Goal: Complete application form

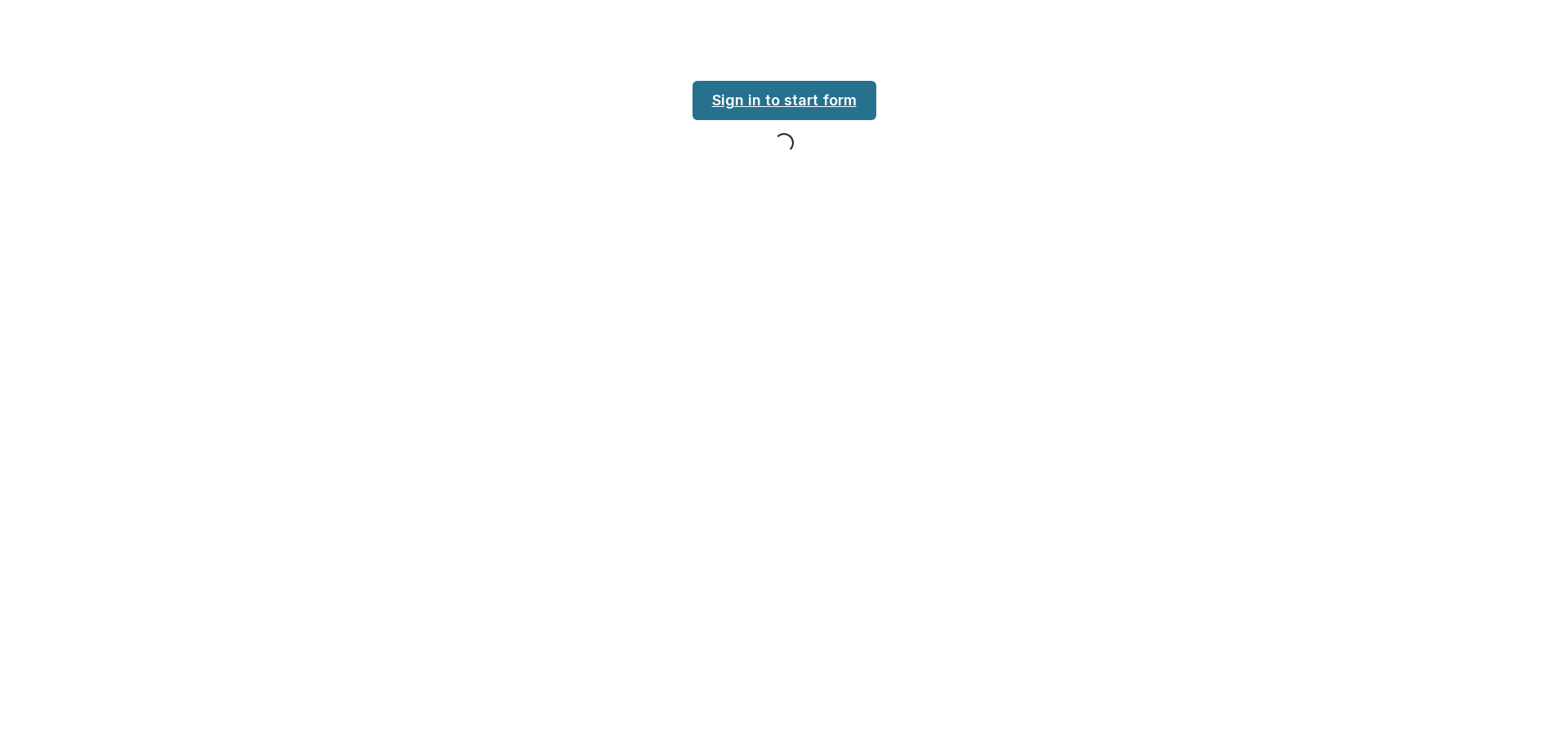
click at [780, 105] on link "Sign in to start form" at bounding box center [784, 100] width 183 height 39
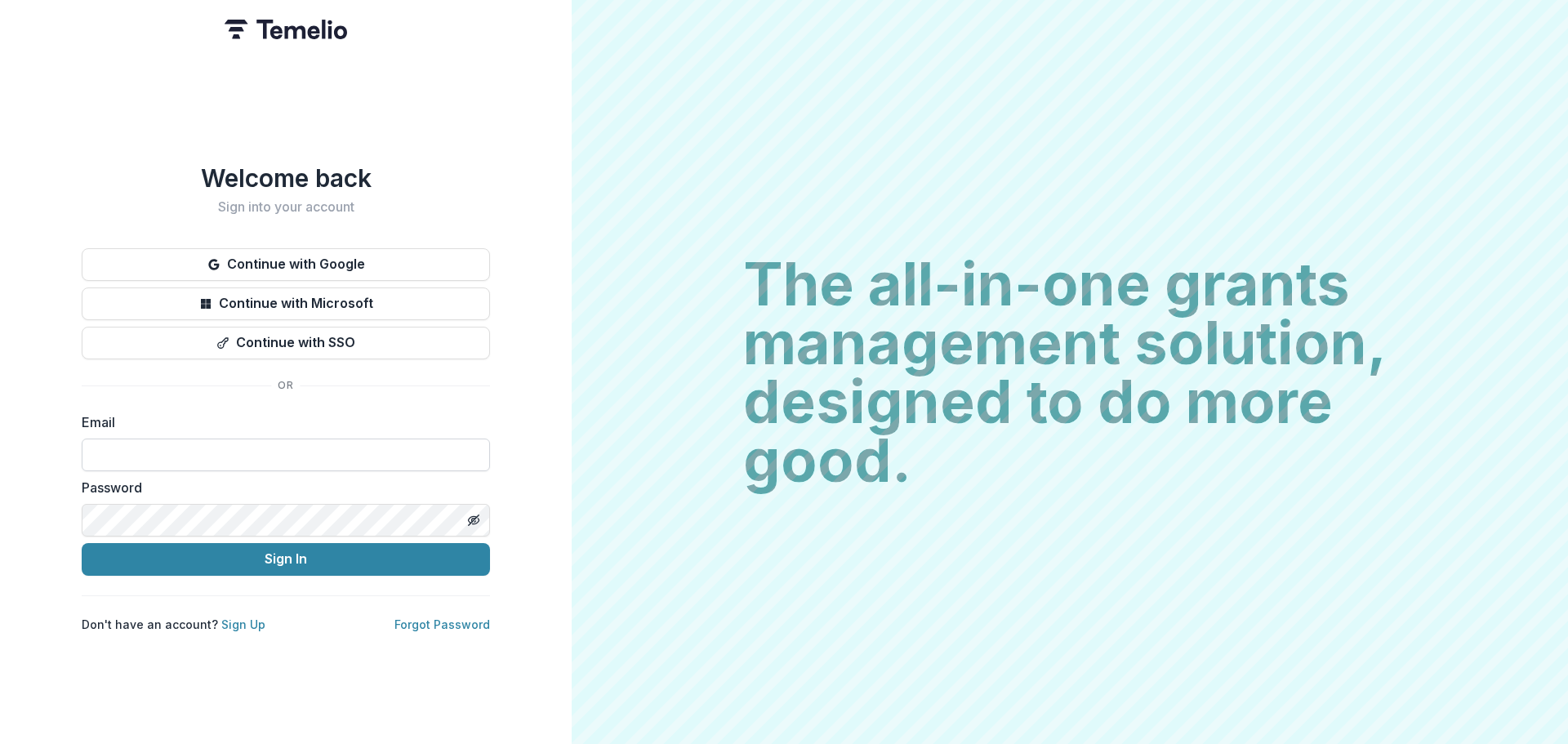
click at [226, 442] on input at bounding box center [285, 455] width 408 height 33
type input "**********"
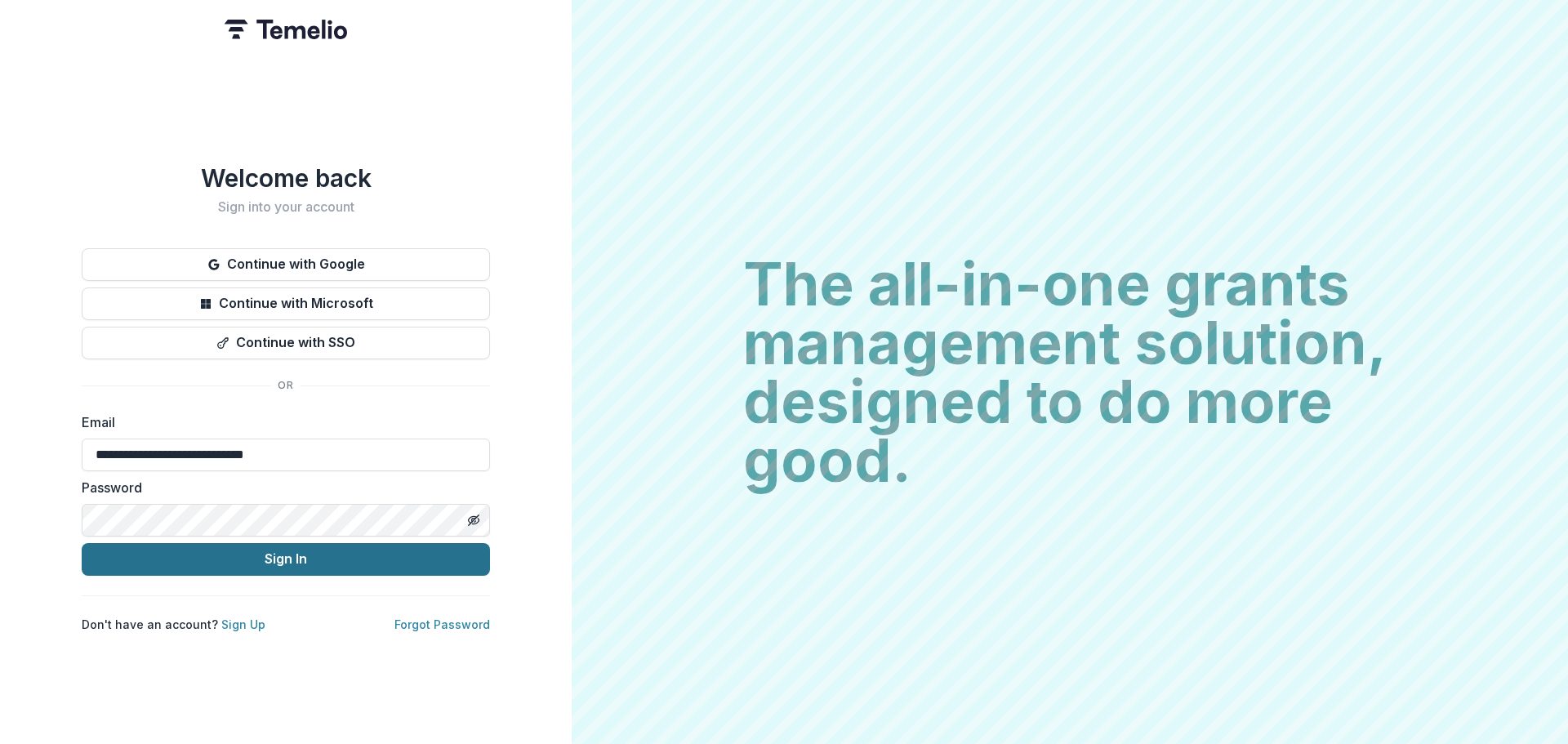
click at [278, 550] on button "Sign In" at bounding box center [285, 560] width 408 height 33
click at [268, 560] on button "Sign In" at bounding box center [285, 560] width 408 height 33
click at [284, 550] on button "Sign In" at bounding box center [285, 560] width 408 height 33
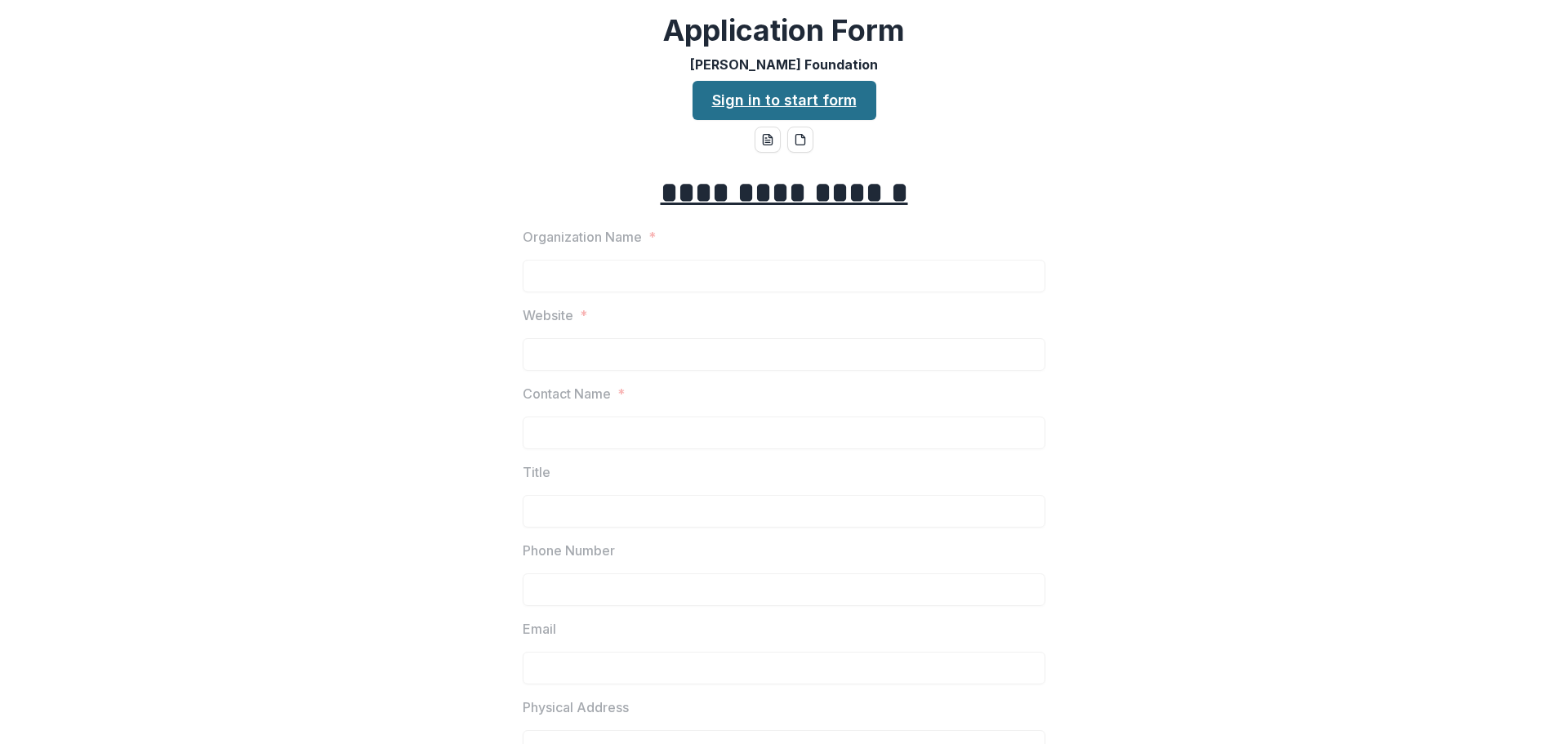
click at [746, 101] on link "Sign in to start form" at bounding box center [784, 100] width 183 height 39
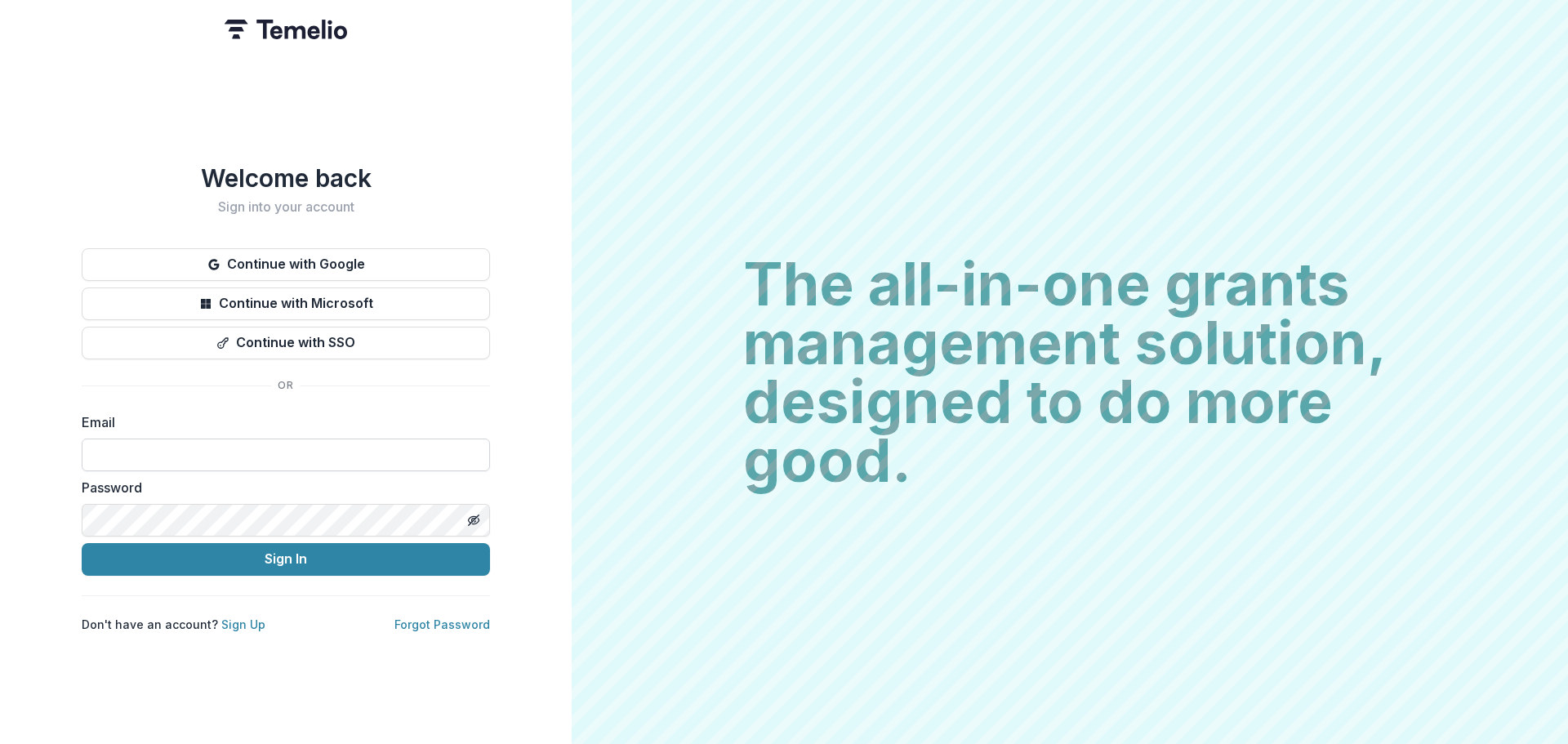
click at [191, 450] on input at bounding box center [285, 455] width 408 height 33
type input "**********"
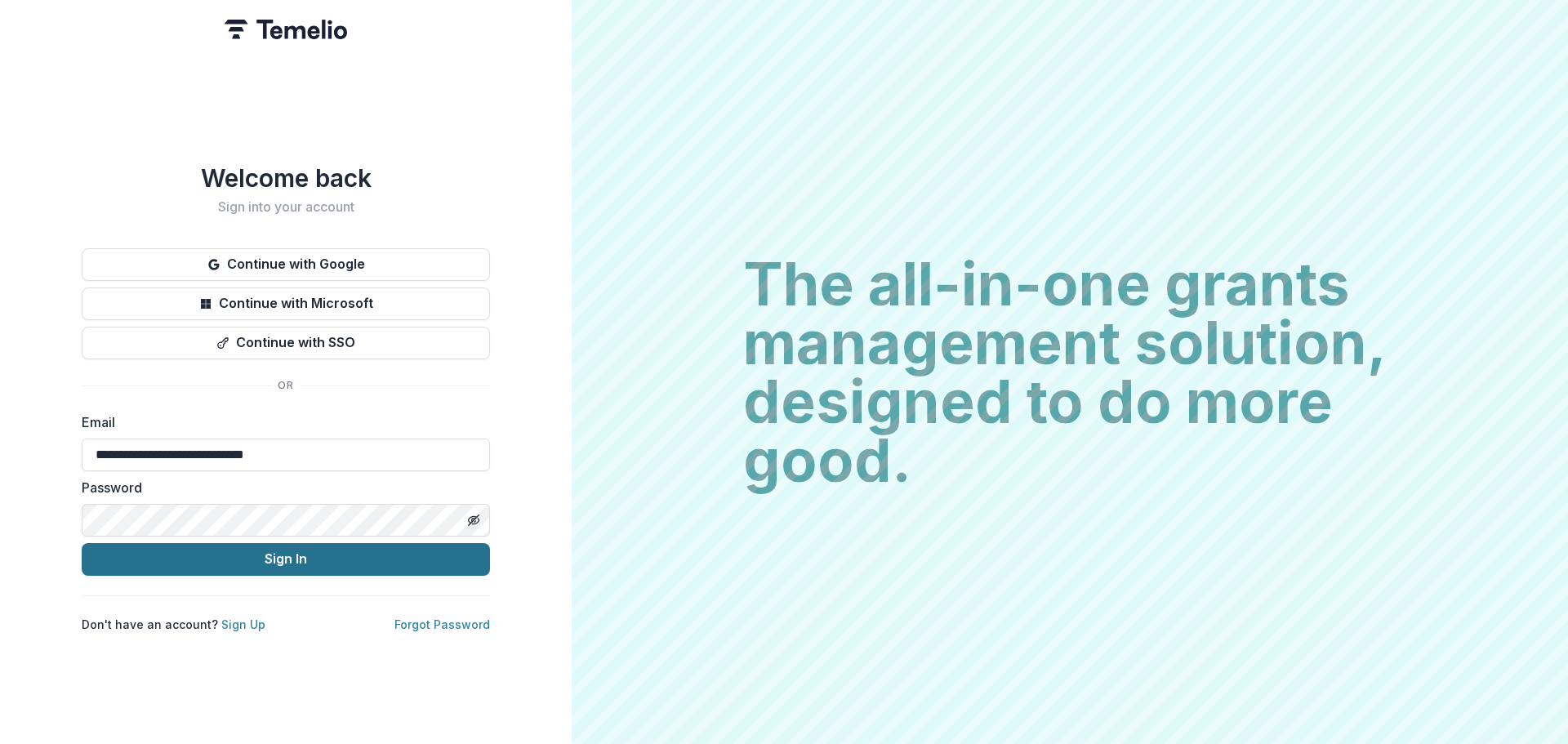
click at [245, 550] on button "Sign In" at bounding box center [285, 560] width 408 height 33
click at [245, 552] on button "Sign In" at bounding box center [285, 560] width 408 height 33
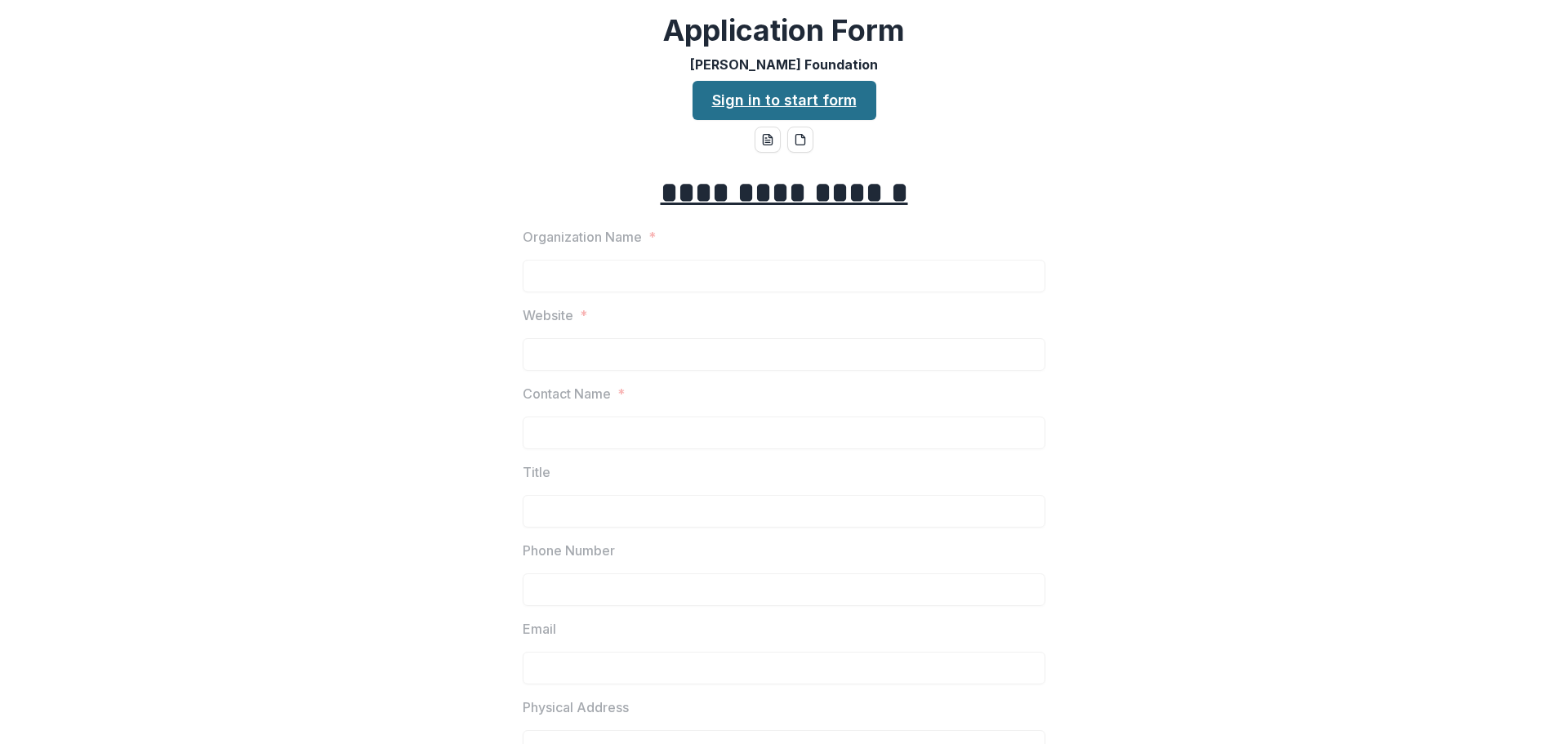
click at [793, 107] on link "Sign in to start form" at bounding box center [784, 100] width 183 height 39
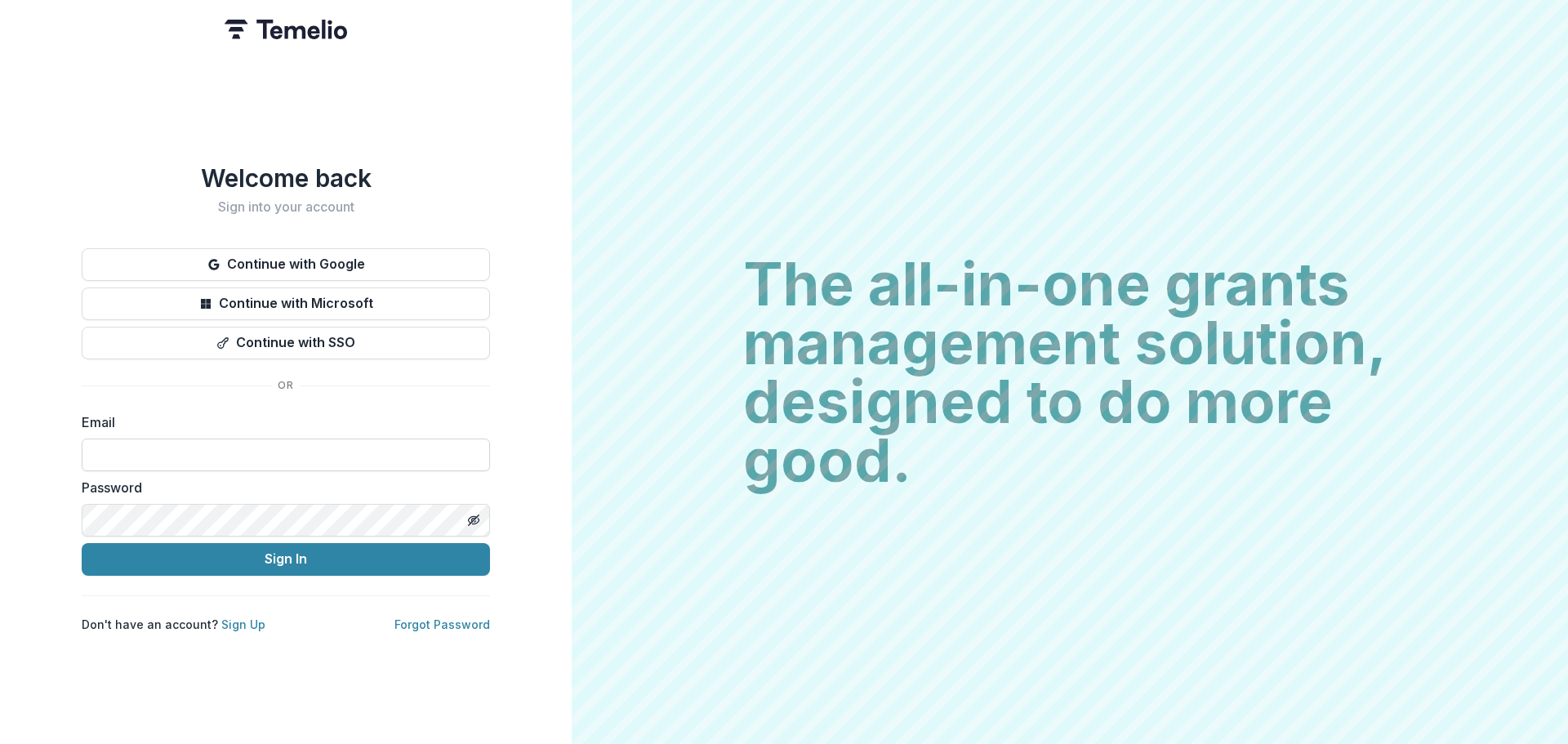
click at [133, 451] on input at bounding box center [285, 455] width 408 height 33
type input "**********"
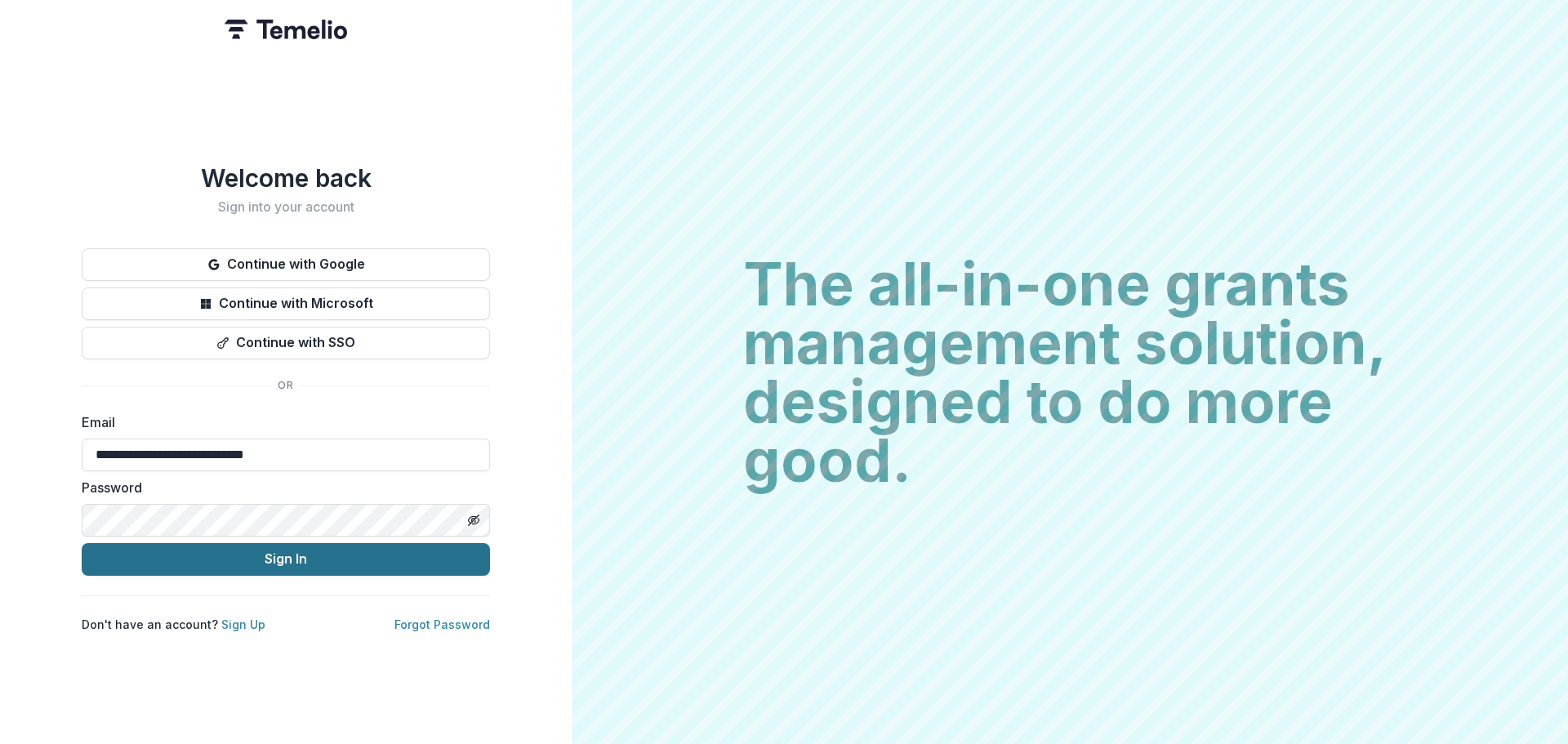
click at [452, 546] on button "Sign In" at bounding box center [285, 560] width 408 height 33
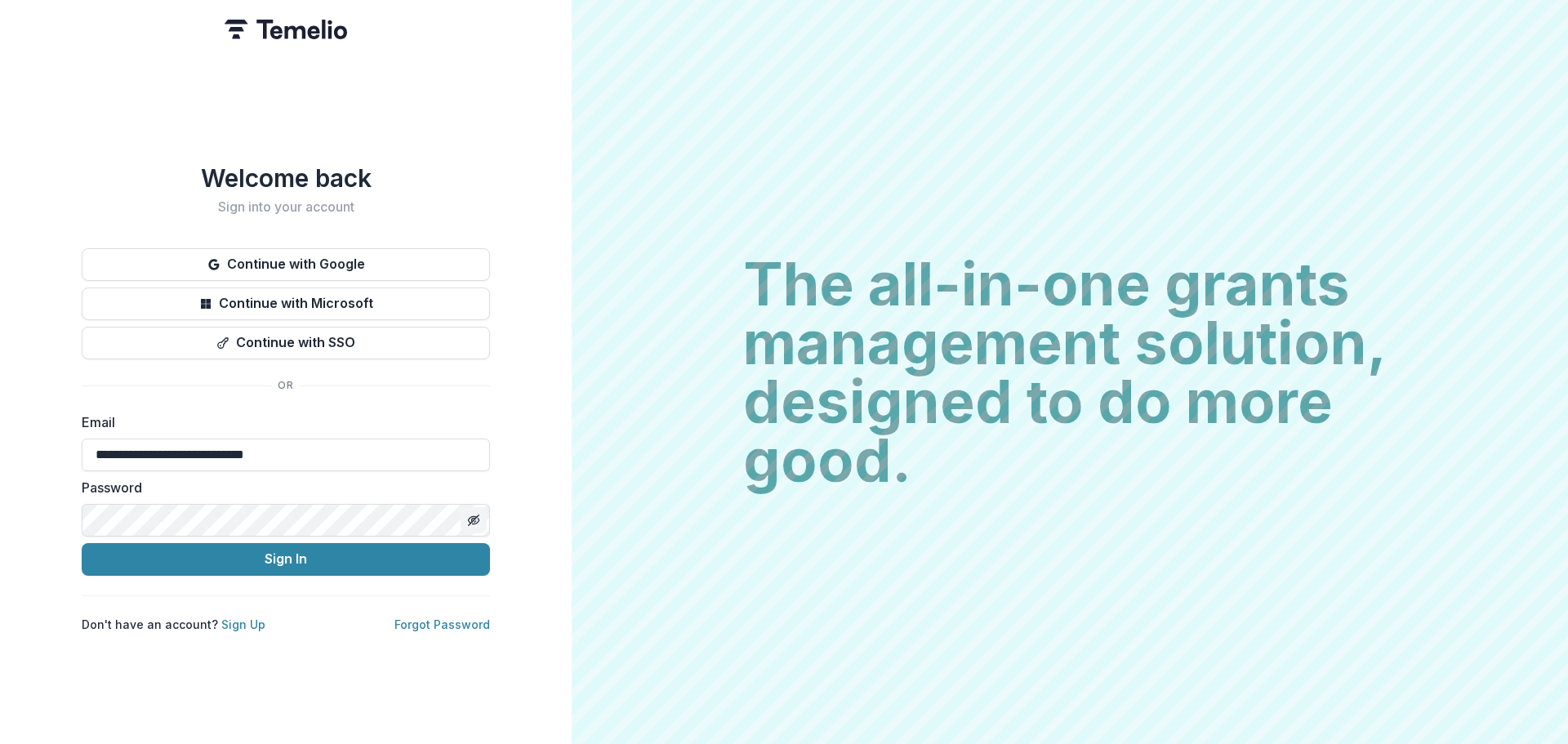
click at [472, 517] on icon "Toggle password visibility" at bounding box center [473, 519] width 4 height 4
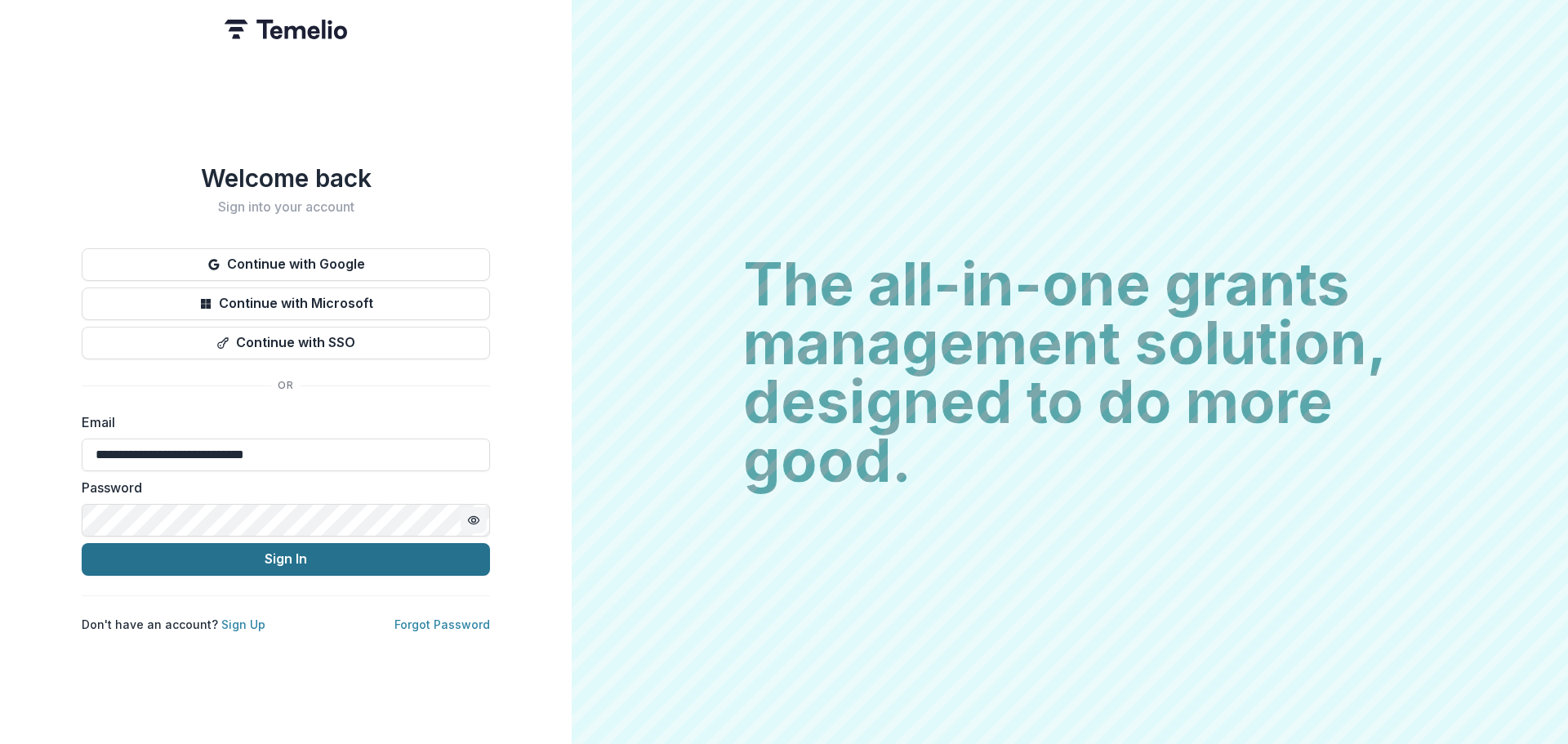
click at [292, 560] on button "Sign In" at bounding box center [285, 560] width 408 height 33
click at [301, 547] on button "Sign In" at bounding box center [285, 560] width 408 height 33
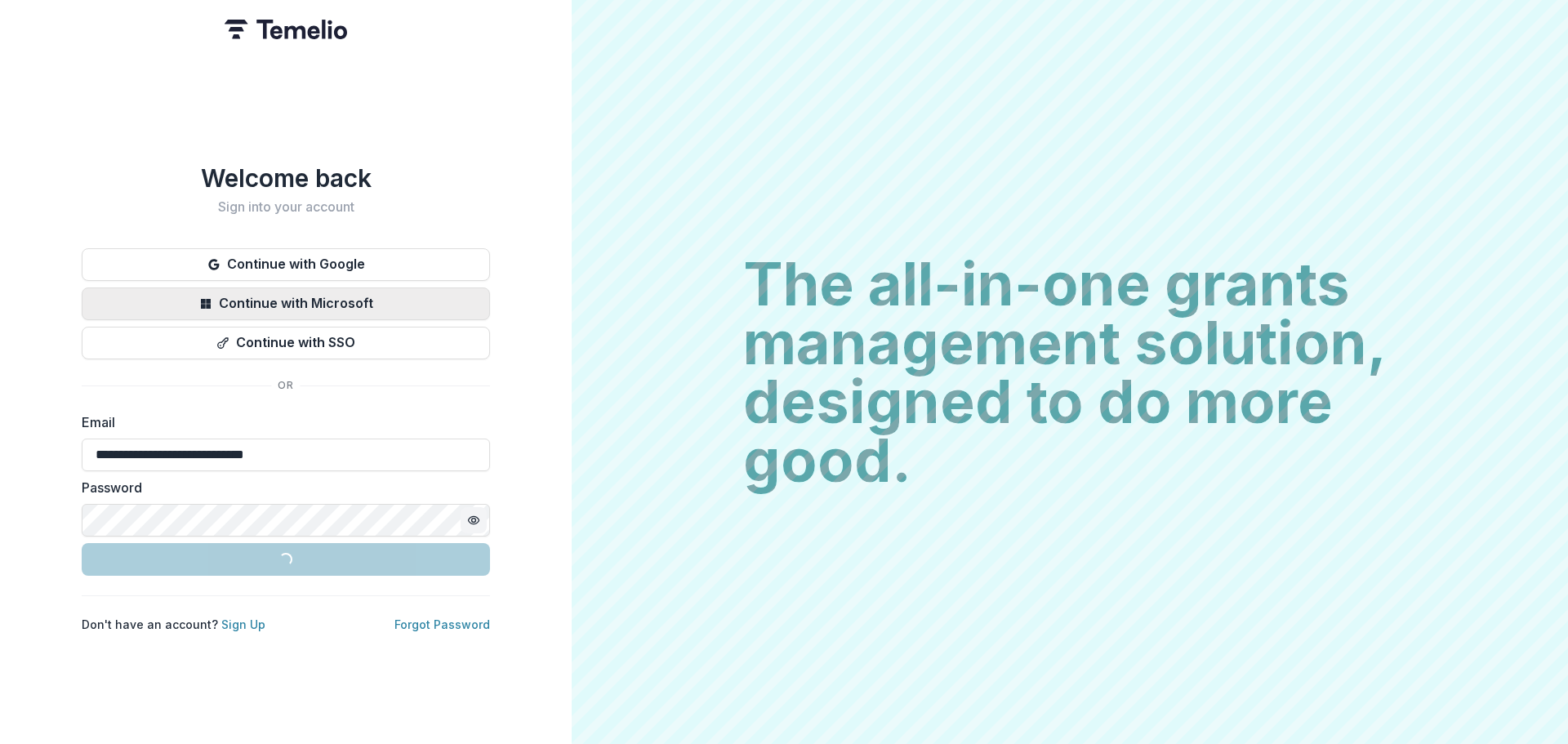
click at [284, 292] on button "Continue with Microsoft" at bounding box center [285, 304] width 408 height 33
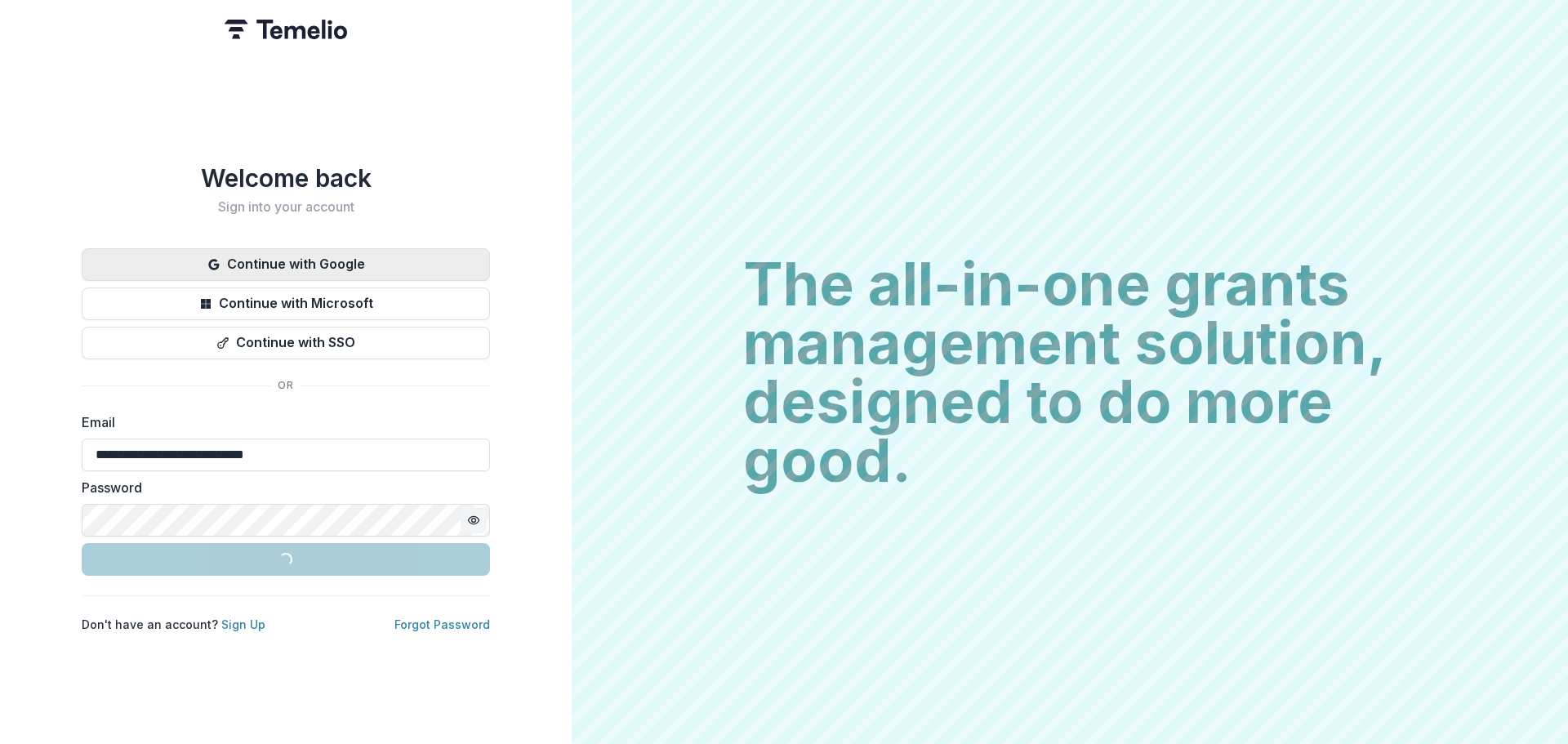
click at [301, 258] on button "Continue with Google" at bounding box center [285, 265] width 408 height 33
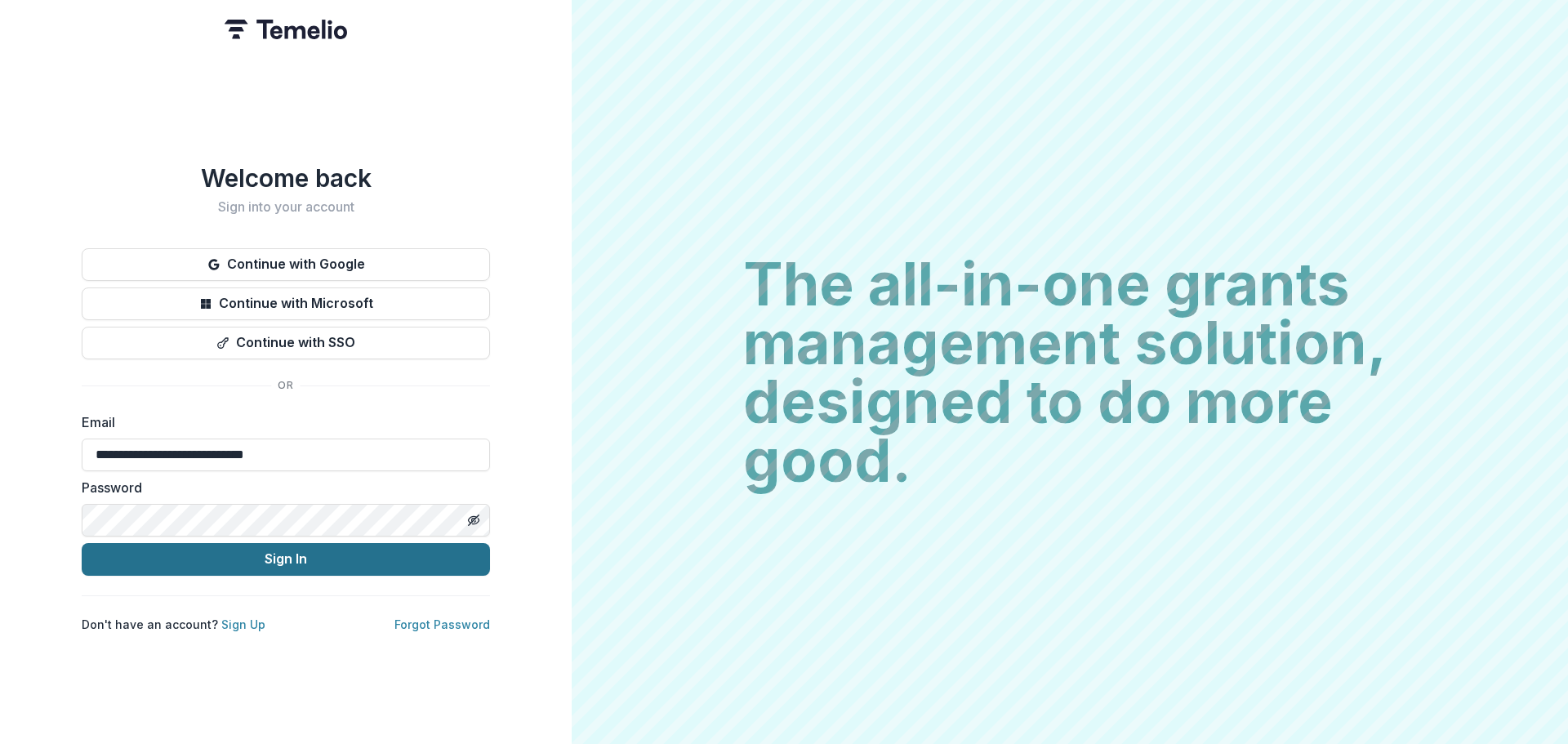
click at [212, 561] on button "Sign In" at bounding box center [285, 560] width 408 height 33
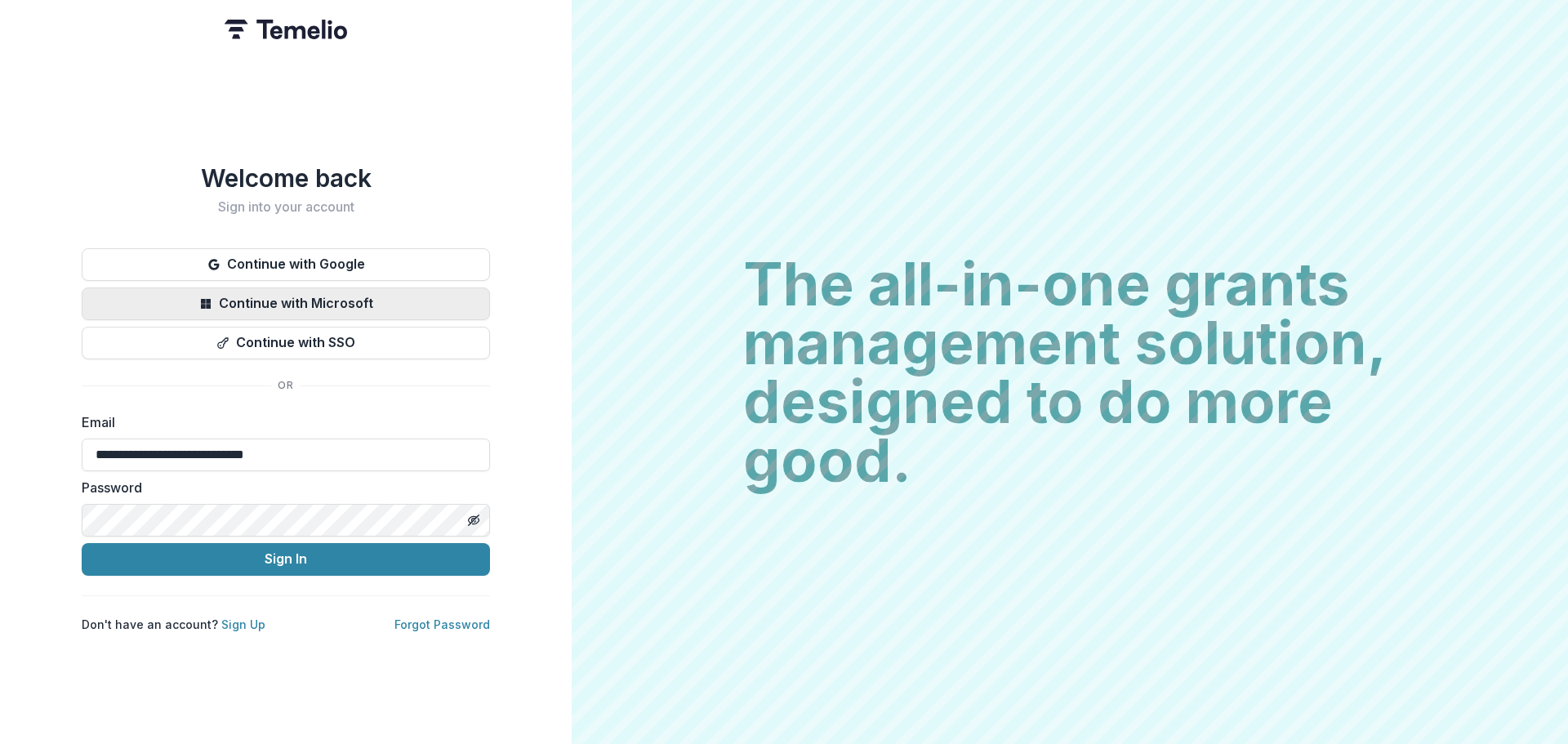
click at [241, 294] on button "Continue with Microsoft" at bounding box center [285, 304] width 408 height 33
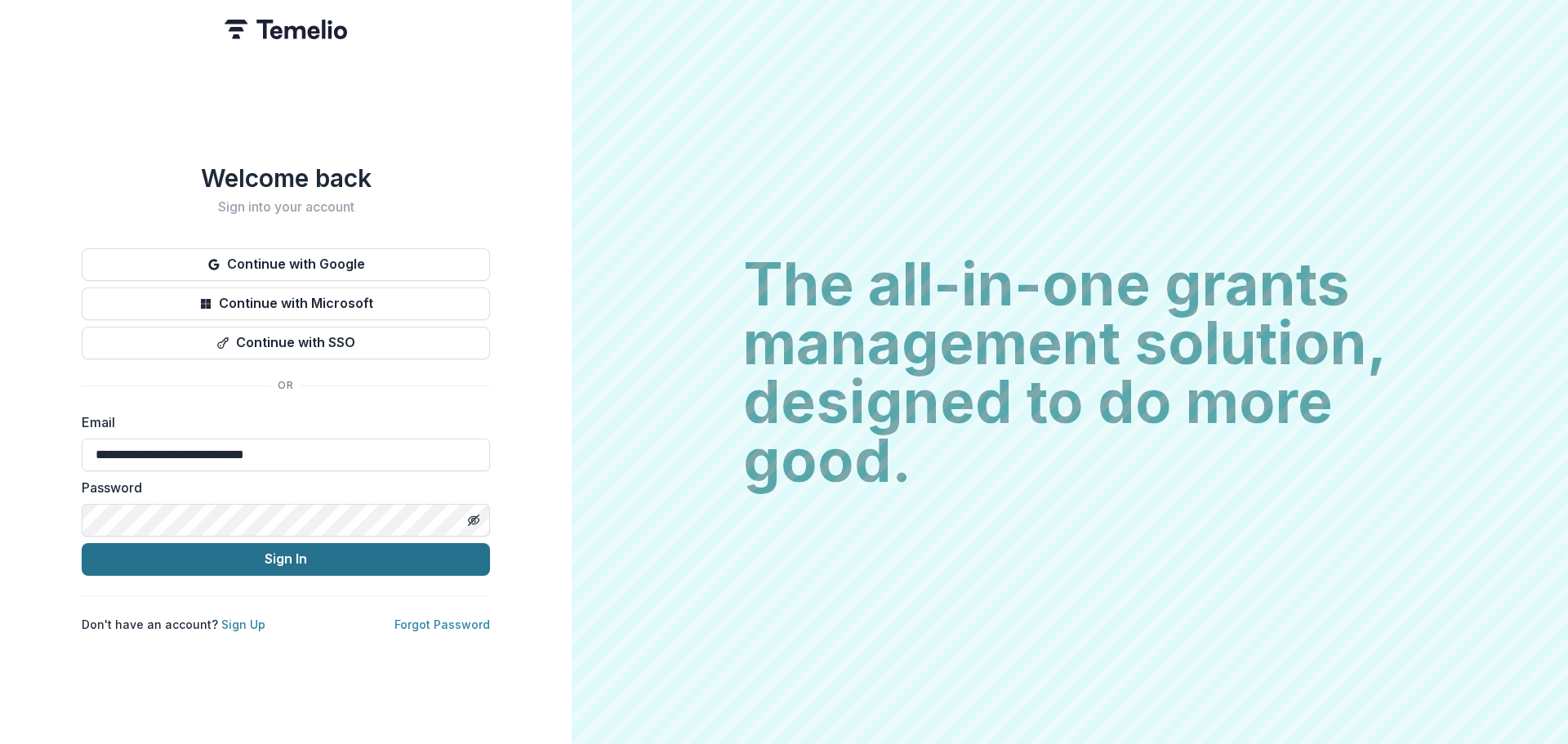
click at [290, 566] on button "Sign In" at bounding box center [285, 560] width 408 height 33
click at [250, 551] on button "Sign In" at bounding box center [285, 560] width 408 height 33
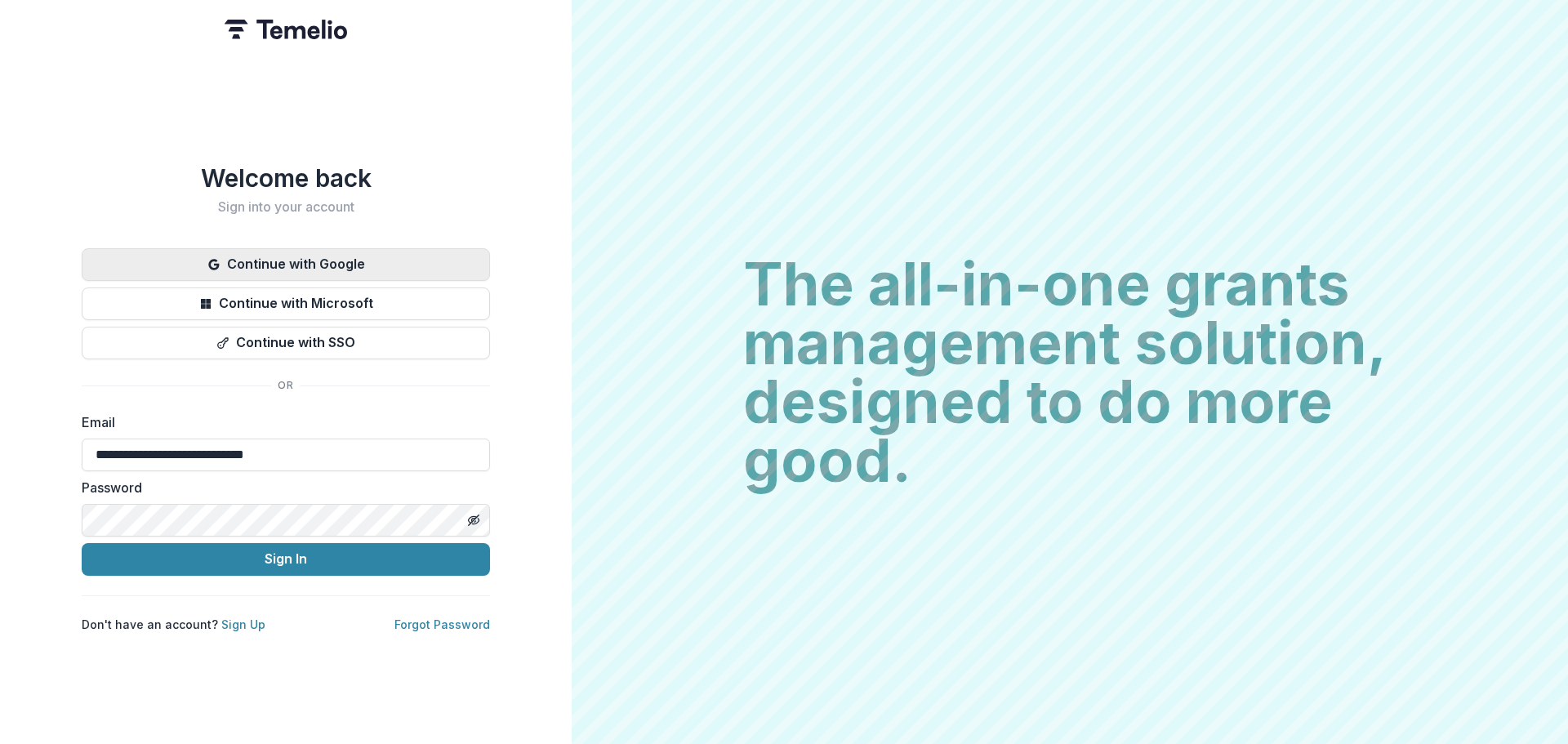
click at [329, 266] on button "Continue with Google" at bounding box center [285, 265] width 408 height 33
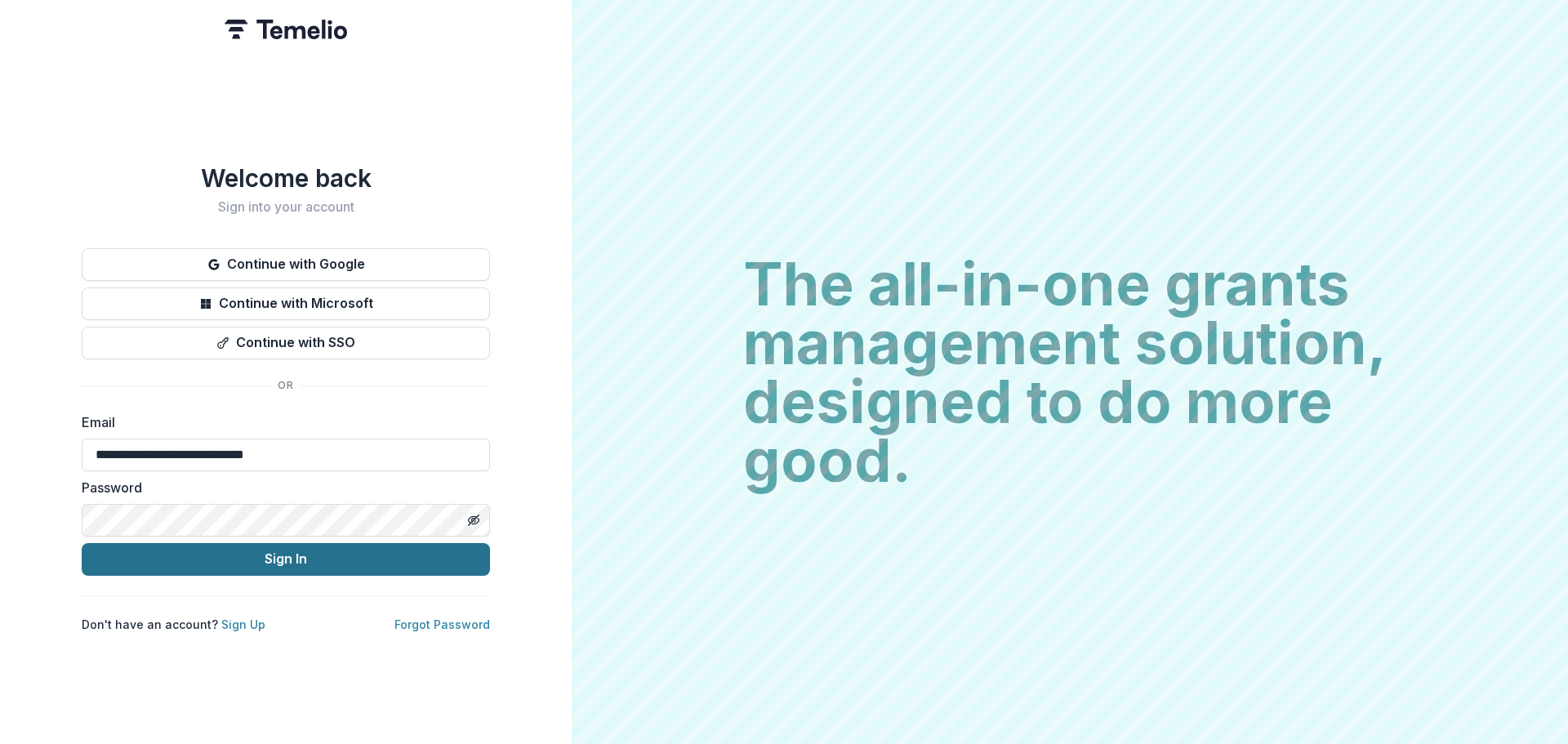
click at [344, 567] on button "Sign In" at bounding box center [285, 560] width 408 height 33
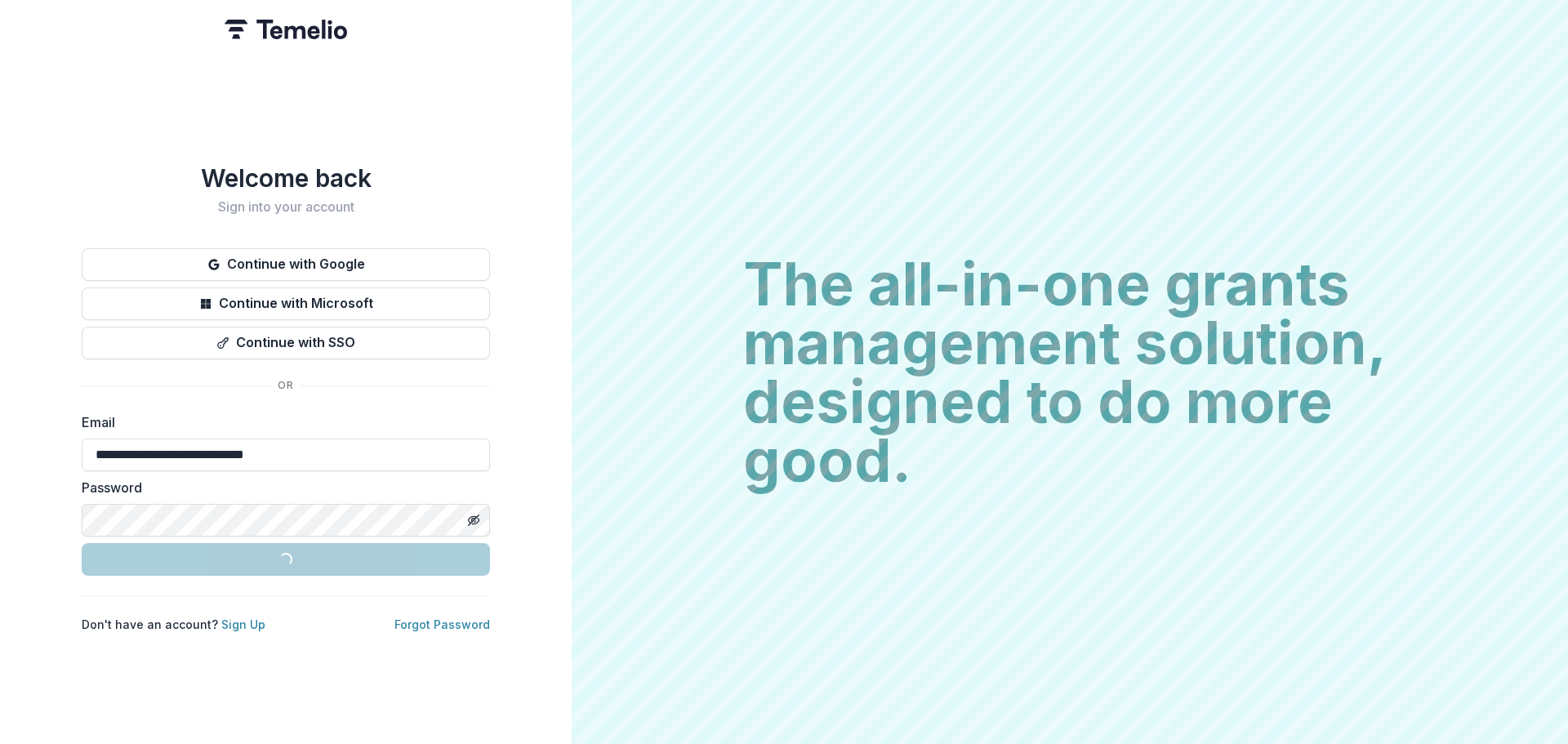
click at [359, 238] on div "**********" at bounding box center [285, 397] width 408 height 469
click at [356, 261] on button "Continue with Google" at bounding box center [285, 265] width 408 height 33
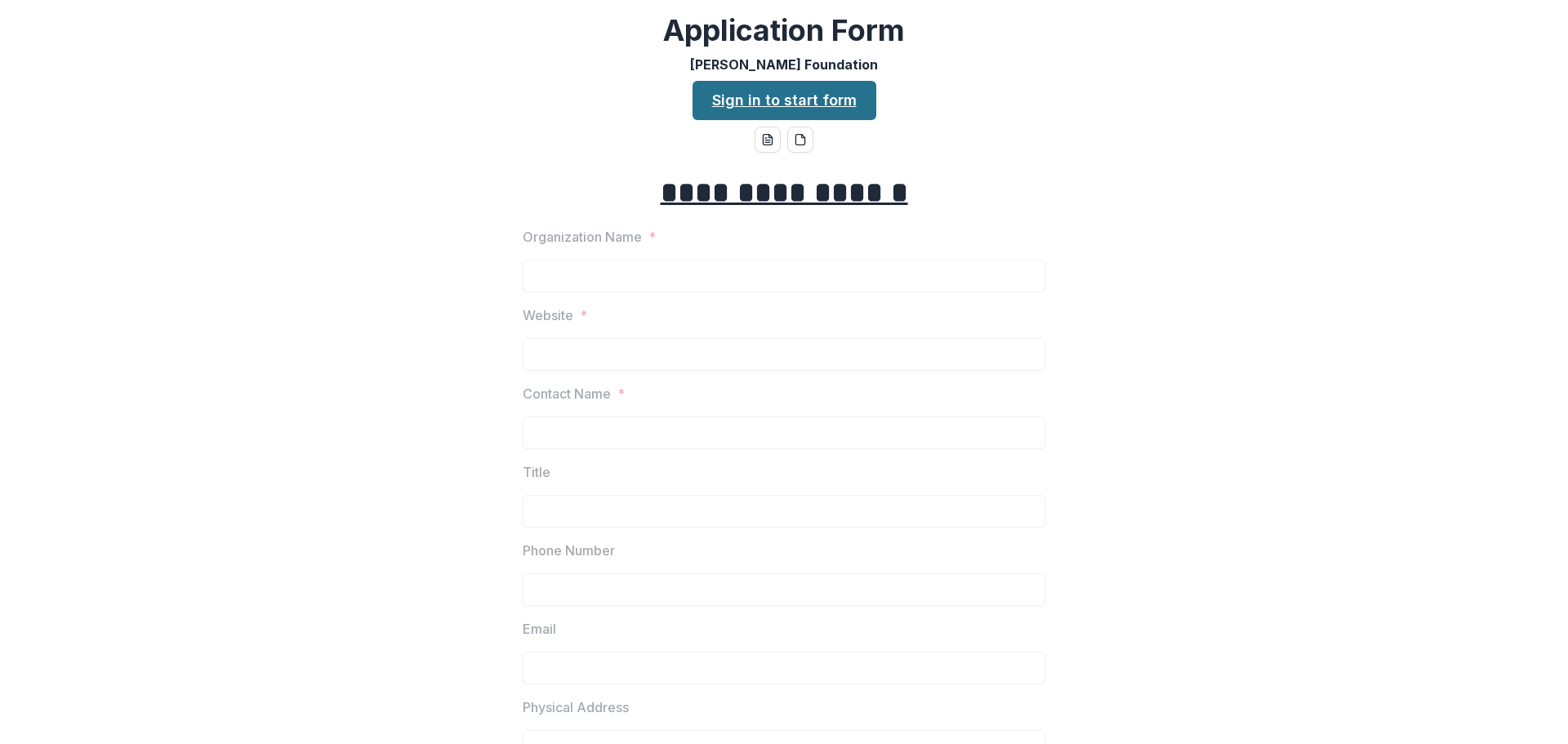
click at [781, 112] on link "Sign in to start form" at bounding box center [784, 100] width 183 height 39
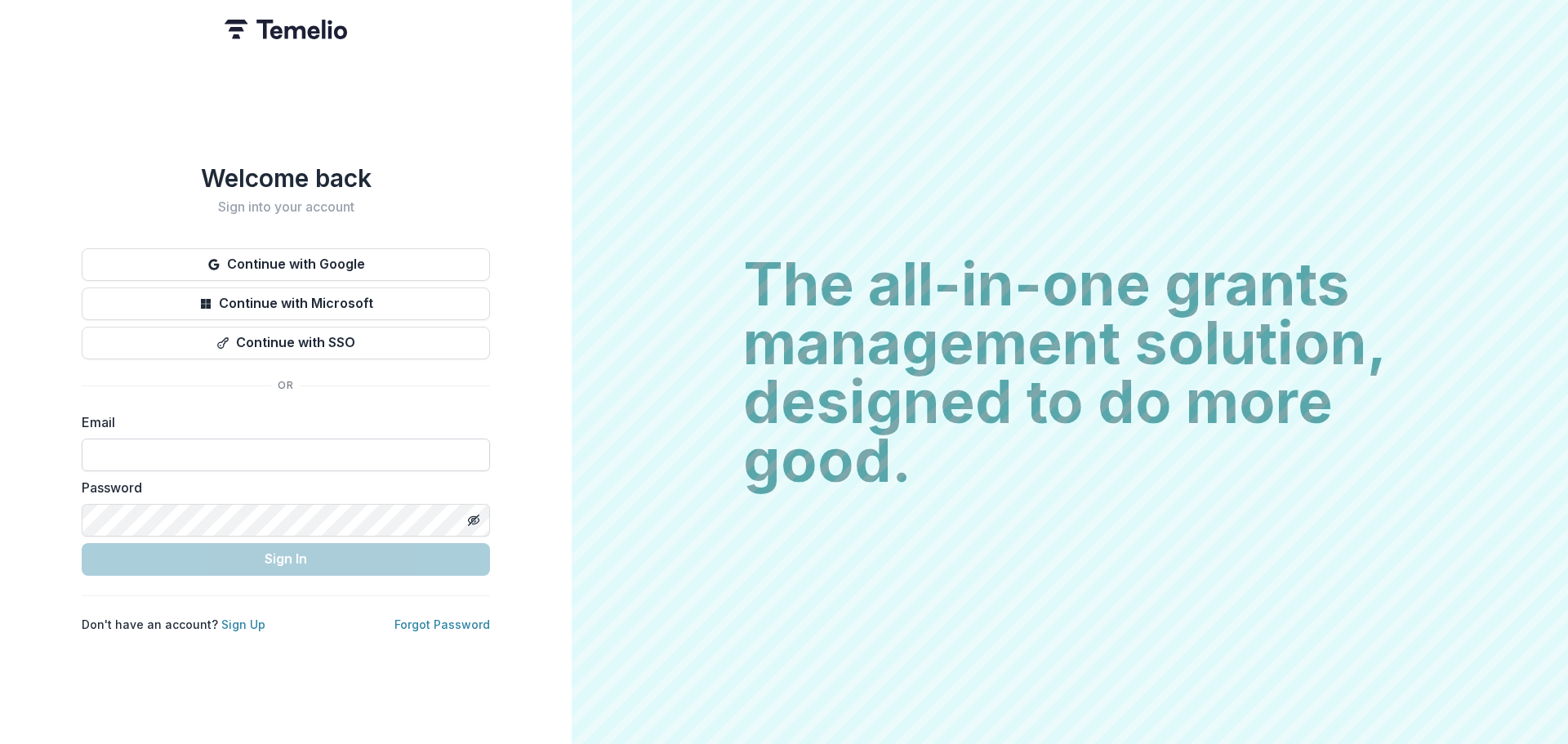
click at [152, 448] on input at bounding box center [285, 455] width 408 height 33
click at [620, 596] on div "The all-in-one grants management solution, designed to do more good. The all-in…" at bounding box center [1070, 372] width 996 height 744
click at [478, 514] on icon "Toggle password visibility" at bounding box center [473, 520] width 13 height 13
click at [315, 453] on input "**********" at bounding box center [285, 455] width 408 height 33
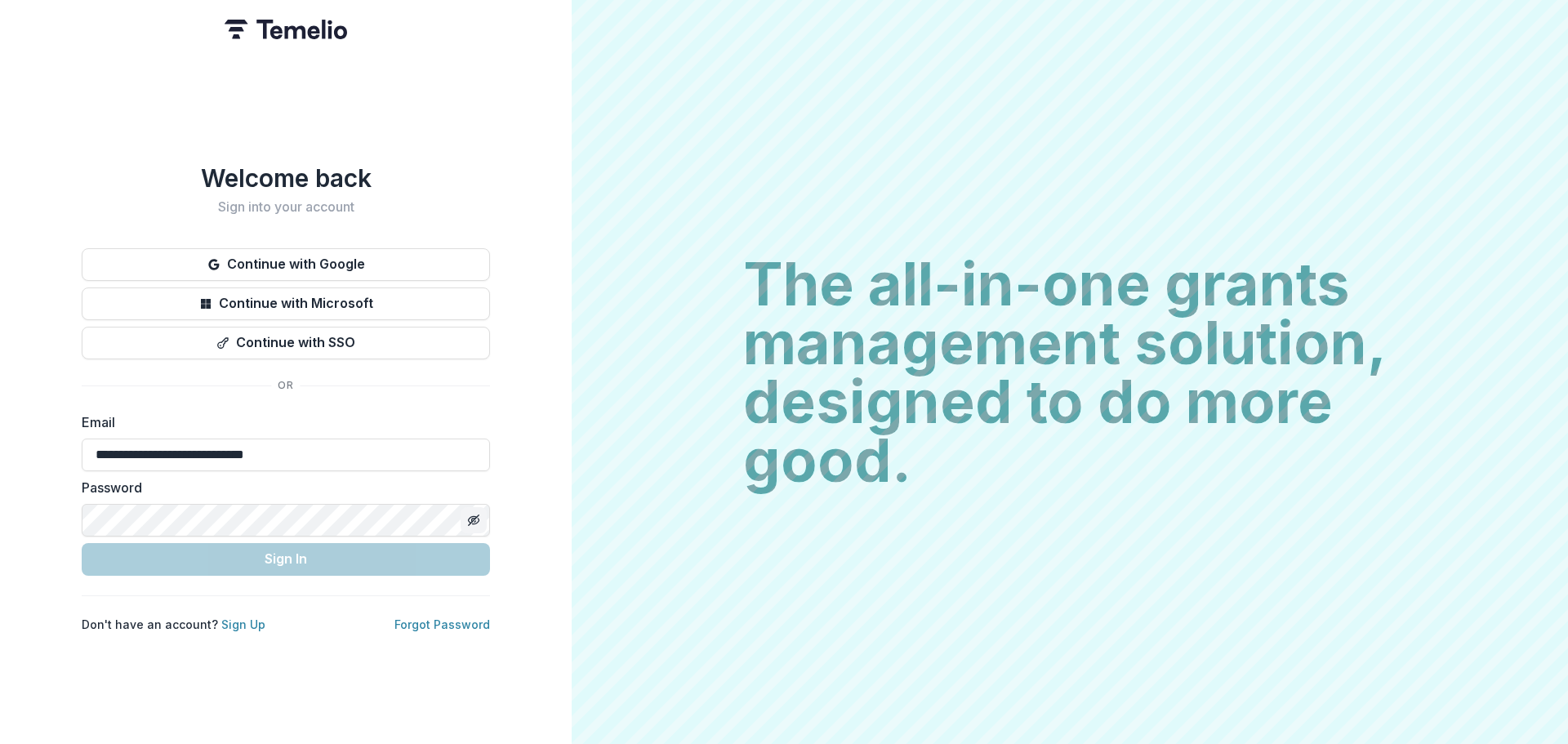
drag, startPoint x: 336, startPoint y: 450, endPoint x: 0, endPoint y: 421, distance: 337.2
click at [0, 421] on div "**********" at bounding box center [285, 372] width 572 height 744
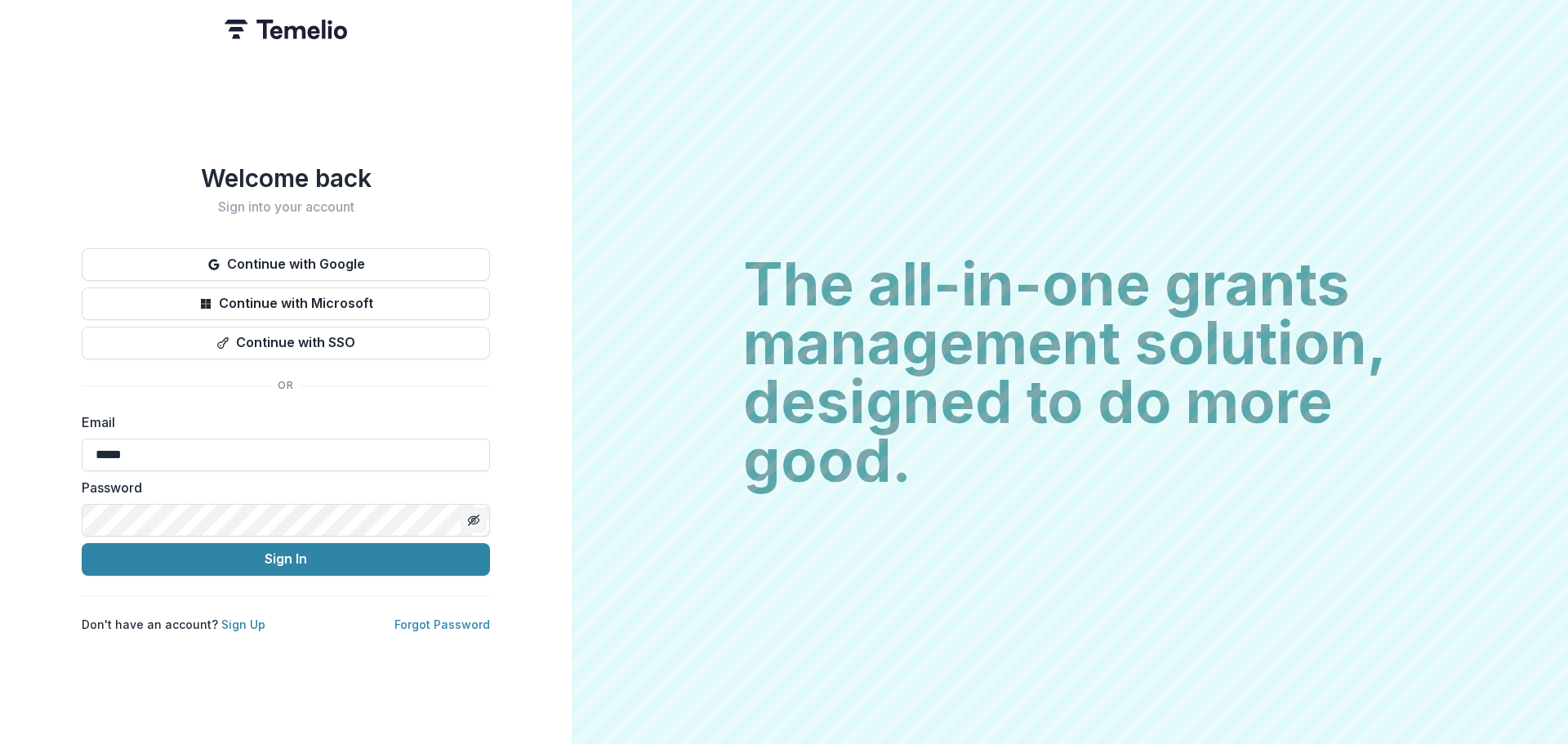
type input "**********"
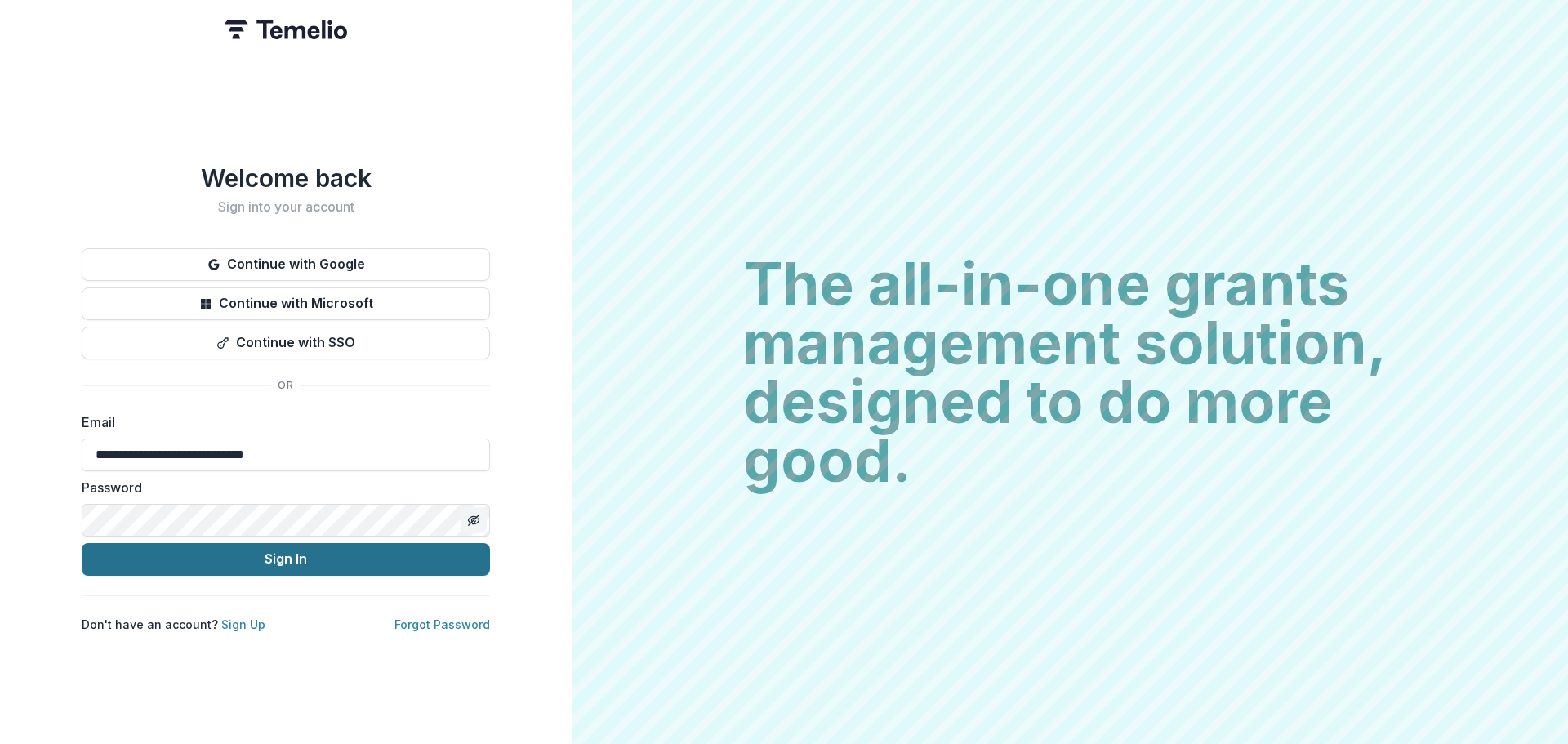
click at [230, 546] on button "Sign In" at bounding box center [285, 560] width 408 height 33
click at [284, 550] on button "Sign In" at bounding box center [285, 560] width 408 height 33
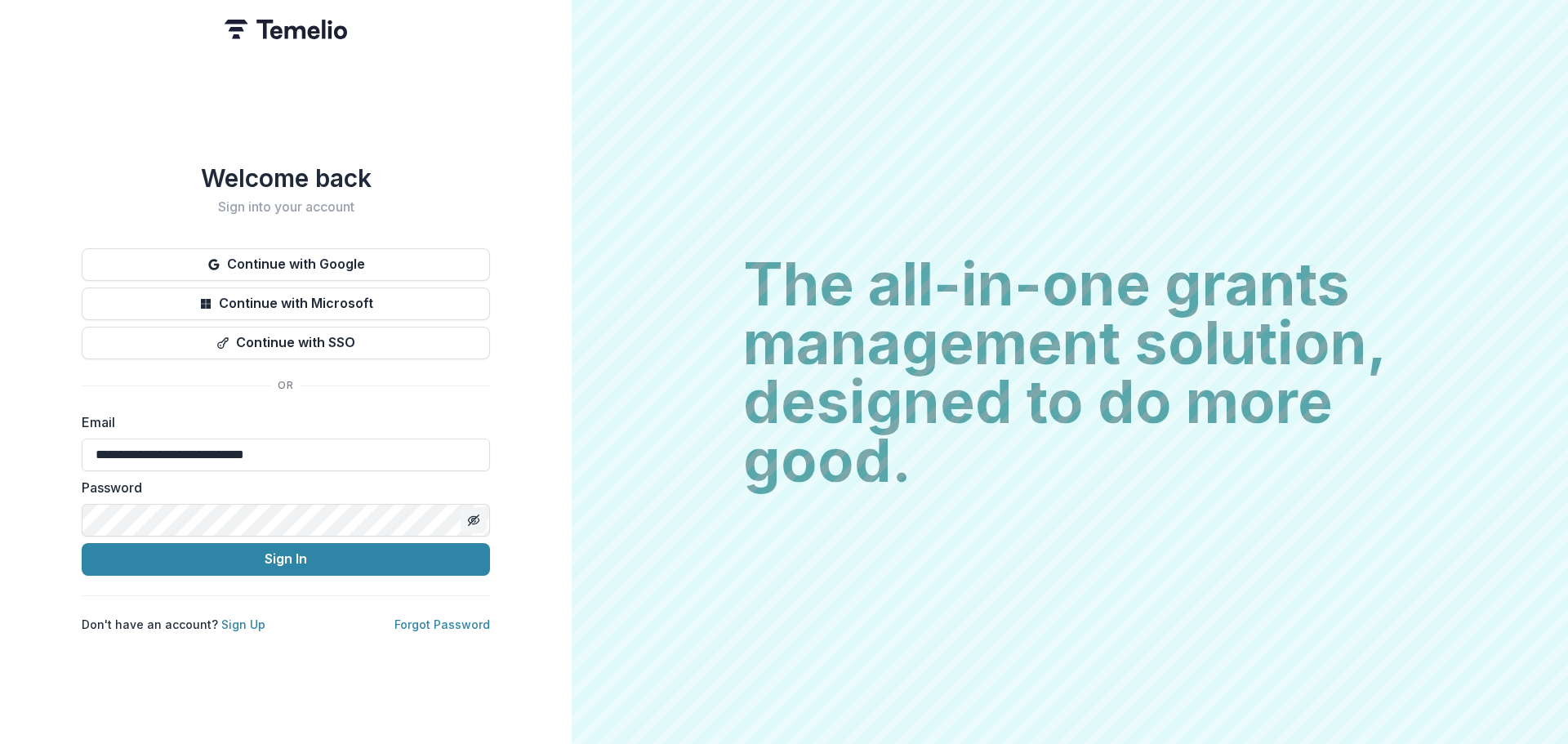
click at [295, 25] on img at bounding box center [286, 28] width 123 height 19
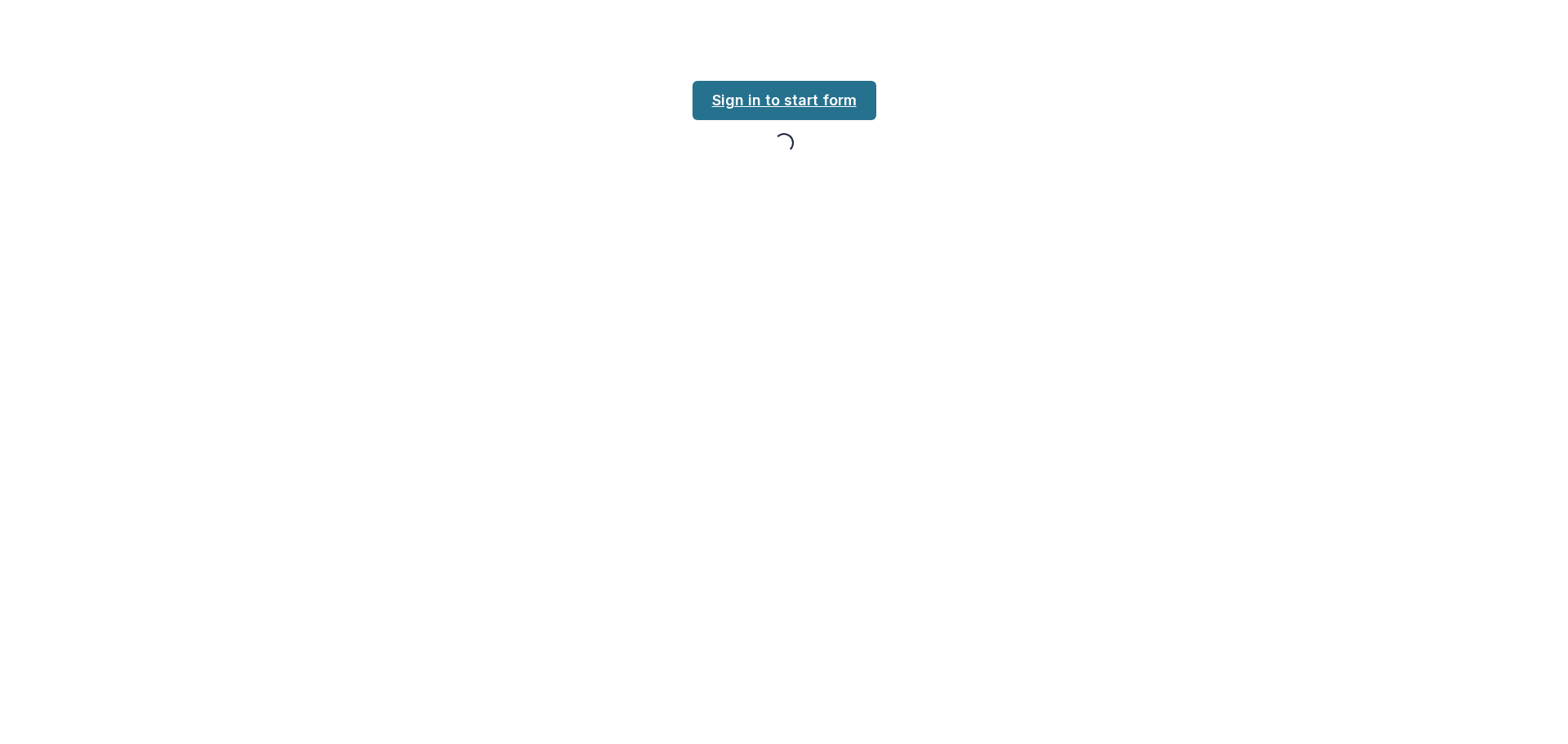
click at [818, 100] on link "Sign in to start form" at bounding box center [784, 100] width 183 height 39
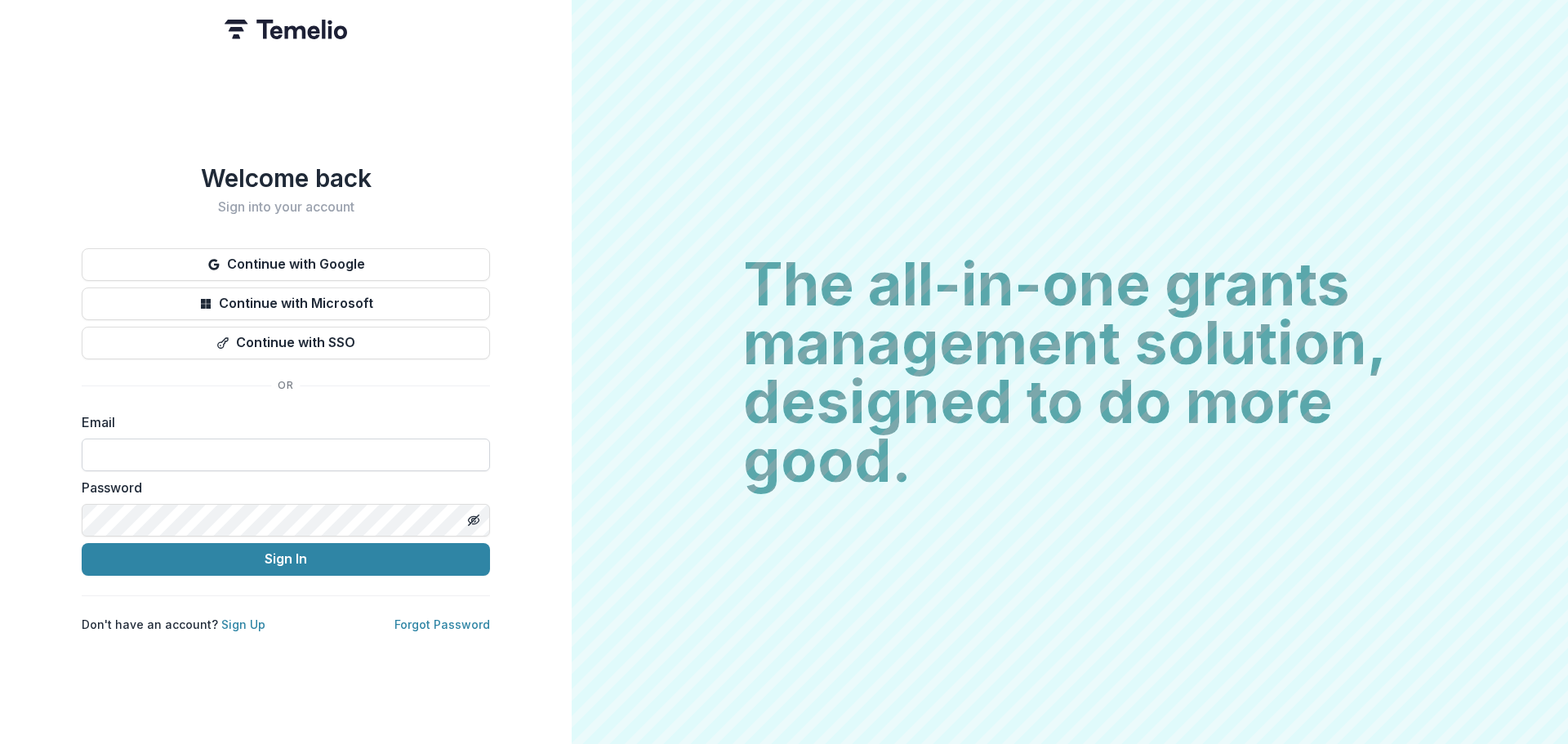
click at [183, 444] on input at bounding box center [285, 455] width 408 height 33
type input "**********"
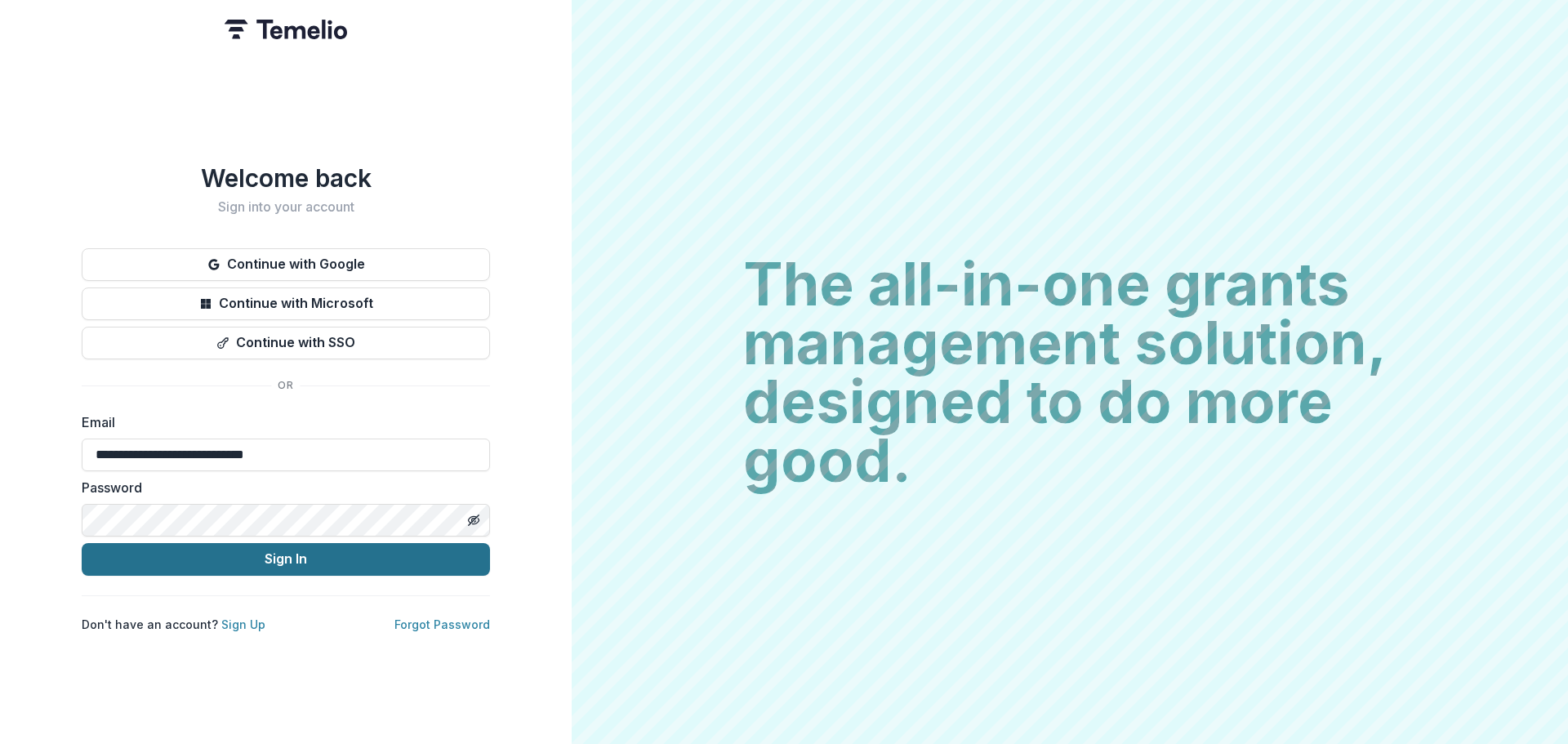
click at [342, 555] on button "Sign In" at bounding box center [285, 560] width 408 height 33
click at [294, 549] on button "Sign In" at bounding box center [285, 560] width 408 height 33
click at [283, 560] on button "Sign In" at bounding box center [285, 560] width 408 height 33
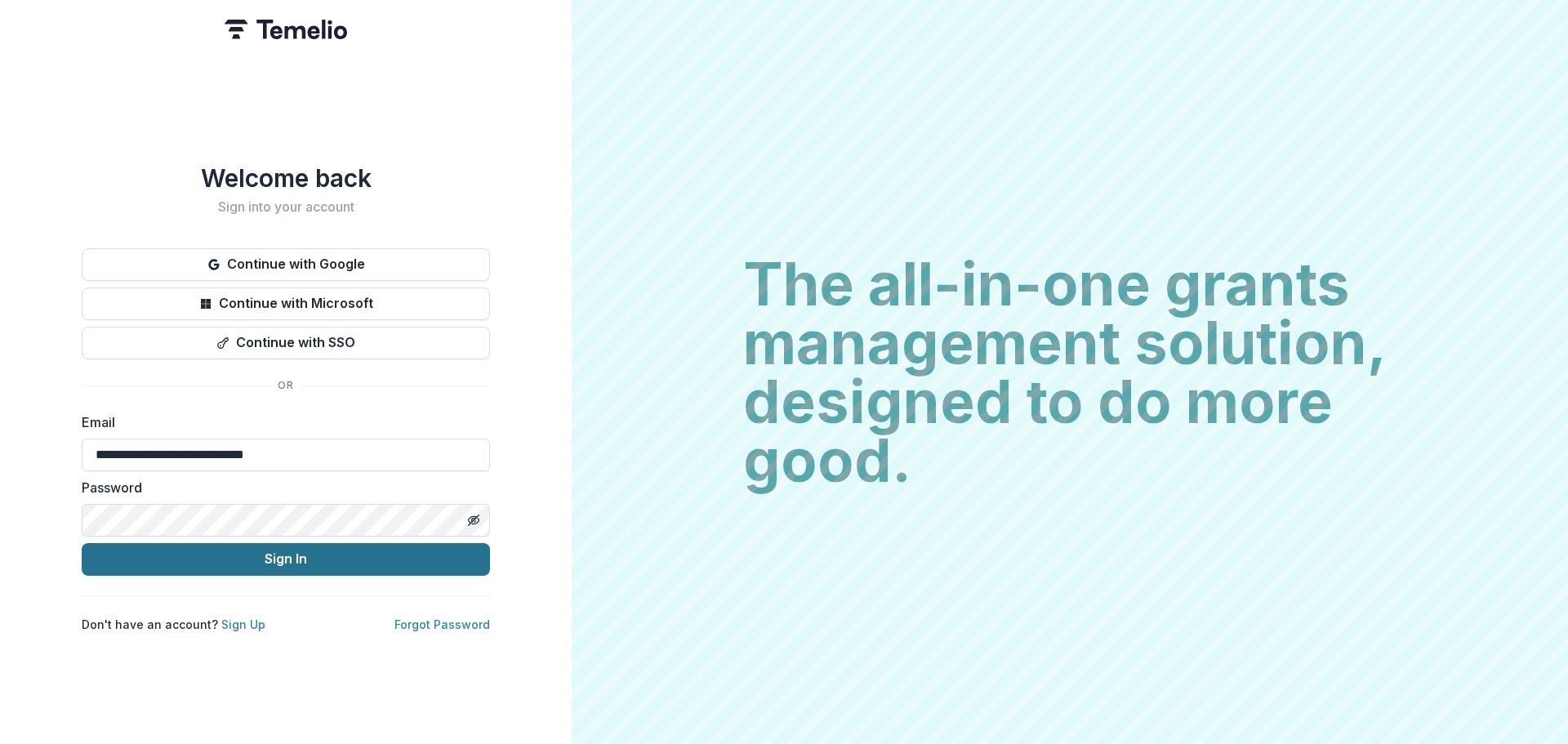
click at [283, 560] on button "Sign In" at bounding box center [285, 560] width 408 height 33
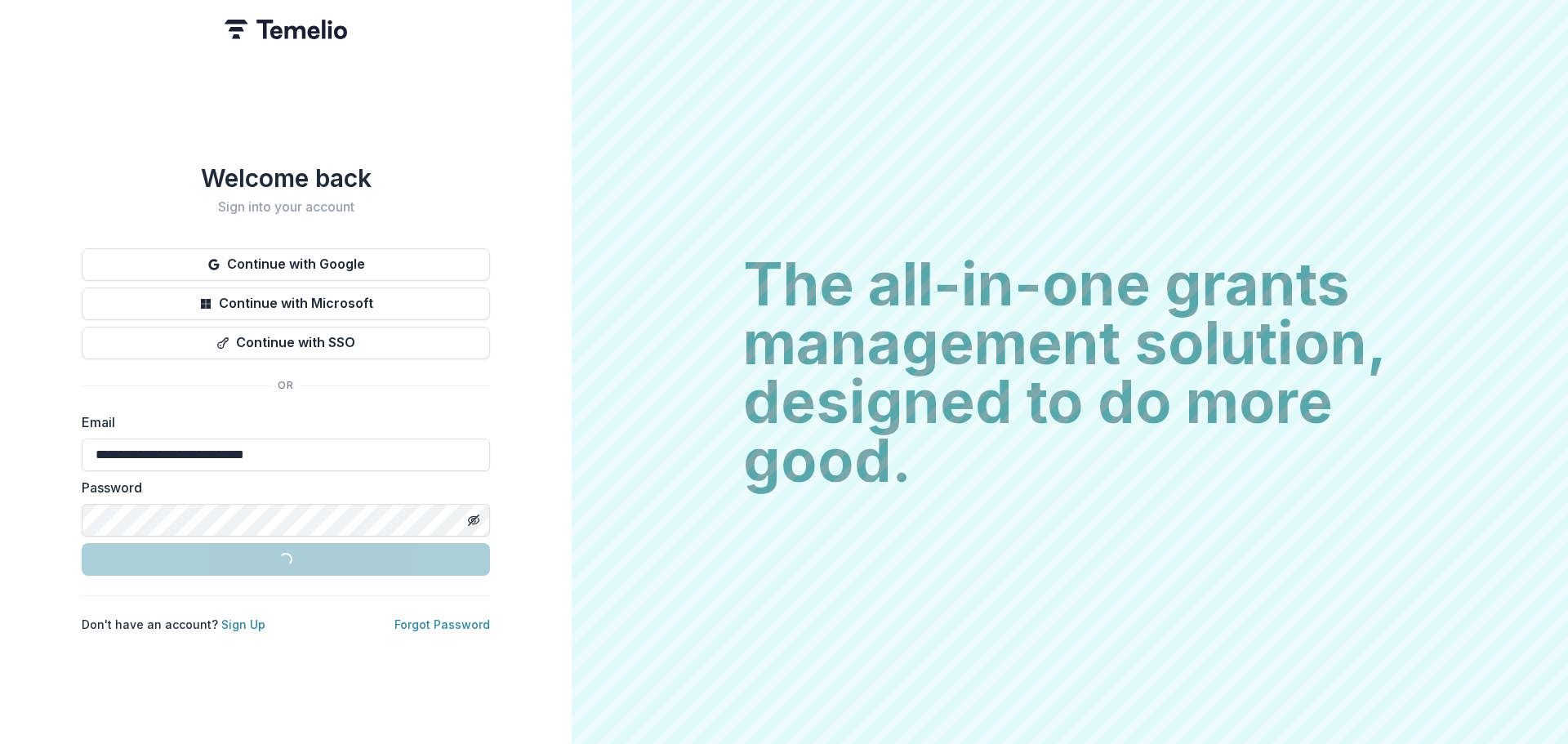
click at [283, 560] on button "Loading... Sign In" at bounding box center [285, 560] width 408 height 33
drag, startPoint x: 462, startPoint y: 738, endPoint x: 1148, endPoint y: 618, distance: 696.4
click at [1148, 618] on div "The all-in-one grants management solution, designed to do more good. The all-in…" at bounding box center [1070, 372] width 996 height 744
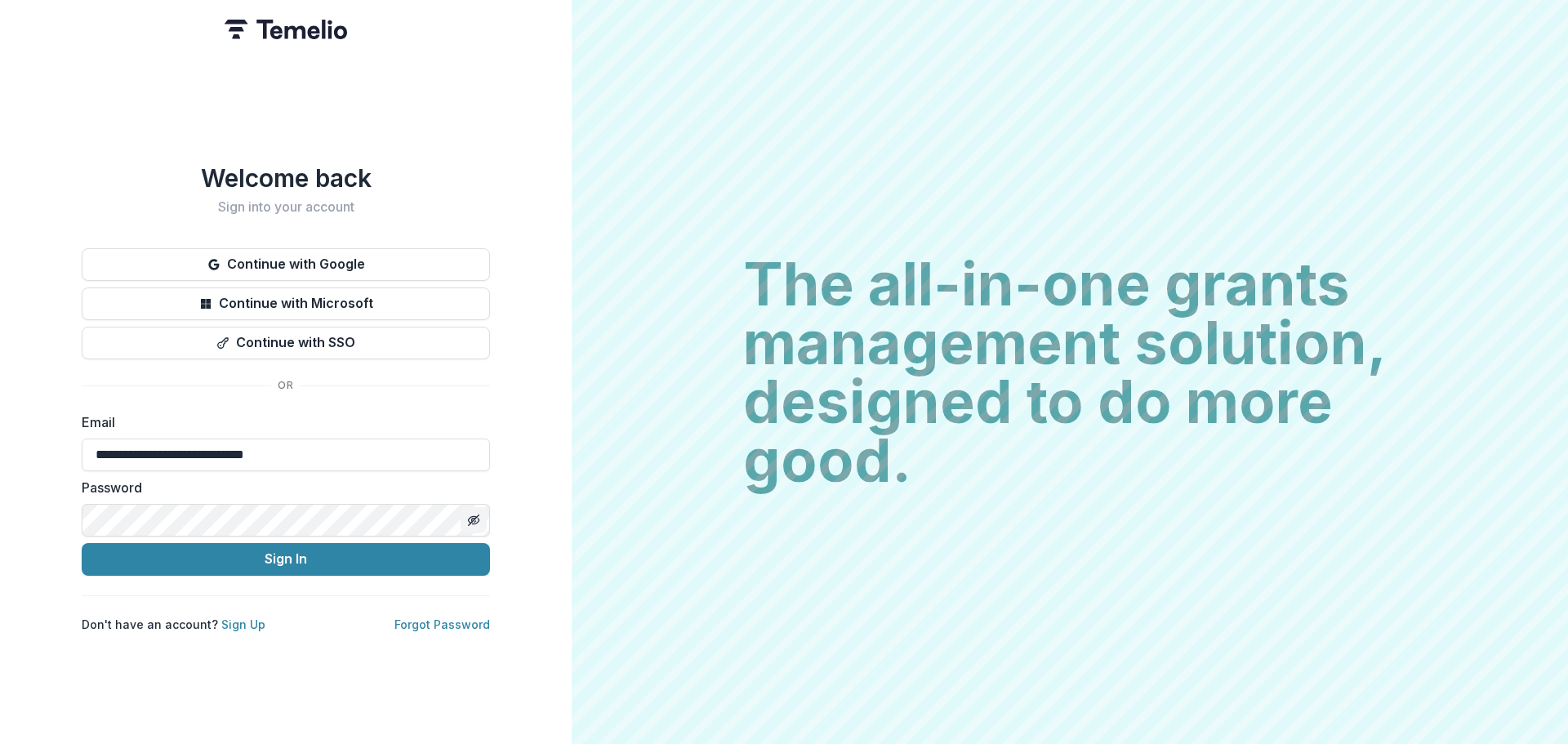
click at [479, 517] on icon "Toggle password visibility" at bounding box center [475, 520] width 6 height 6
click at [474, 618] on link "Forgot Password" at bounding box center [442, 624] width 95 height 14
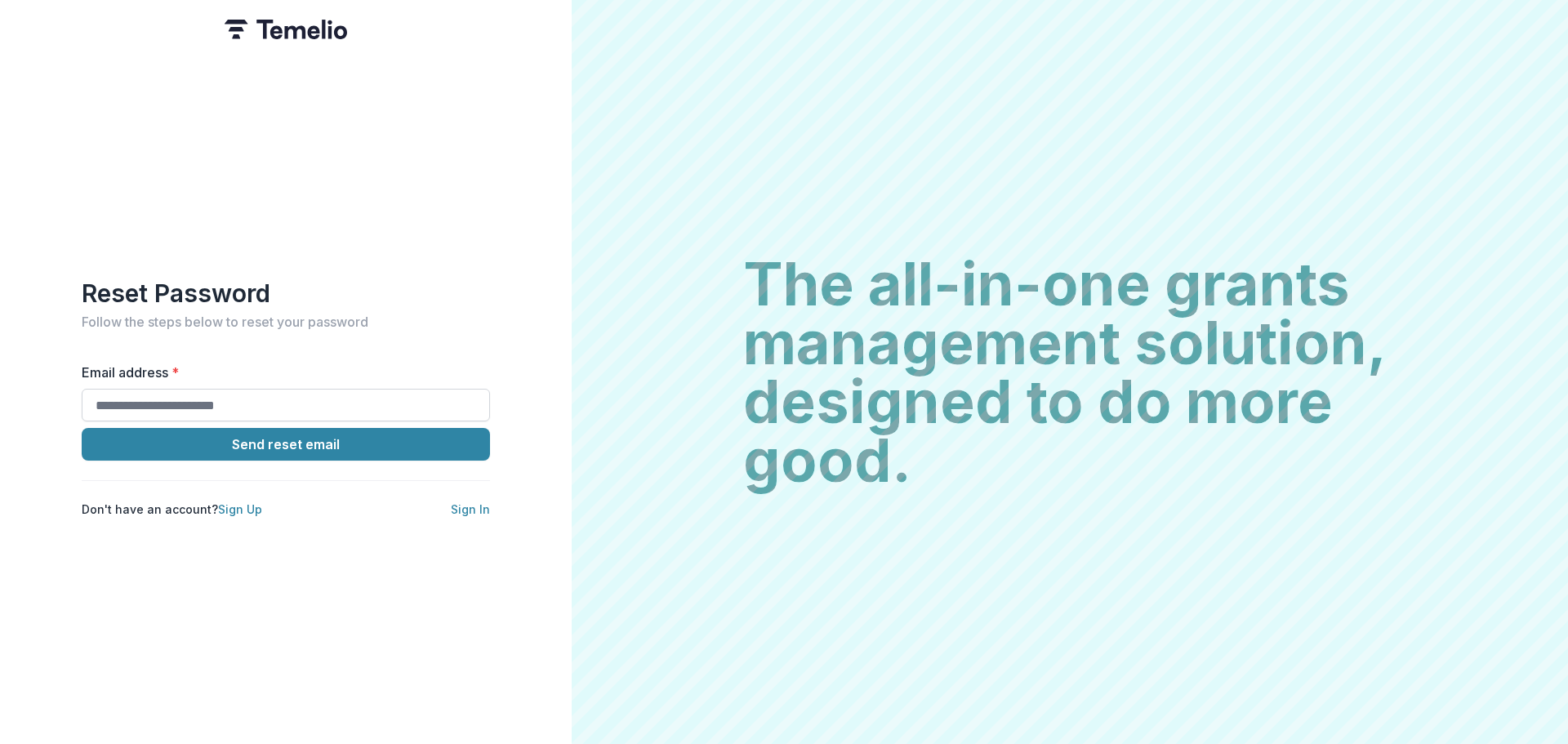
click at [286, 397] on input "Email address *" at bounding box center [285, 405] width 408 height 33
type input "**********"
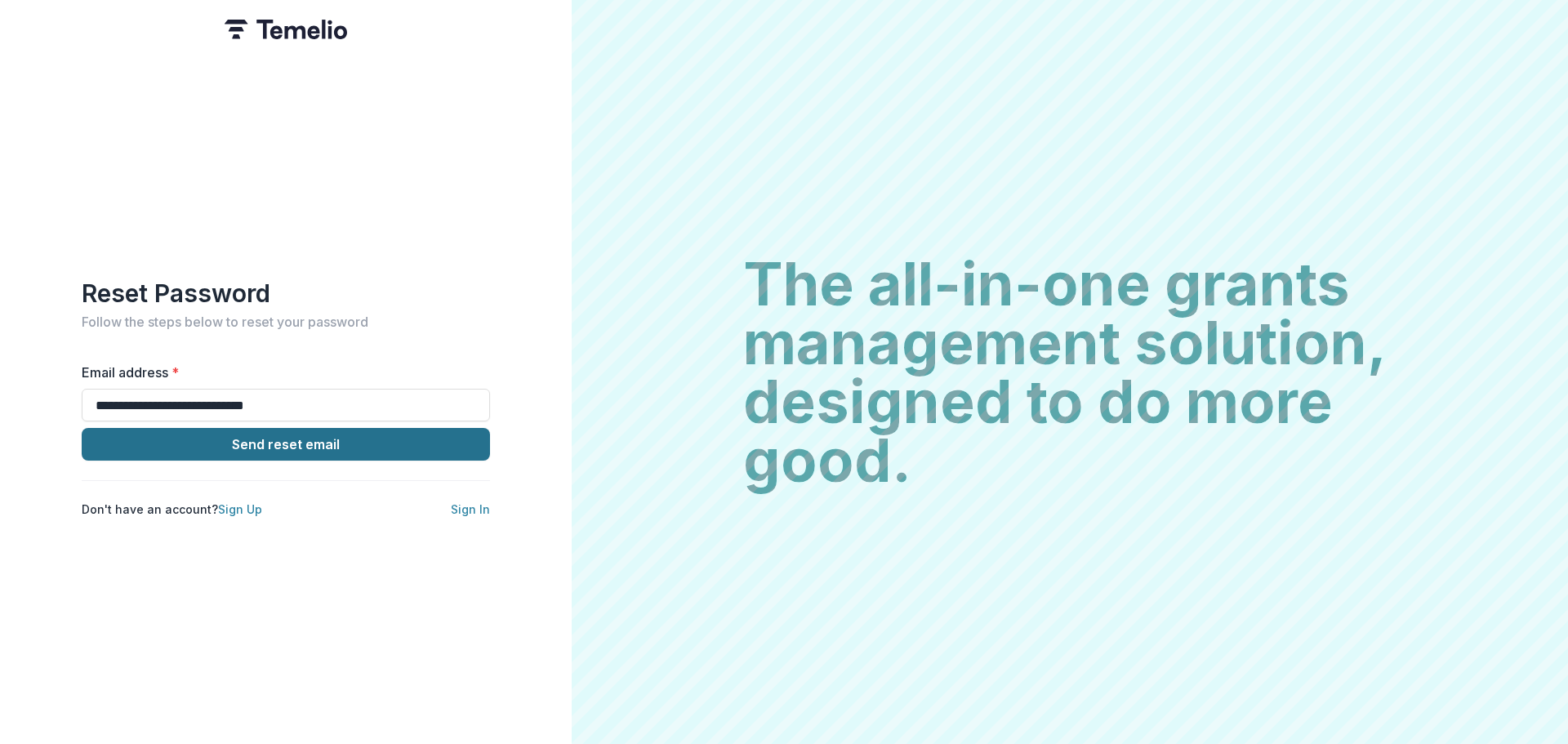
click at [297, 440] on button "Send reset email" at bounding box center [285, 444] width 408 height 33
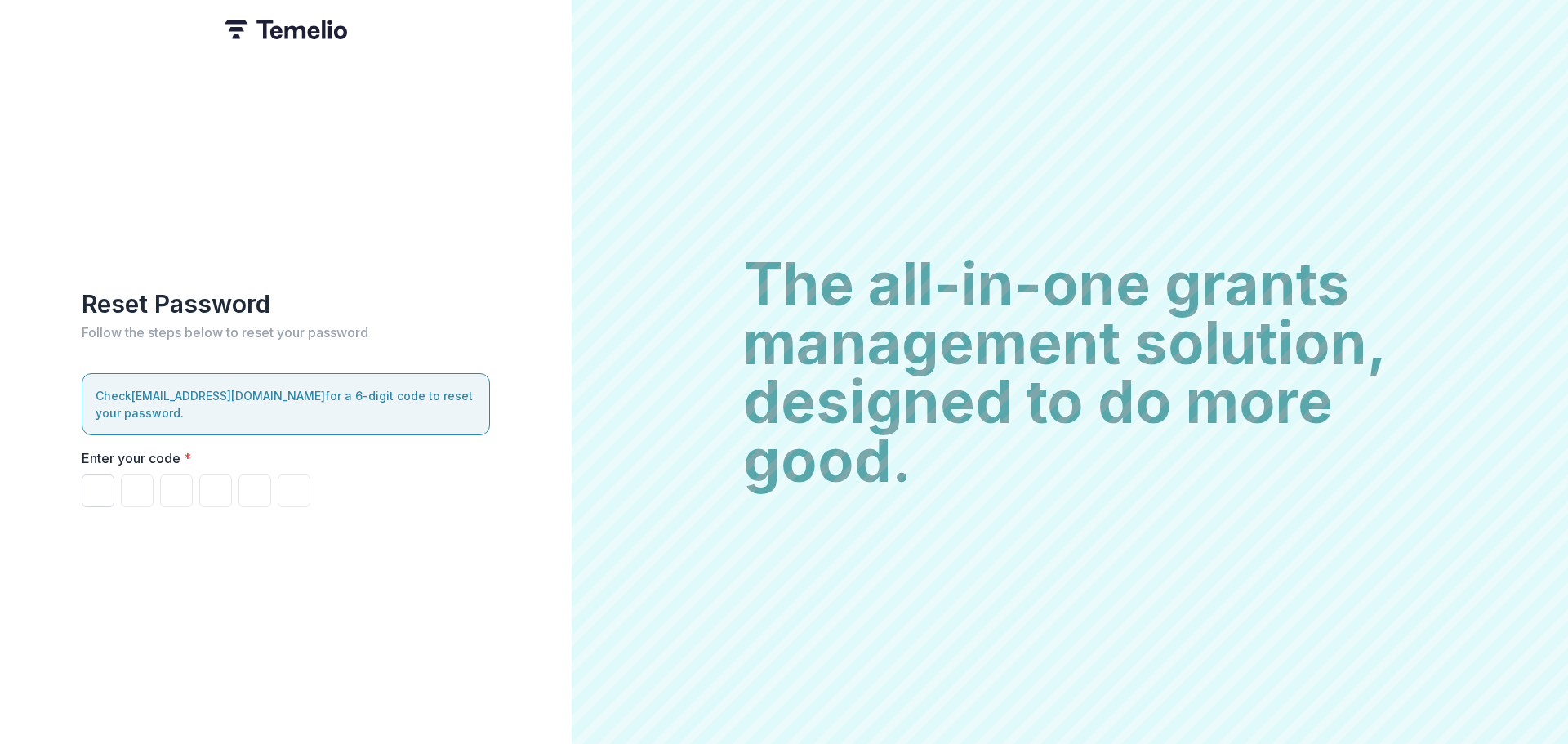
click at [93, 479] on input "Please enter your pin code" at bounding box center [98, 491] width 33 height 33
type input "*"
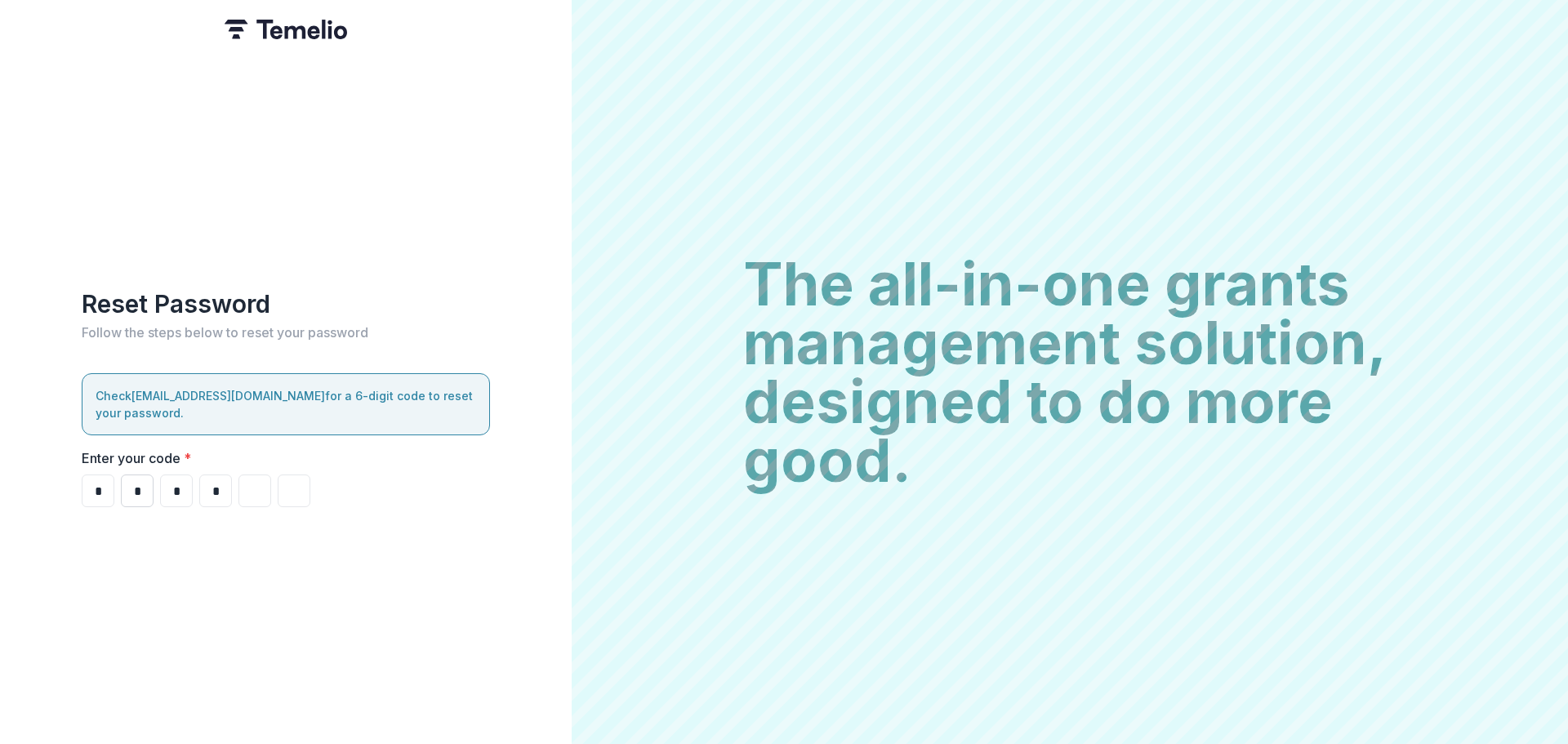
type input "*"
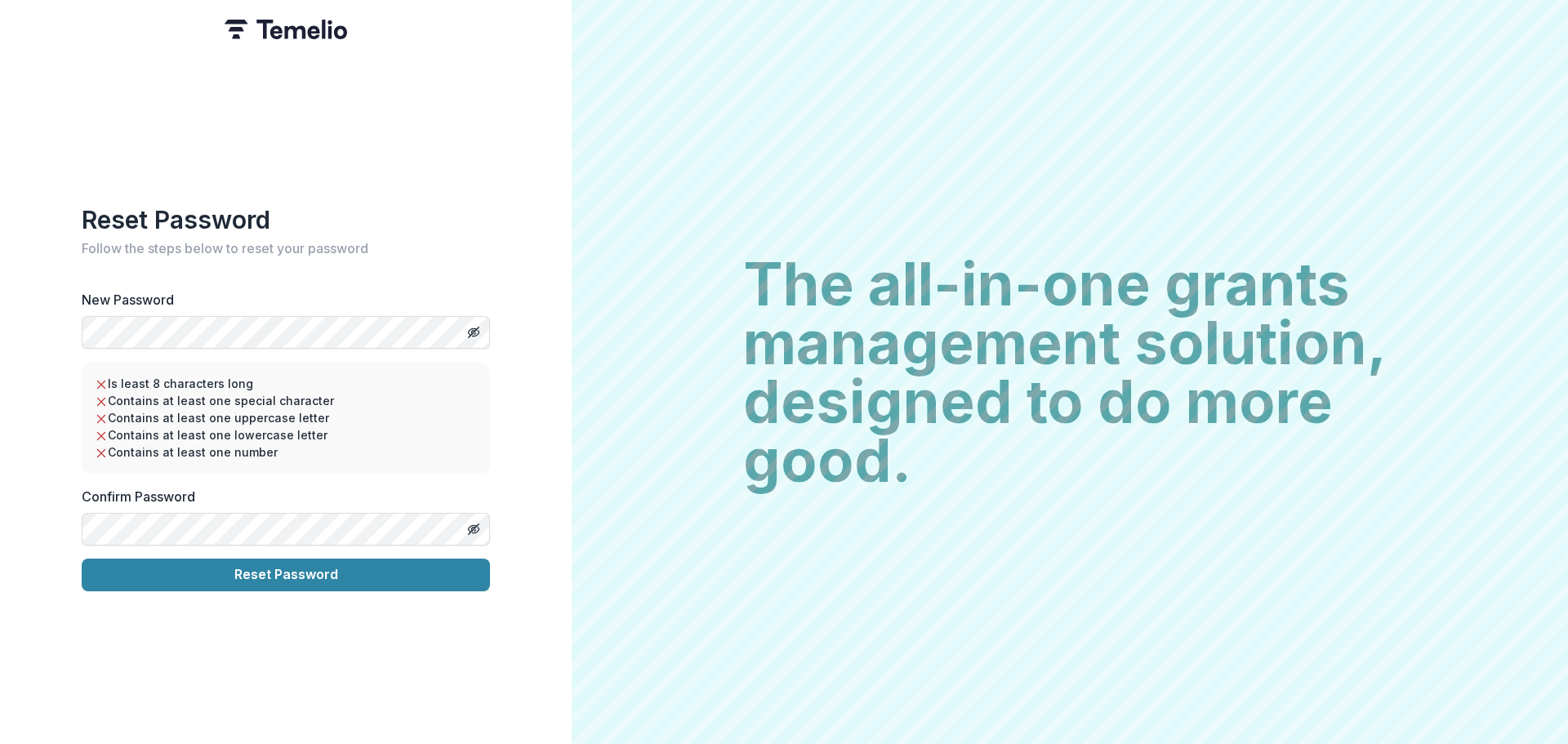
click at [558, 432] on div "Reset Password Follow the steps below to reset your password New Password Is le…" at bounding box center [285, 372] width 572 height 744
click at [450, 383] on li "Is least 8 characters long" at bounding box center [285, 383] width 383 height 17
click at [157, 486] on label "Confirm Password" at bounding box center [281, 495] width 398 height 19
click at [433, 700] on div "Reset Password Follow the steps below to reset your password New Password Is le…" at bounding box center [285, 372] width 572 height 744
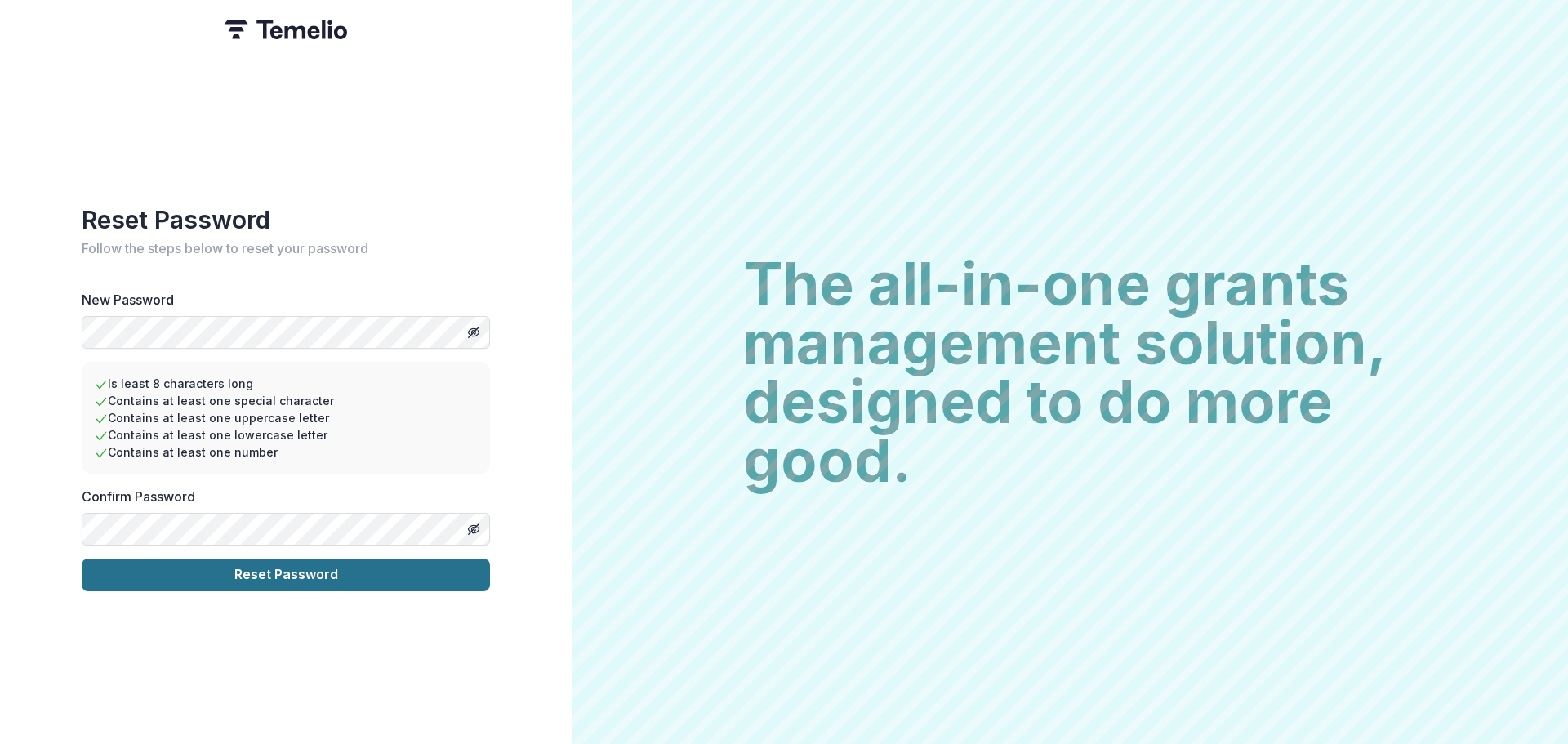
click at [288, 568] on button "Reset Password" at bounding box center [285, 575] width 408 height 33
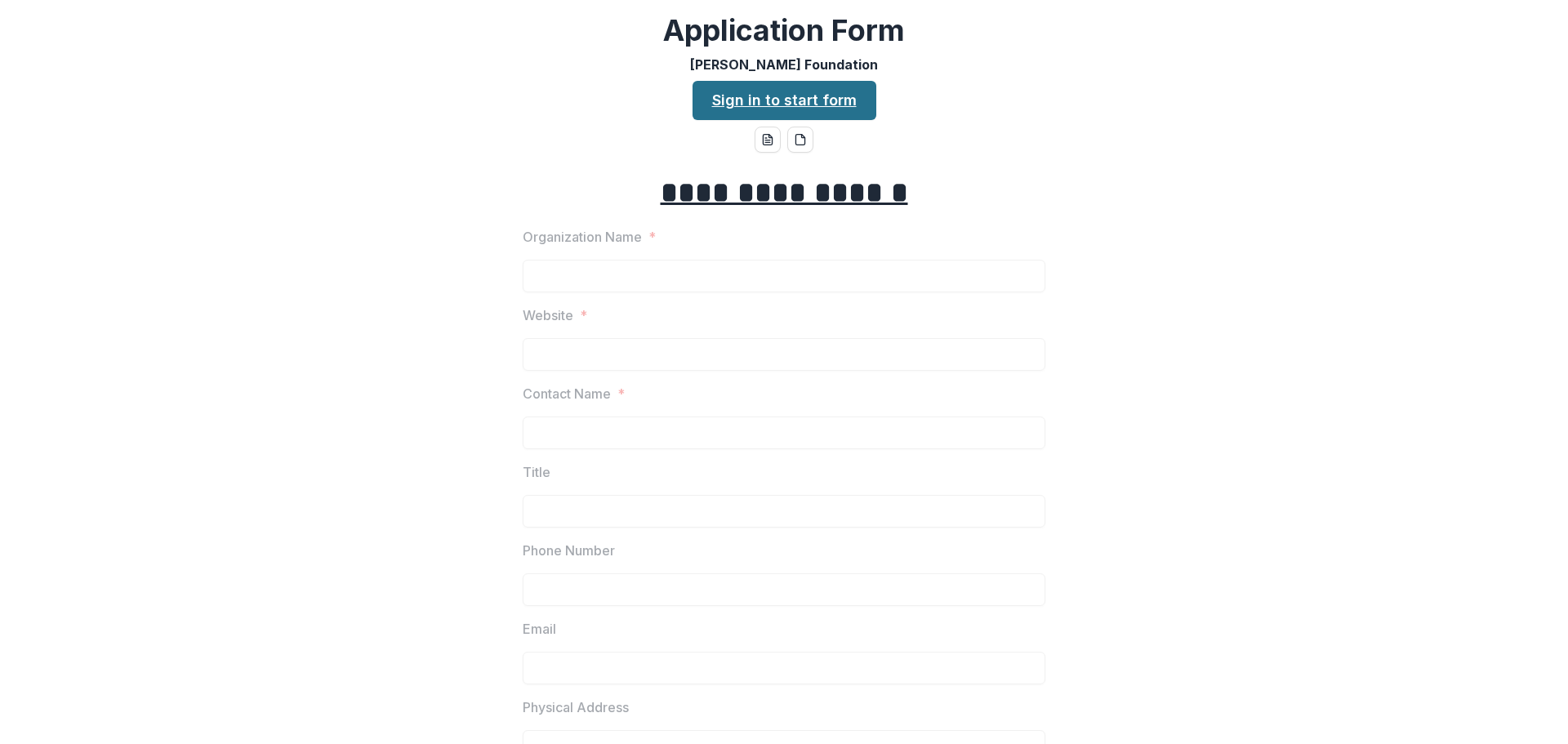
click at [784, 97] on link "Sign in to start form" at bounding box center [784, 100] width 183 height 39
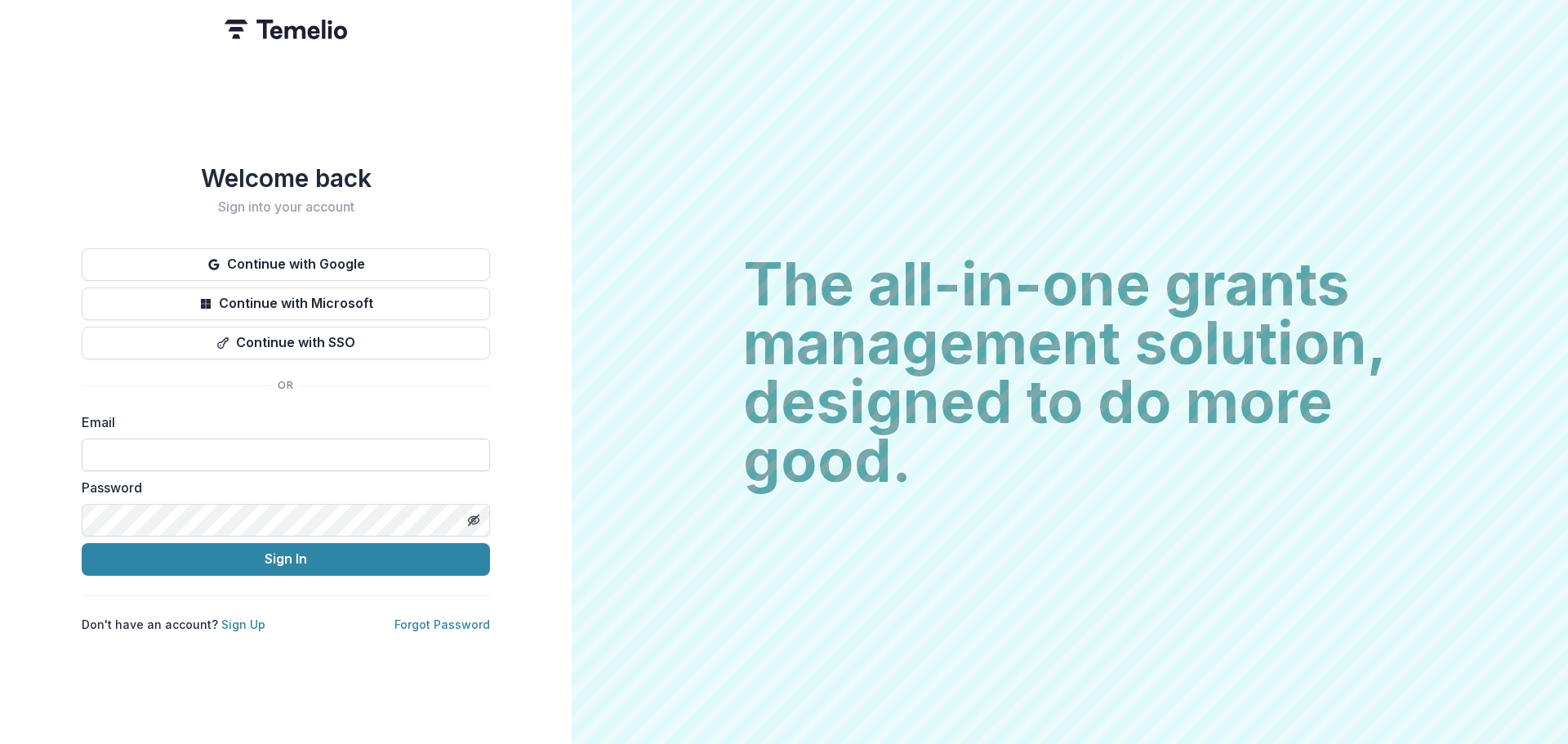
click at [127, 461] on input at bounding box center [285, 455] width 408 height 33
type input "**********"
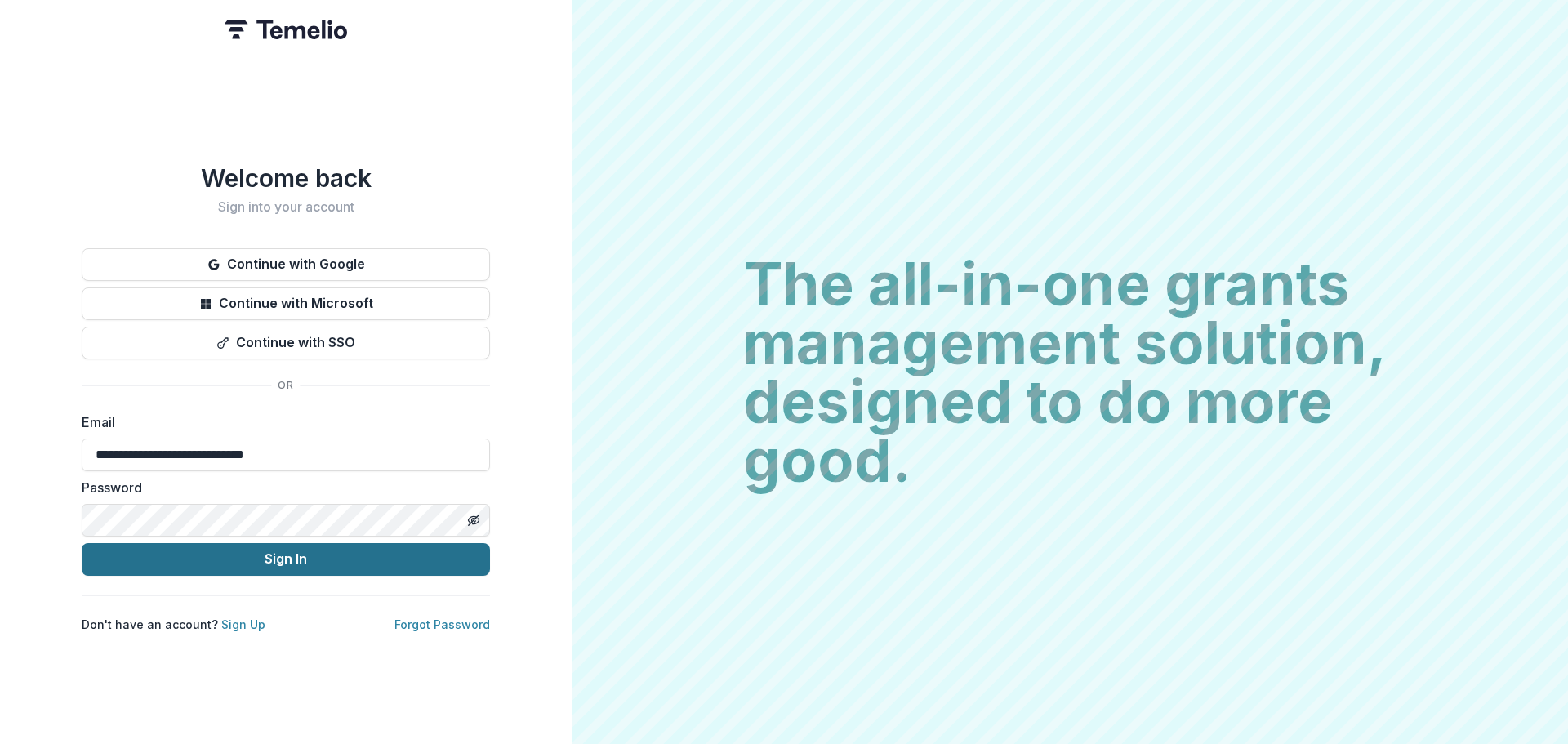
click at [417, 550] on button "Sign In" at bounding box center [285, 560] width 408 height 33
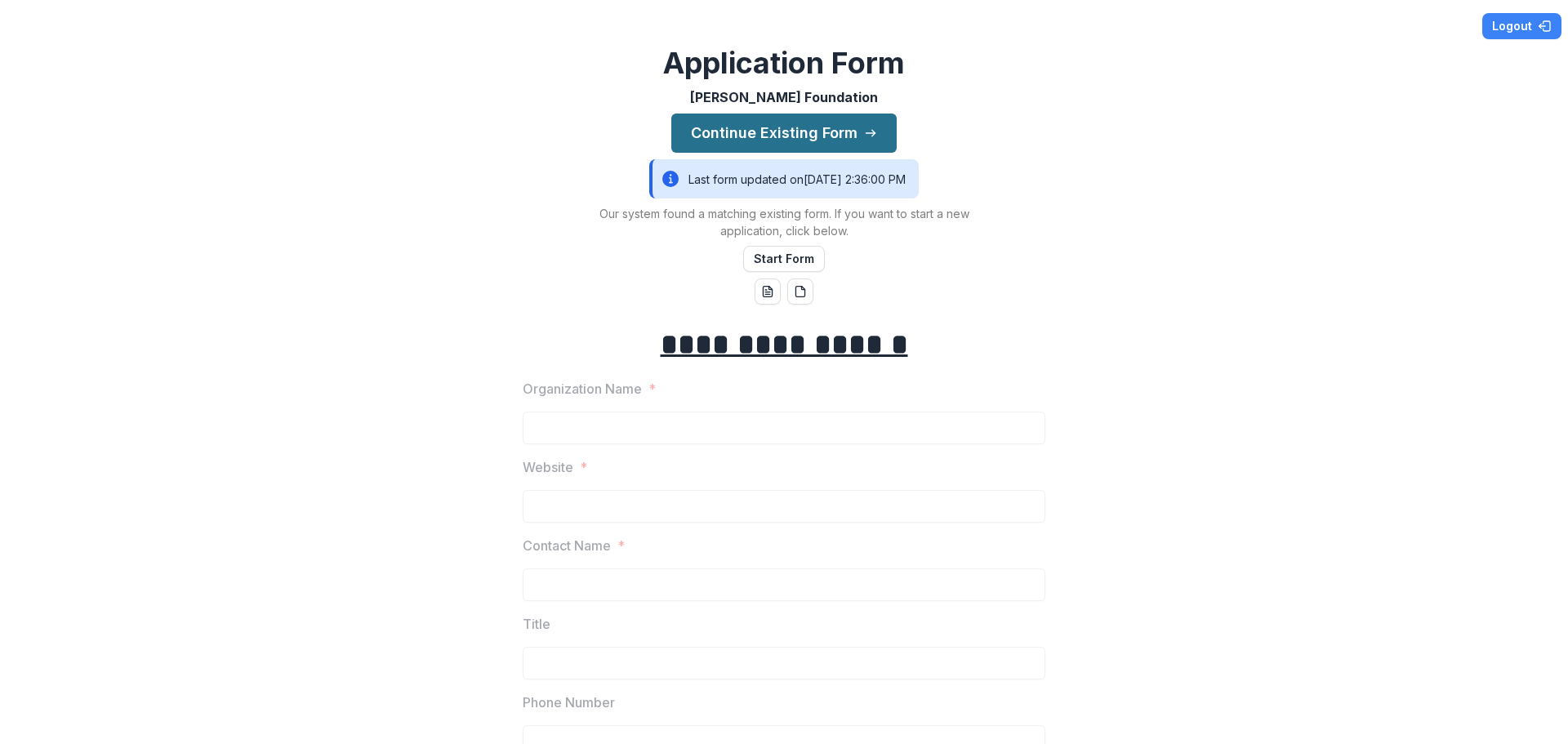
click at [778, 132] on button "Continue Existing Form" at bounding box center [784, 133] width 226 height 39
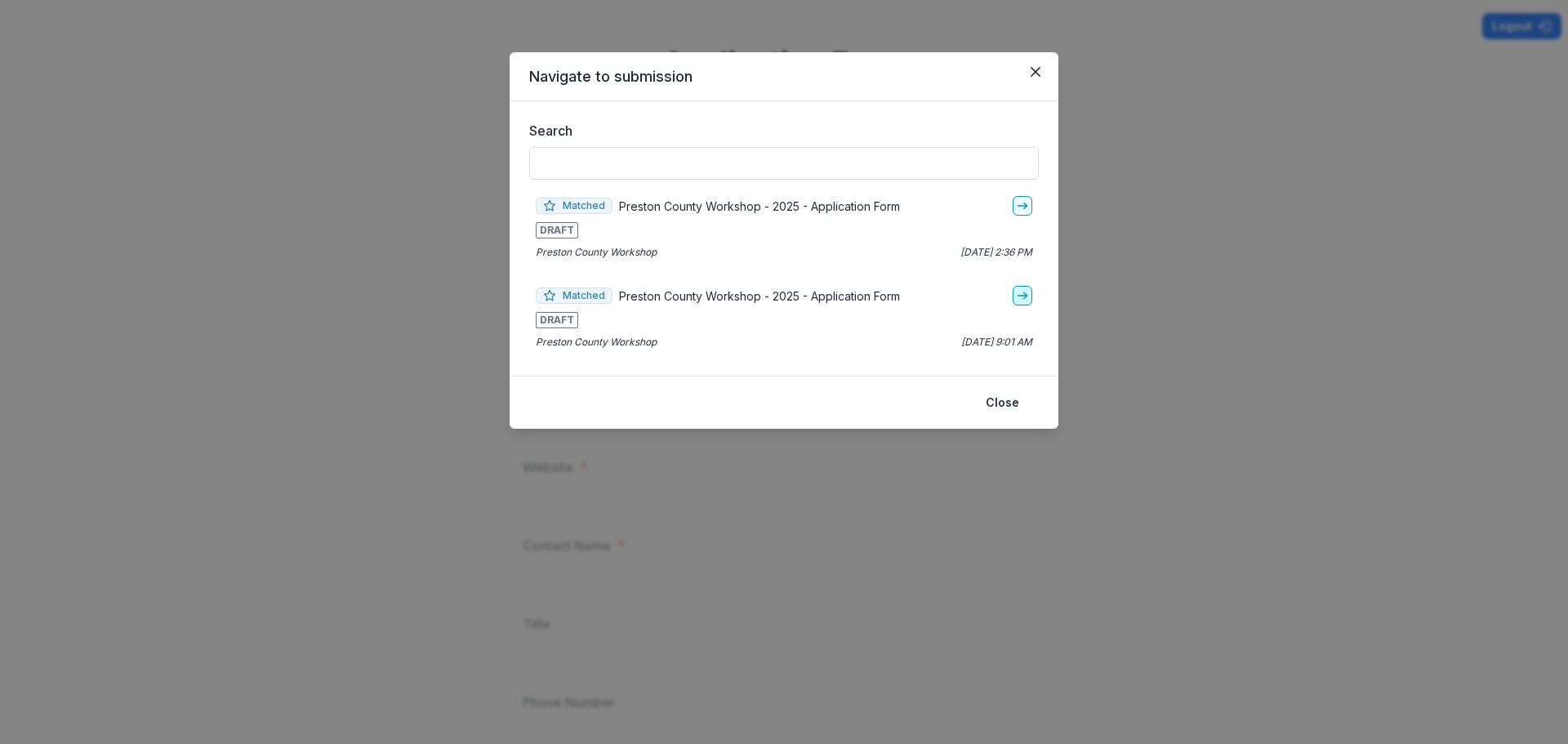
click at [1018, 294] on icon "go-to" at bounding box center [1022, 295] width 13 height 13
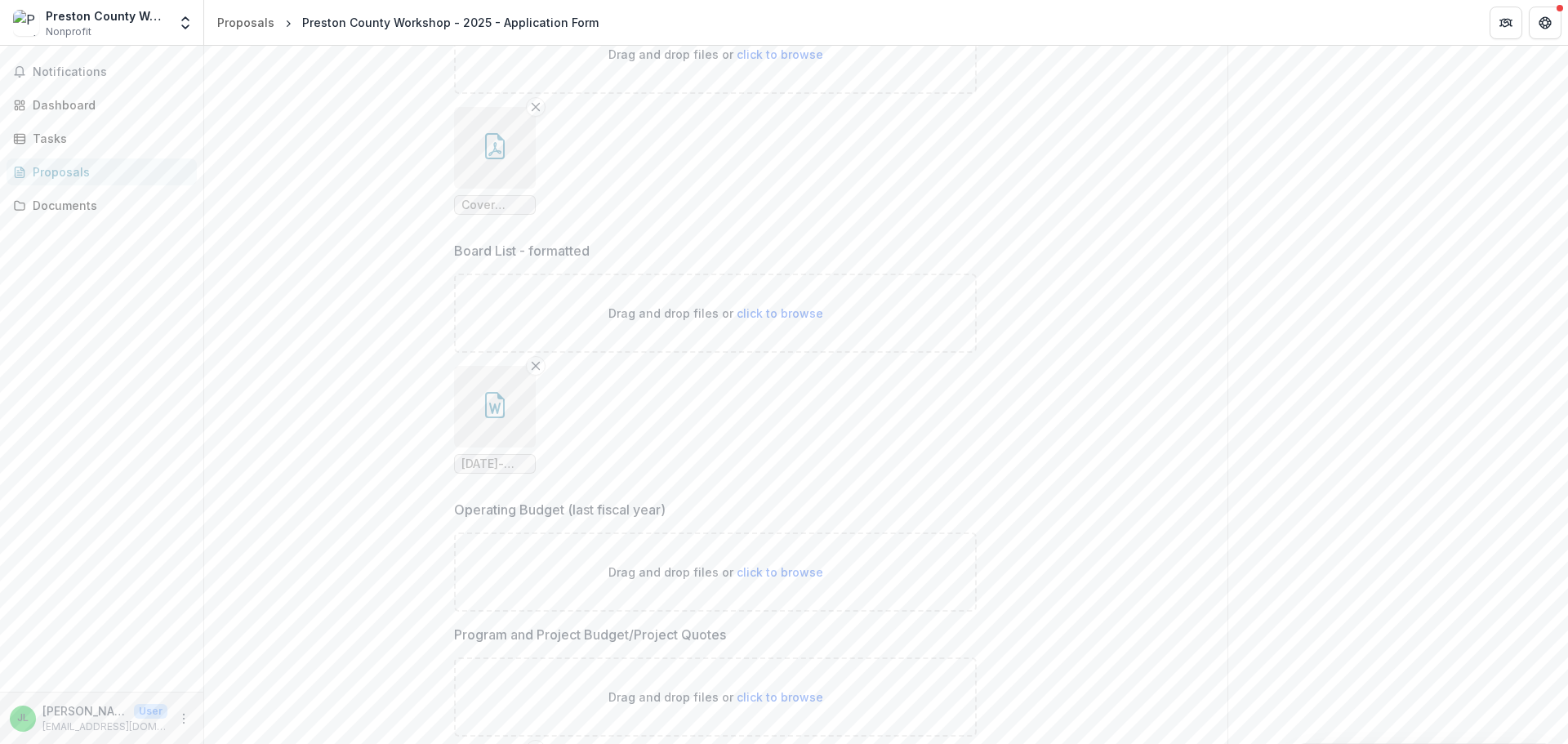
scroll to position [5144, 0]
click at [753, 560] on span "click to browse" at bounding box center [780, 564] width 86 height 14
type input "**********"
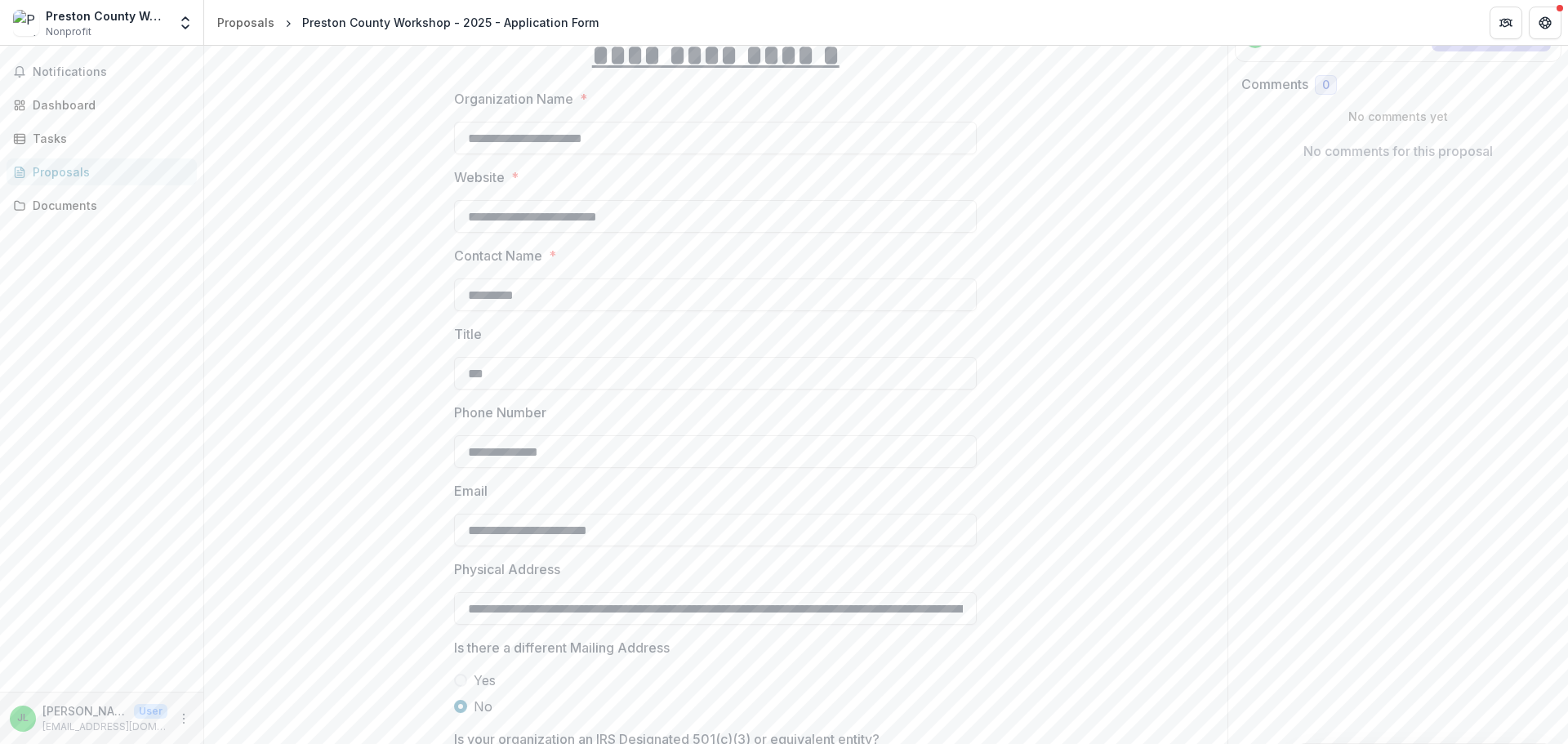
scroll to position [0, 0]
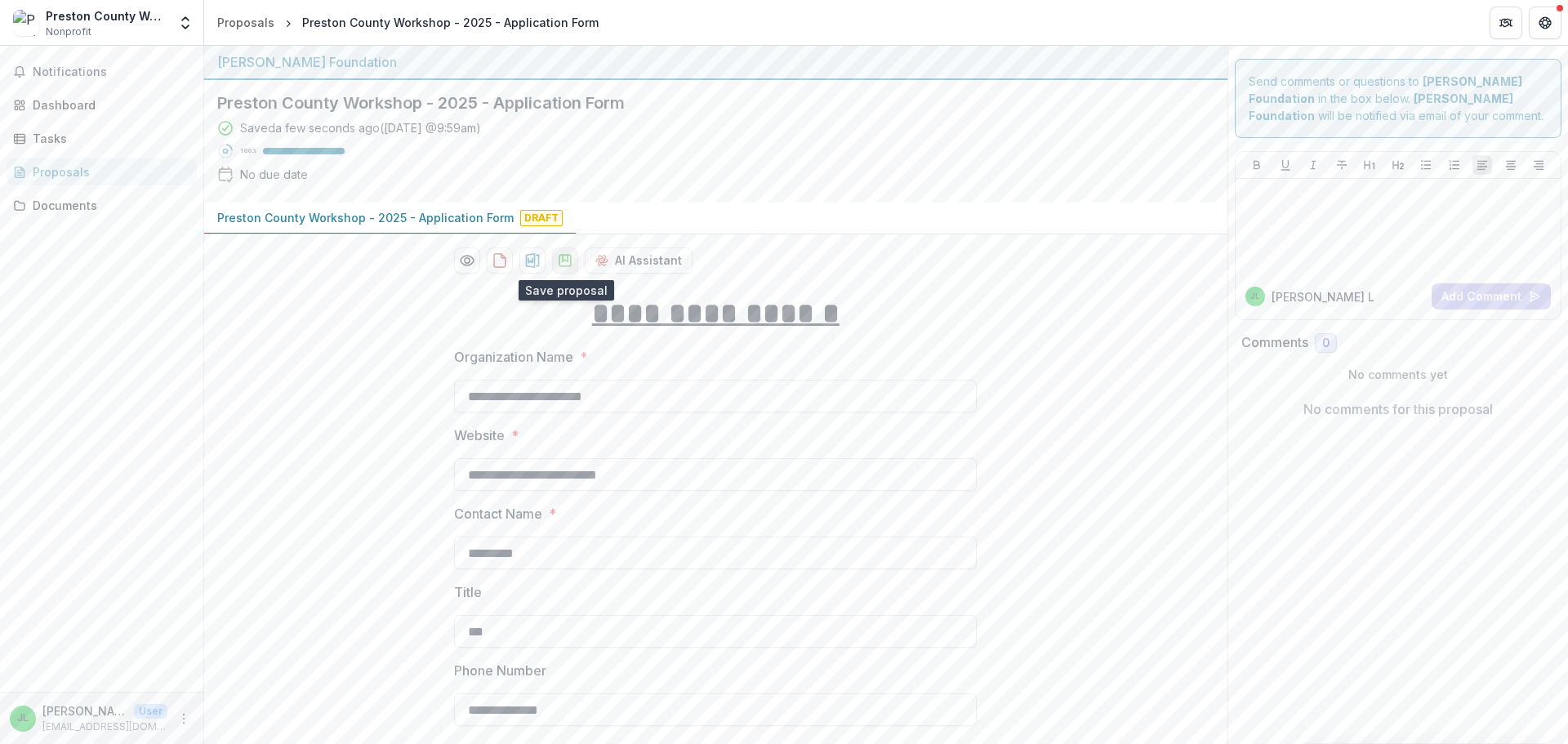
click at [565, 256] on icon "download-proposal" at bounding box center [565, 261] width 17 height 17
click at [538, 260] on icon "download-proposal" at bounding box center [532, 261] width 14 height 15
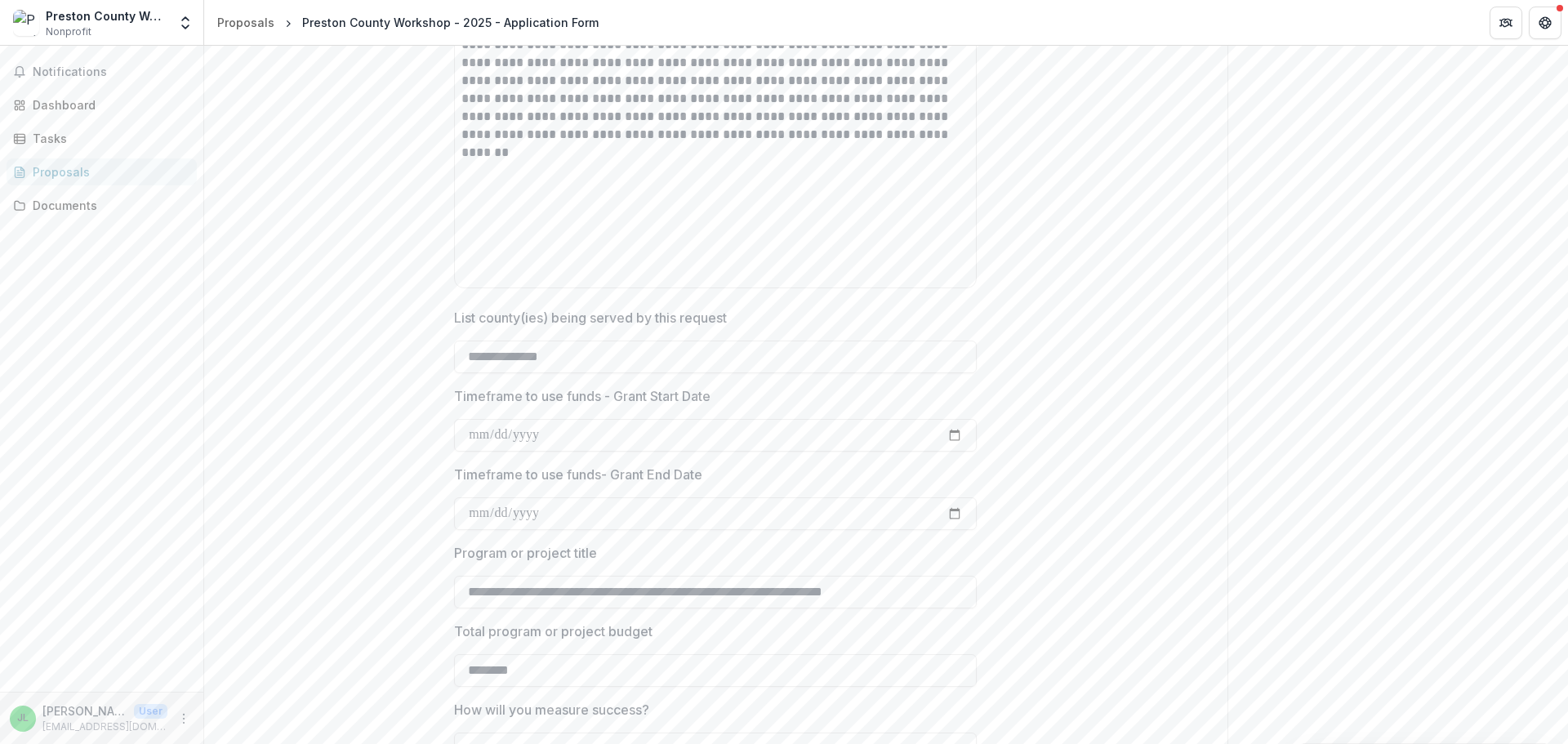
scroll to position [3103, 0]
click at [539, 508] on input "**********" at bounding box center [716, 510] width 523 height 33
click at [479, 515] on input "**********" at bounding box center [716, 510] width 523 height 33
type input "**********"
click at [1009, 540] on div "**********" at bounding box center [716, 243] width 1023 height 6133
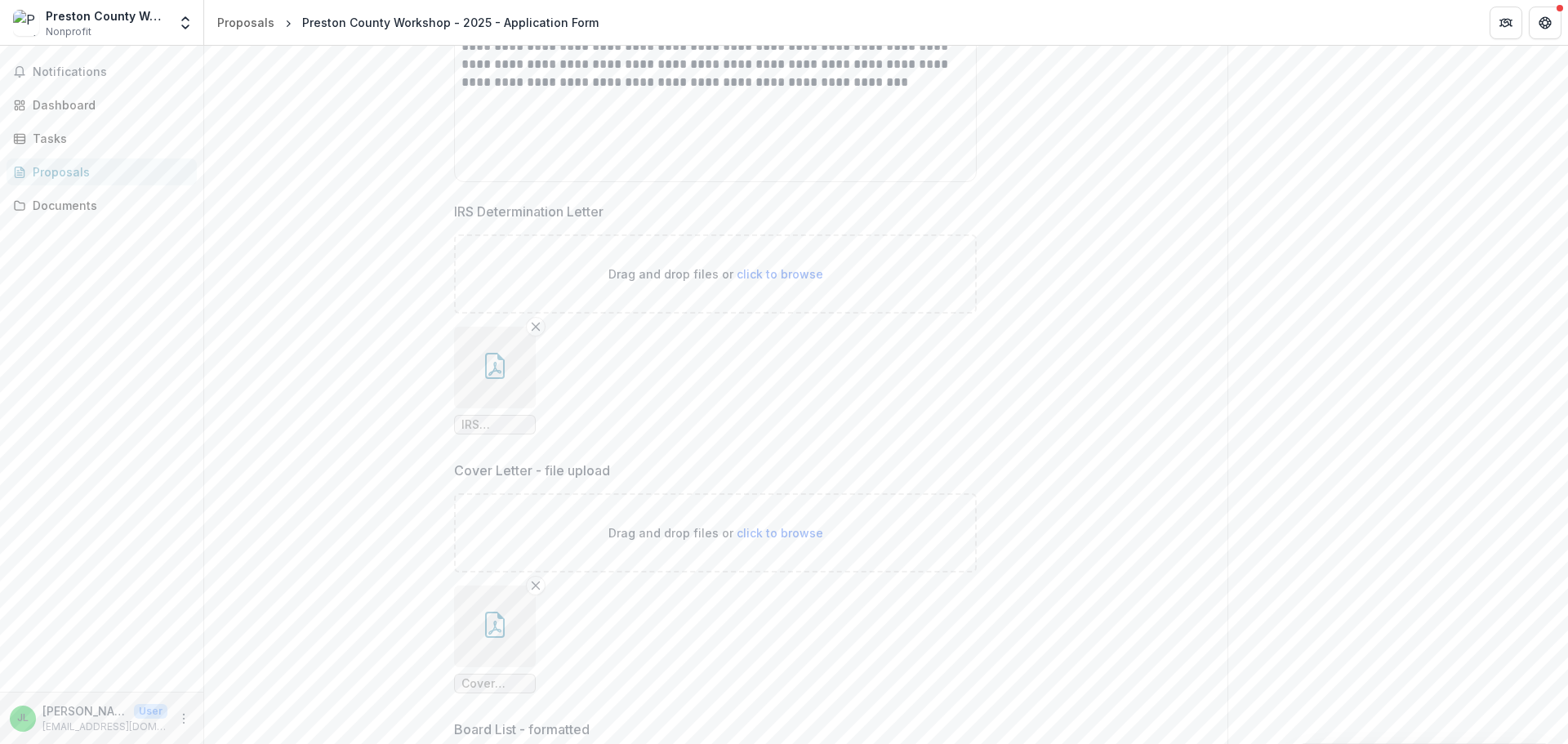
scroll to position [4736, 0]
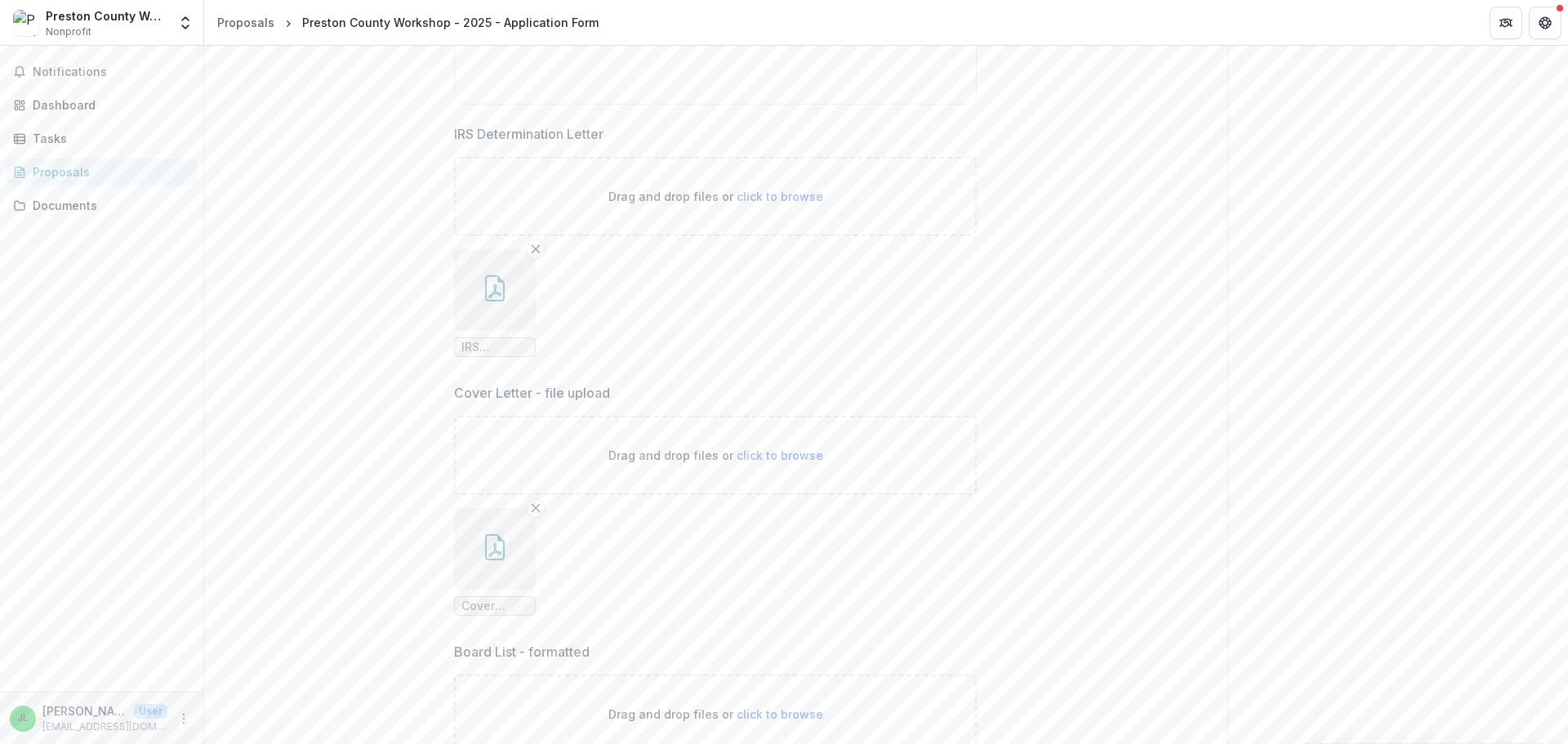
click at [502, 557] on icon "button" at bounding box center [495, 547] width 19 height 26
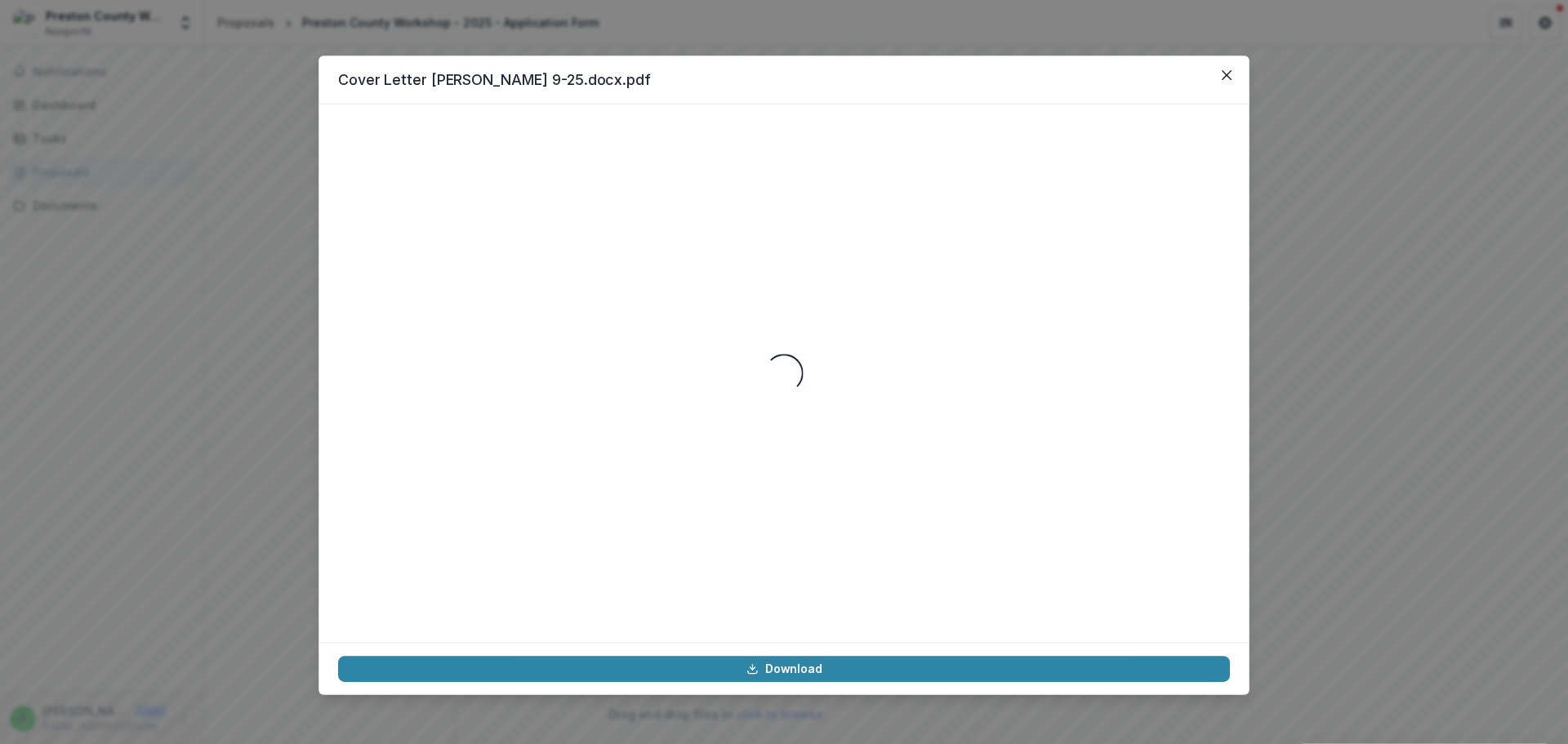
click at [502, 557] on div "Loading..." at bounding box center [784, 372] width 892 height 499
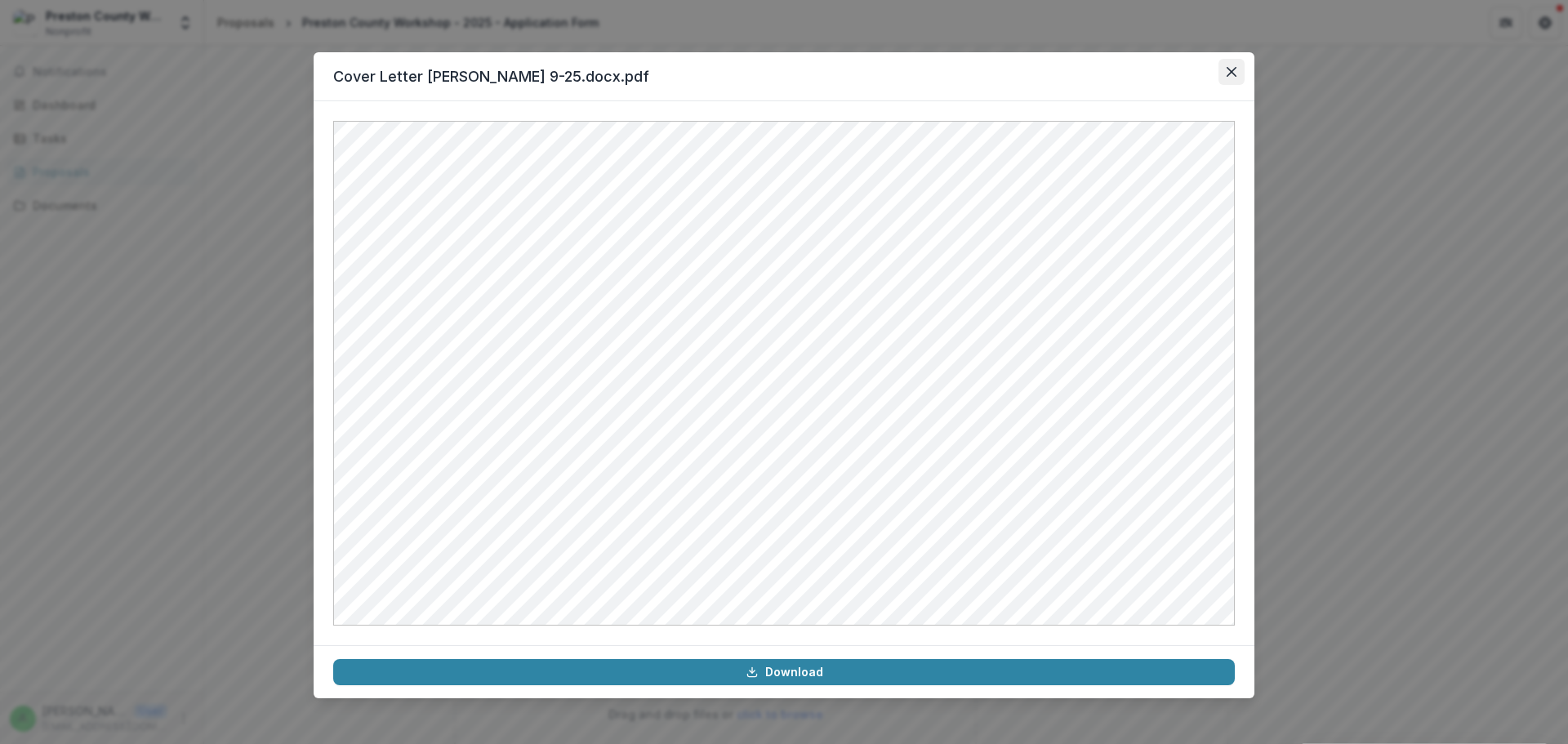
click at [1229, 72] on icon "Close" at bounding box center [1231, 72] width 10 height 10
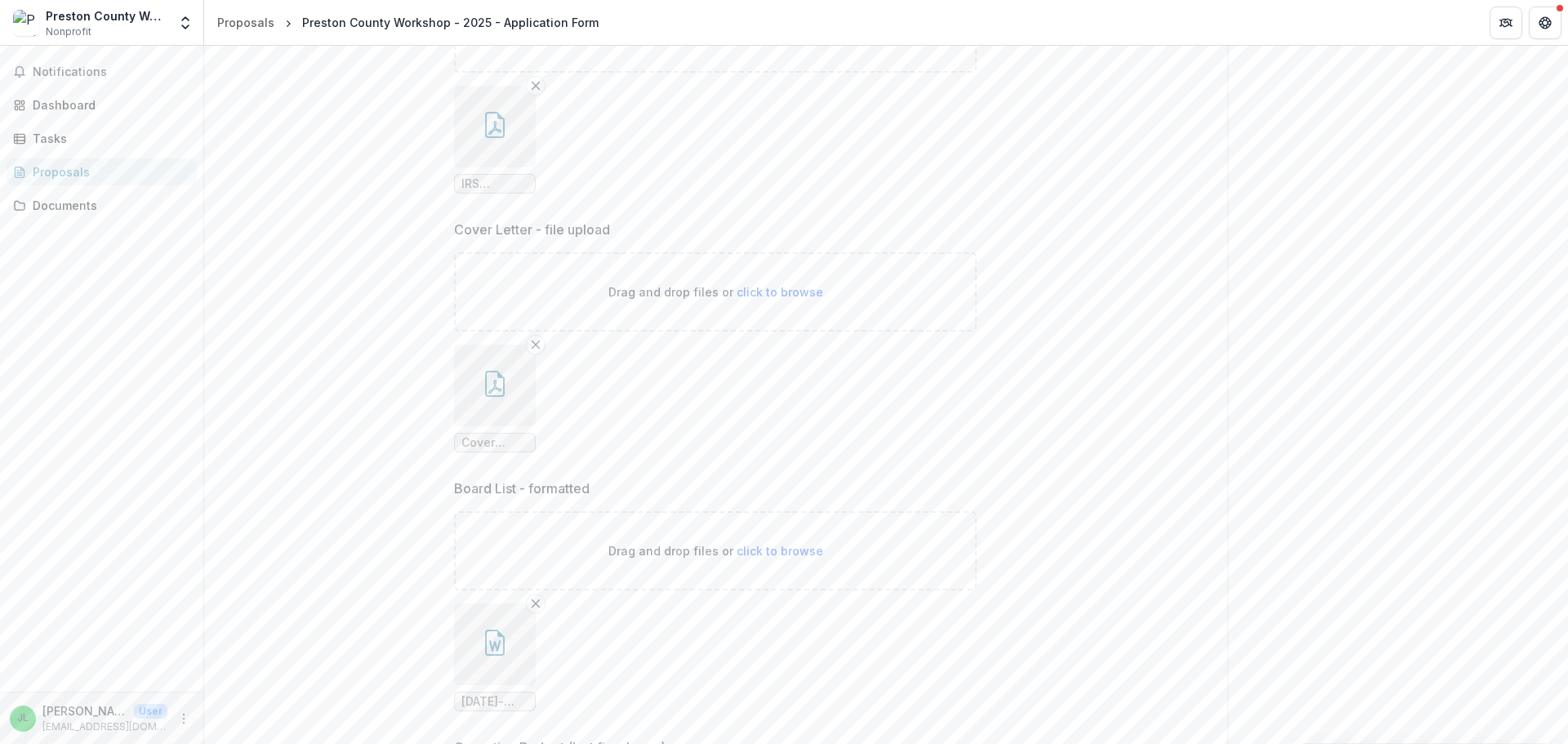
scroll to position [4980, 0]
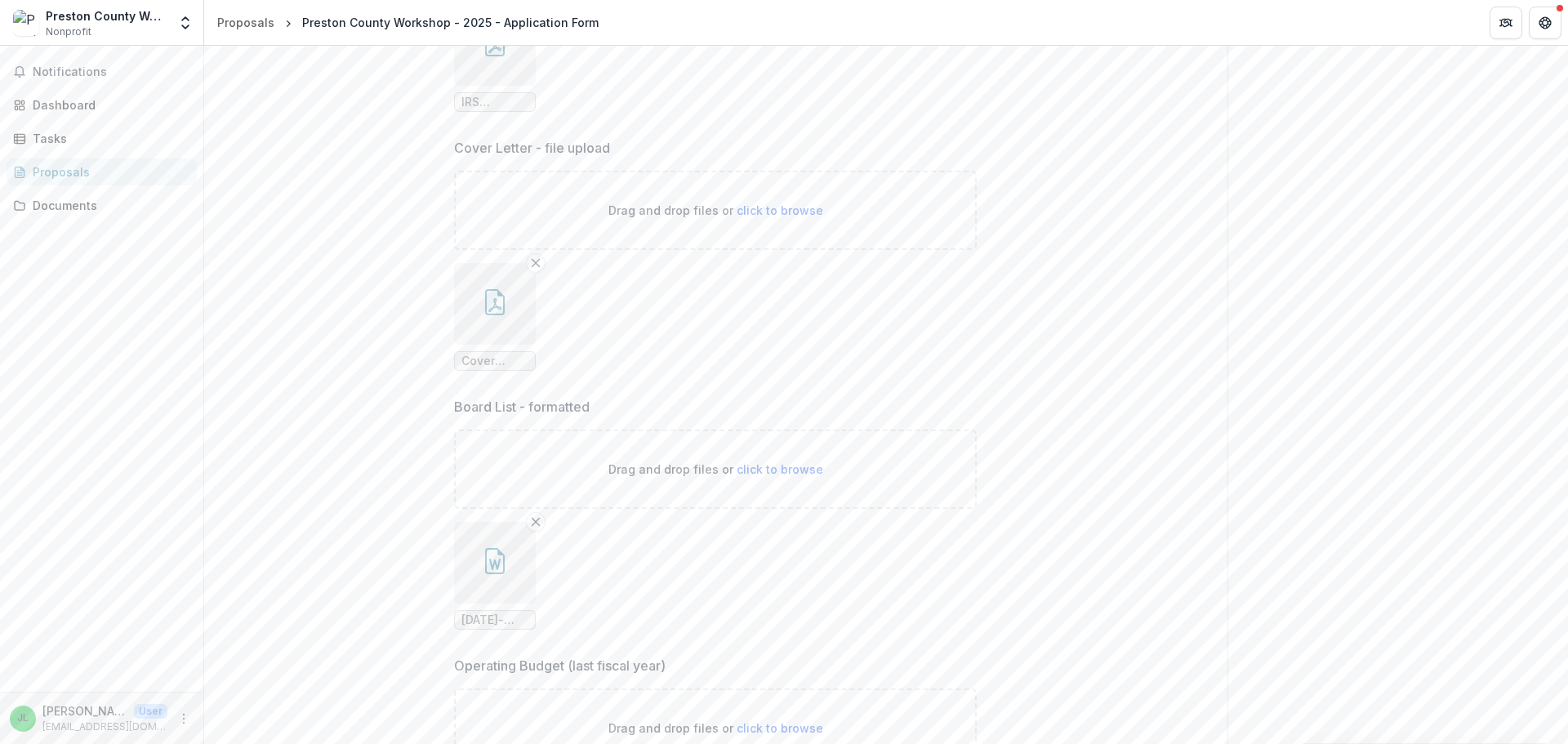
click at [475, 573] on button "button" at bounding box center [495, 562] width 82 height 82
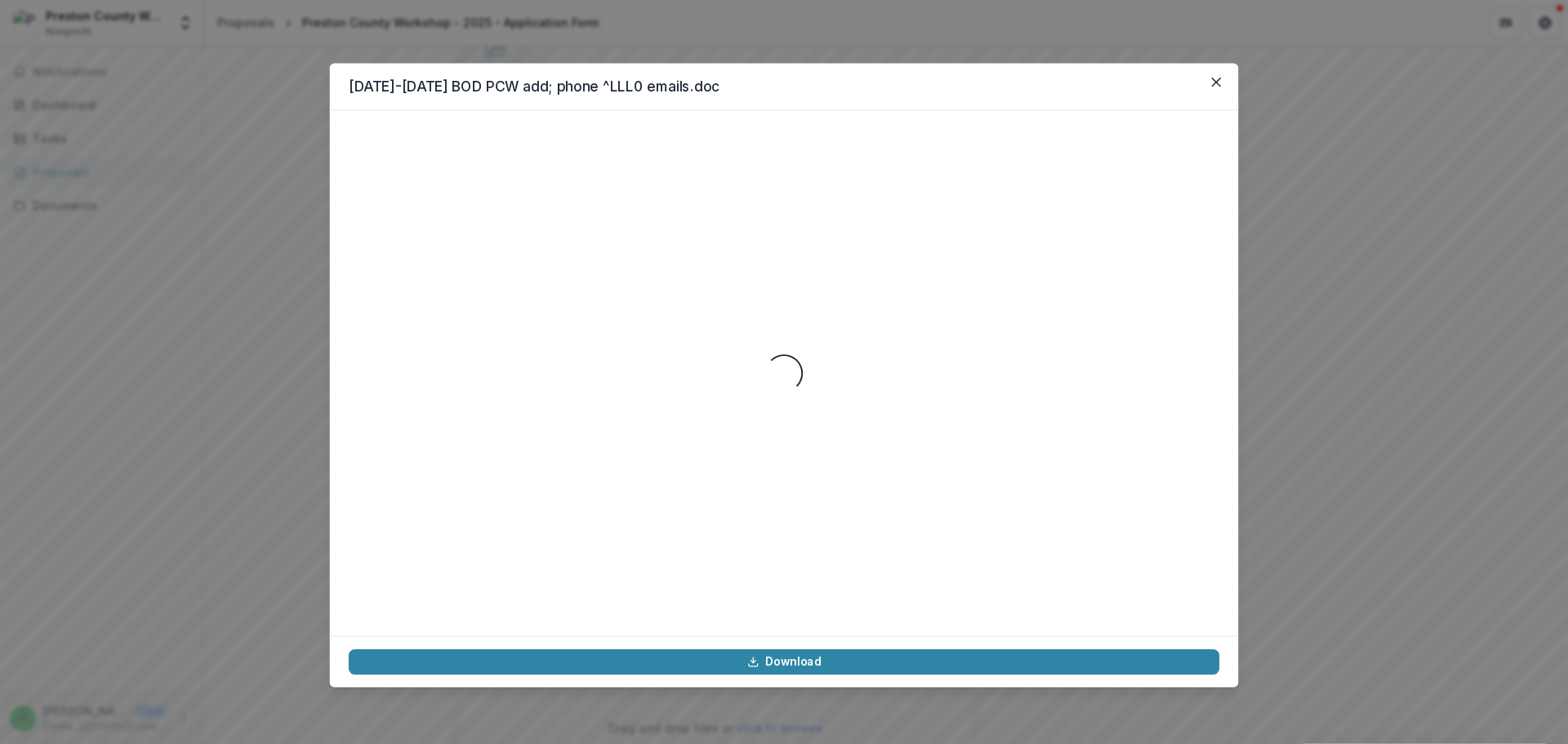
click at [475, 573] on div "Loading..." at bounding box center [784, 373] width 871 height 487
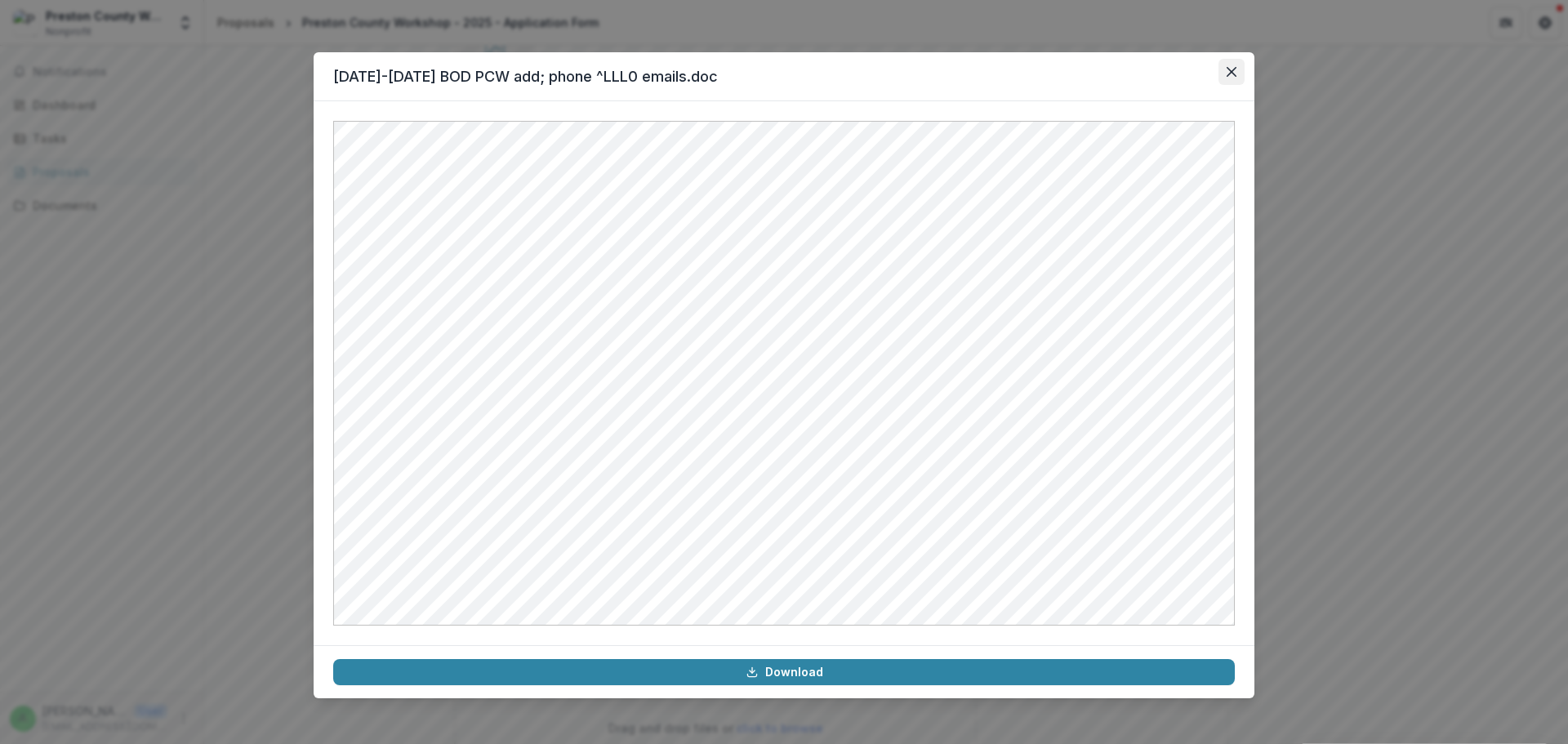
click at [1224, 72] on button "Close" at bounding box center [1231, 72] width 26 height 26
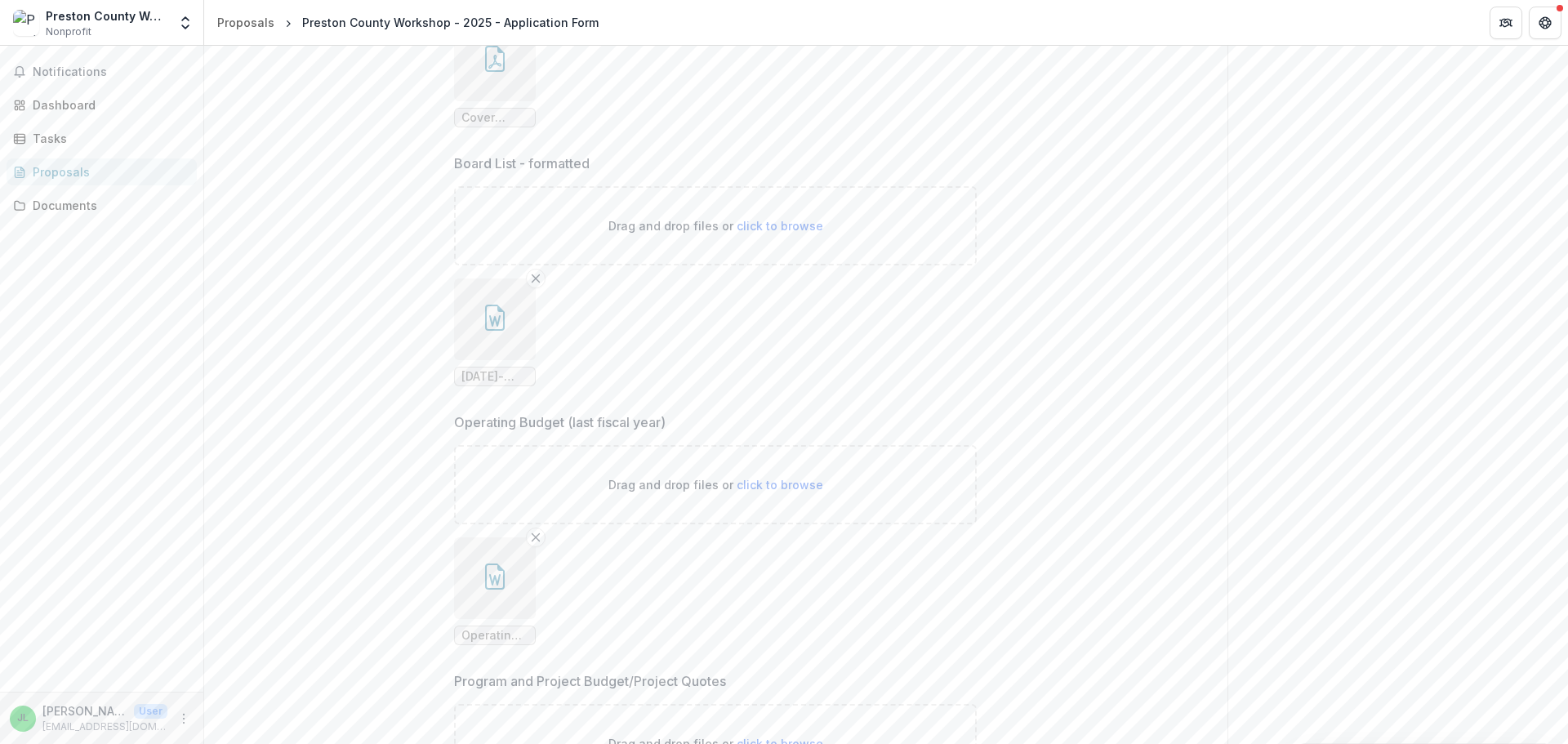
scroll to position [5225, 0]
click at [466, 589] on button "button" at bounding box center [495, 576] width 82 height 82
click at [466, 589] on div "Loading..." at bounding box center [784, 373] width 902 height 505
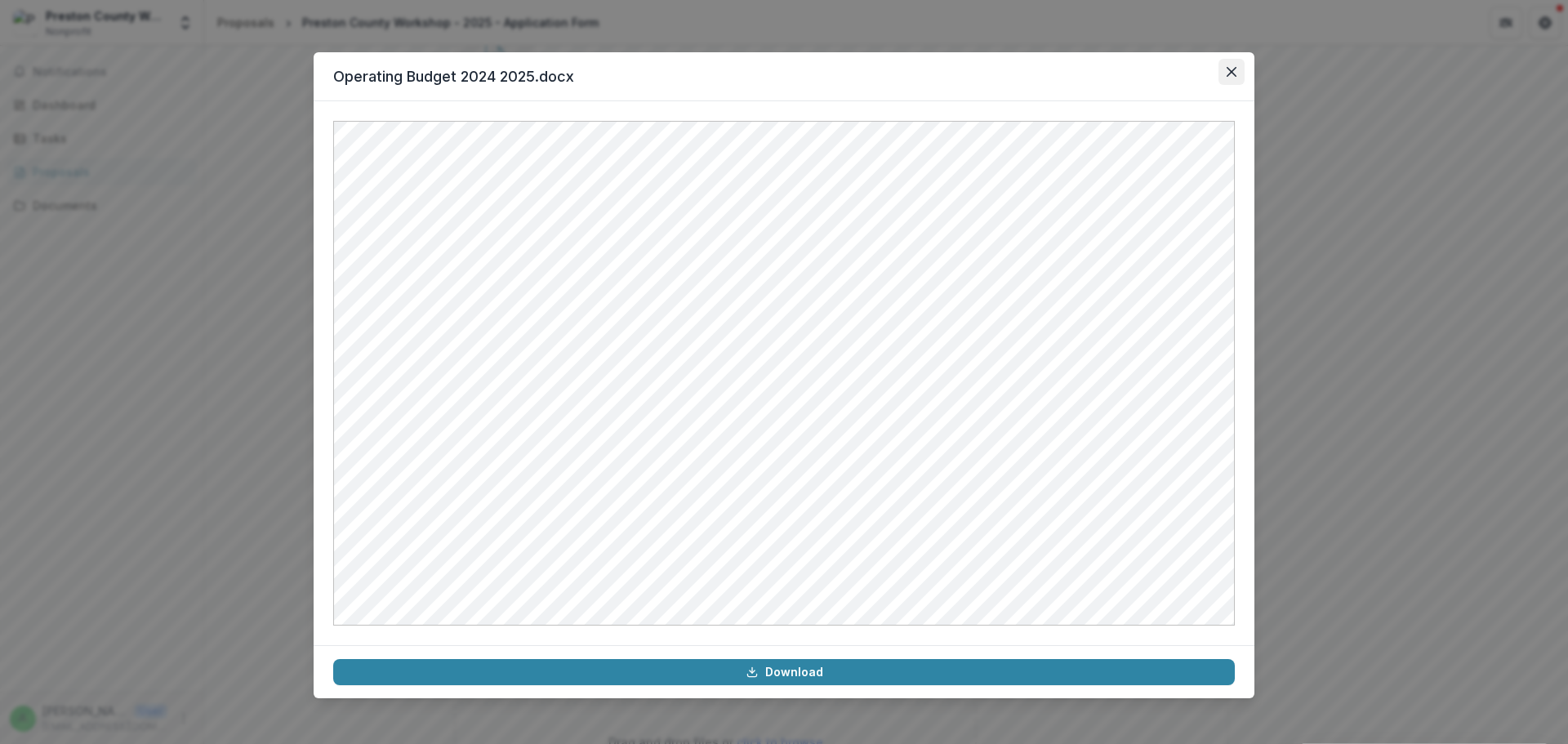
click at [1229, 68] on icon "Close" at bounding box center [1231, 72] width 10 height 10
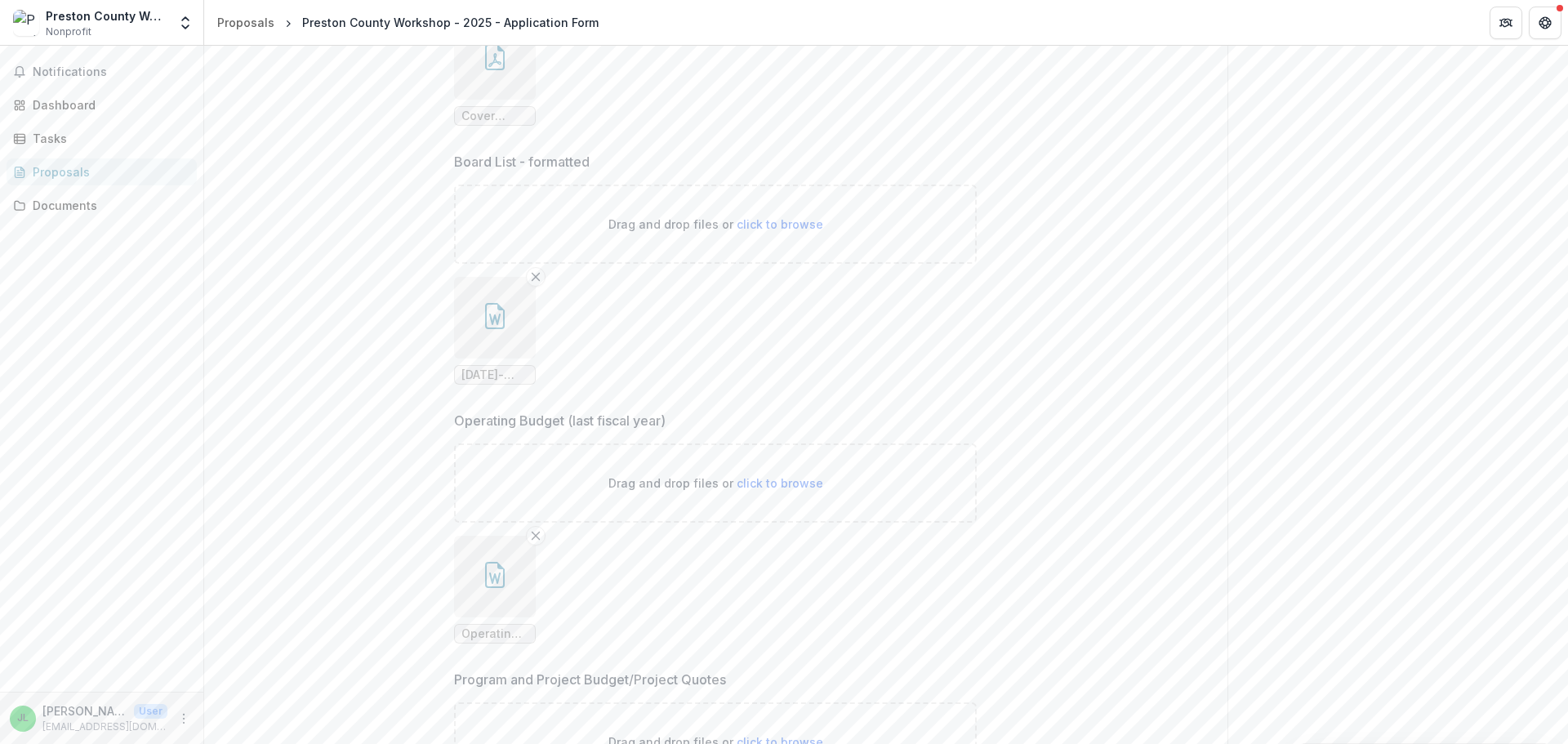
click at [476, 592] on button "button" at bounding box center [495, 576] width 82 height 82
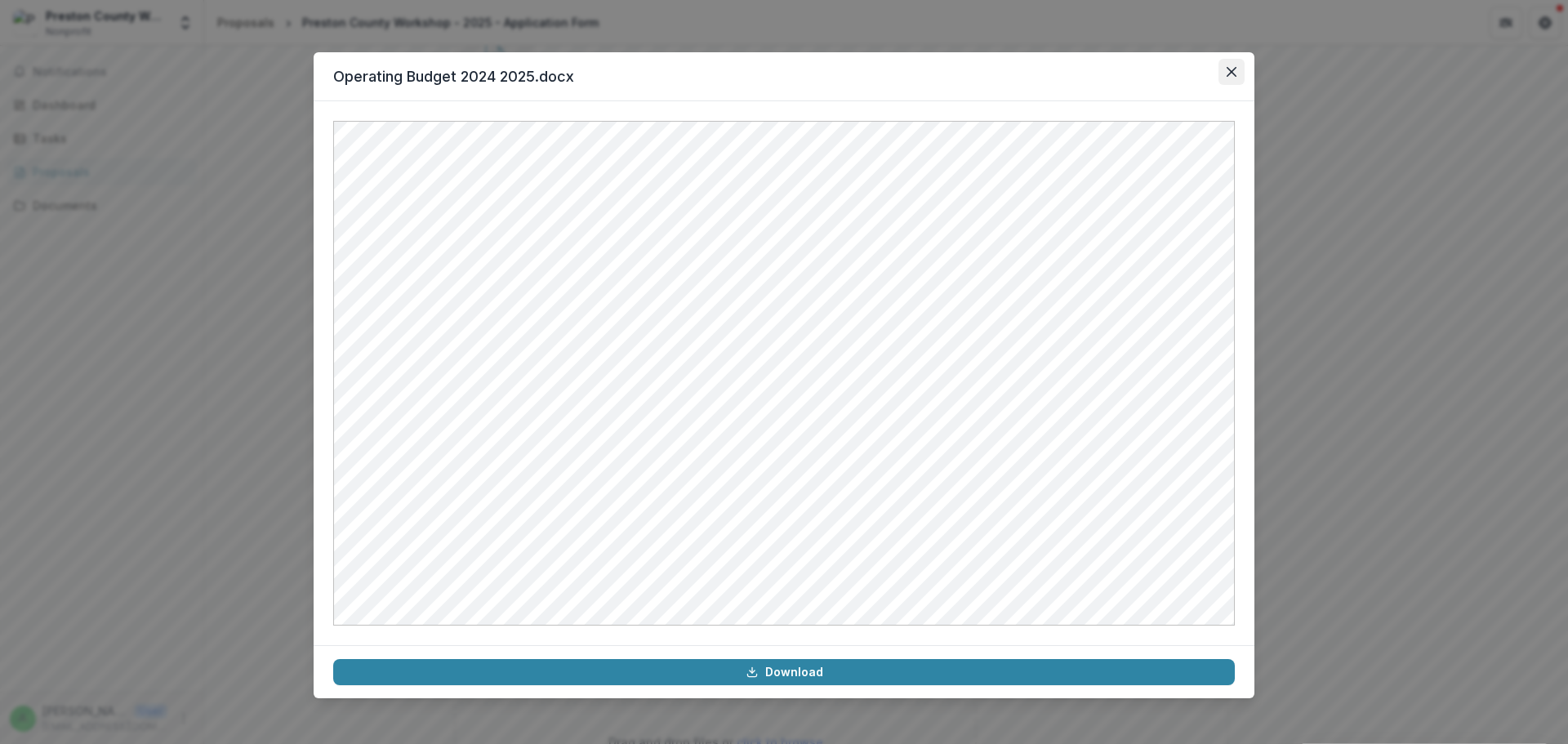
click at [1237, 72] on button "Close" at bounding box center [1231, 72] width 26 height 26
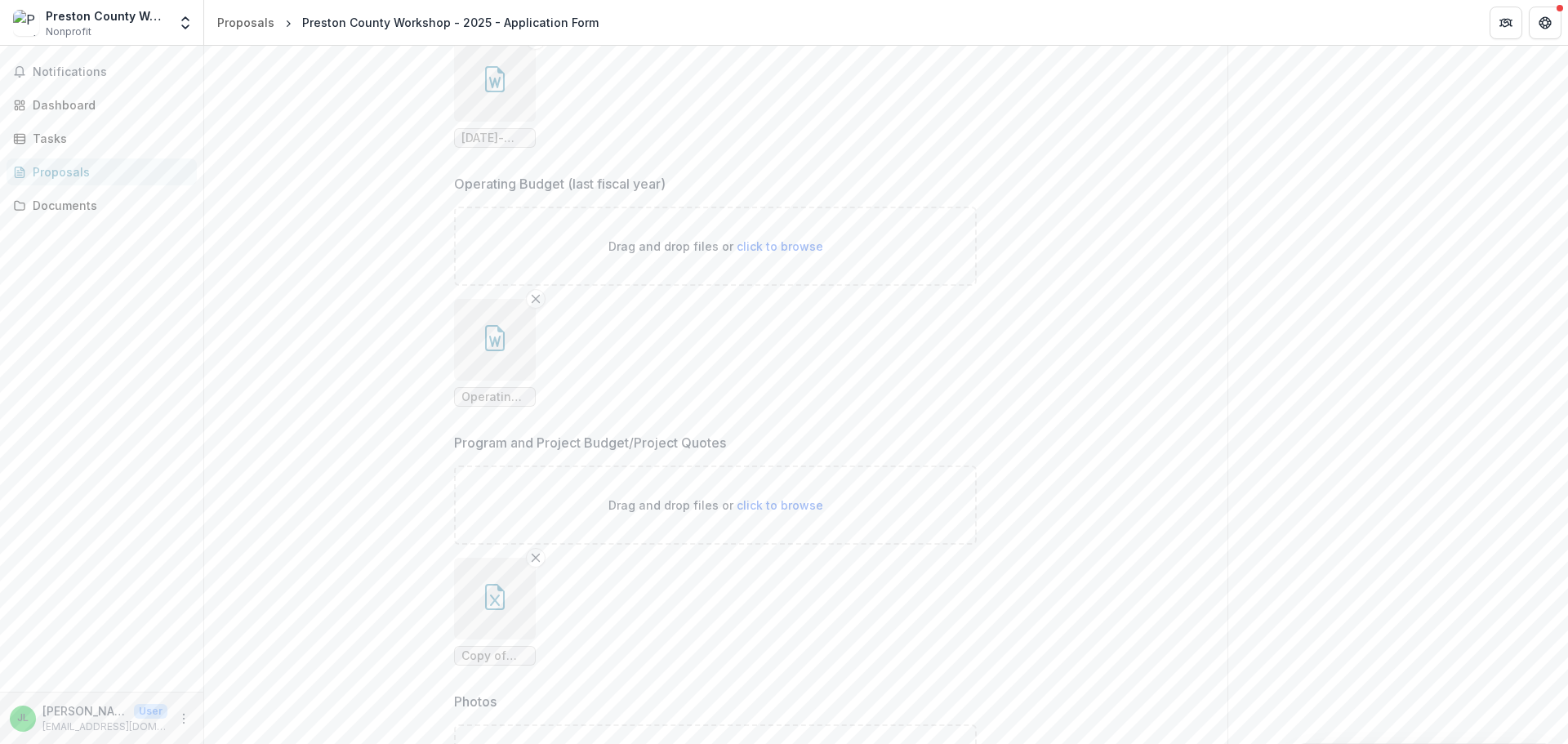
scroll to position [5552, 0]
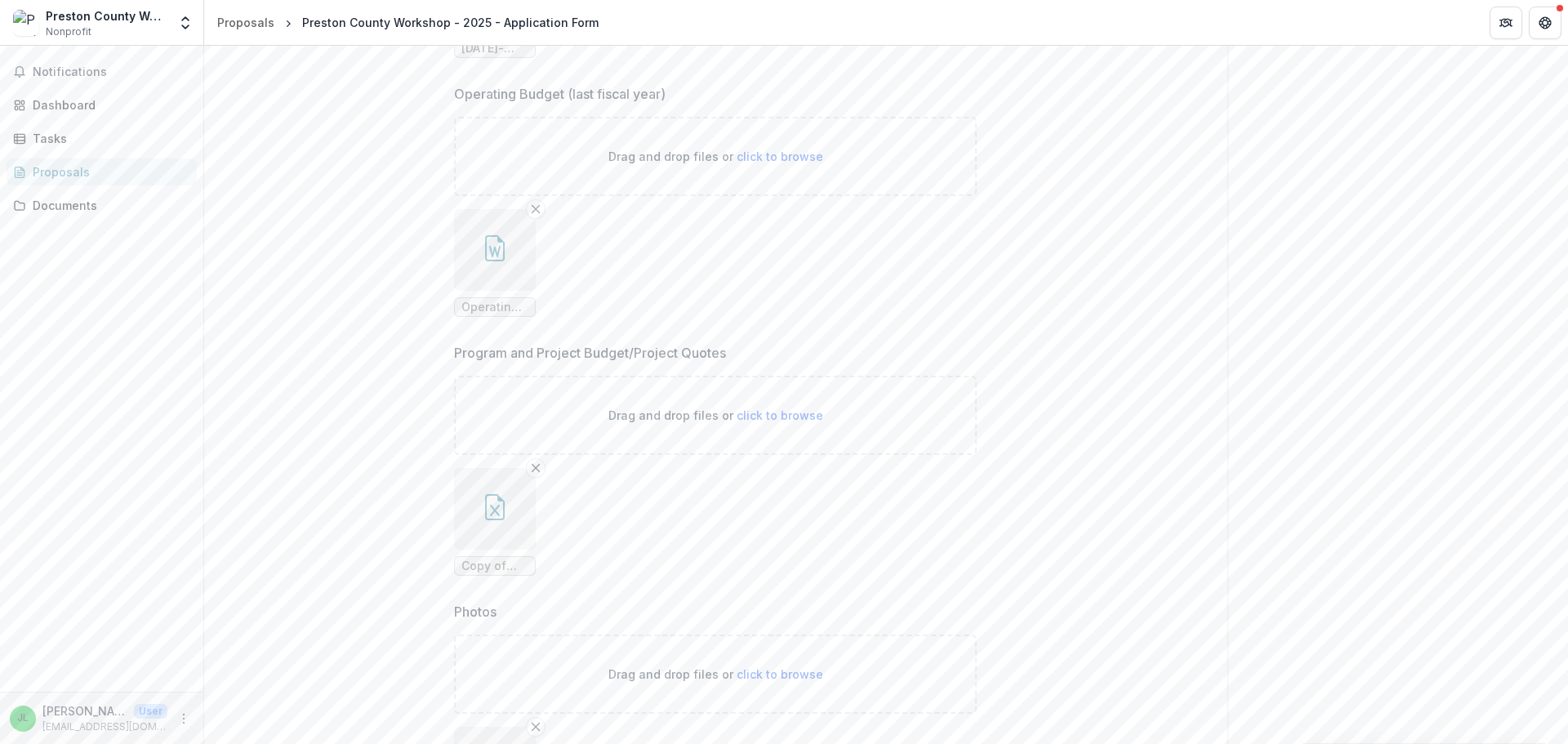
click at [496, 522] on button "button" at bounding box center [495, 508] width 82 height 82
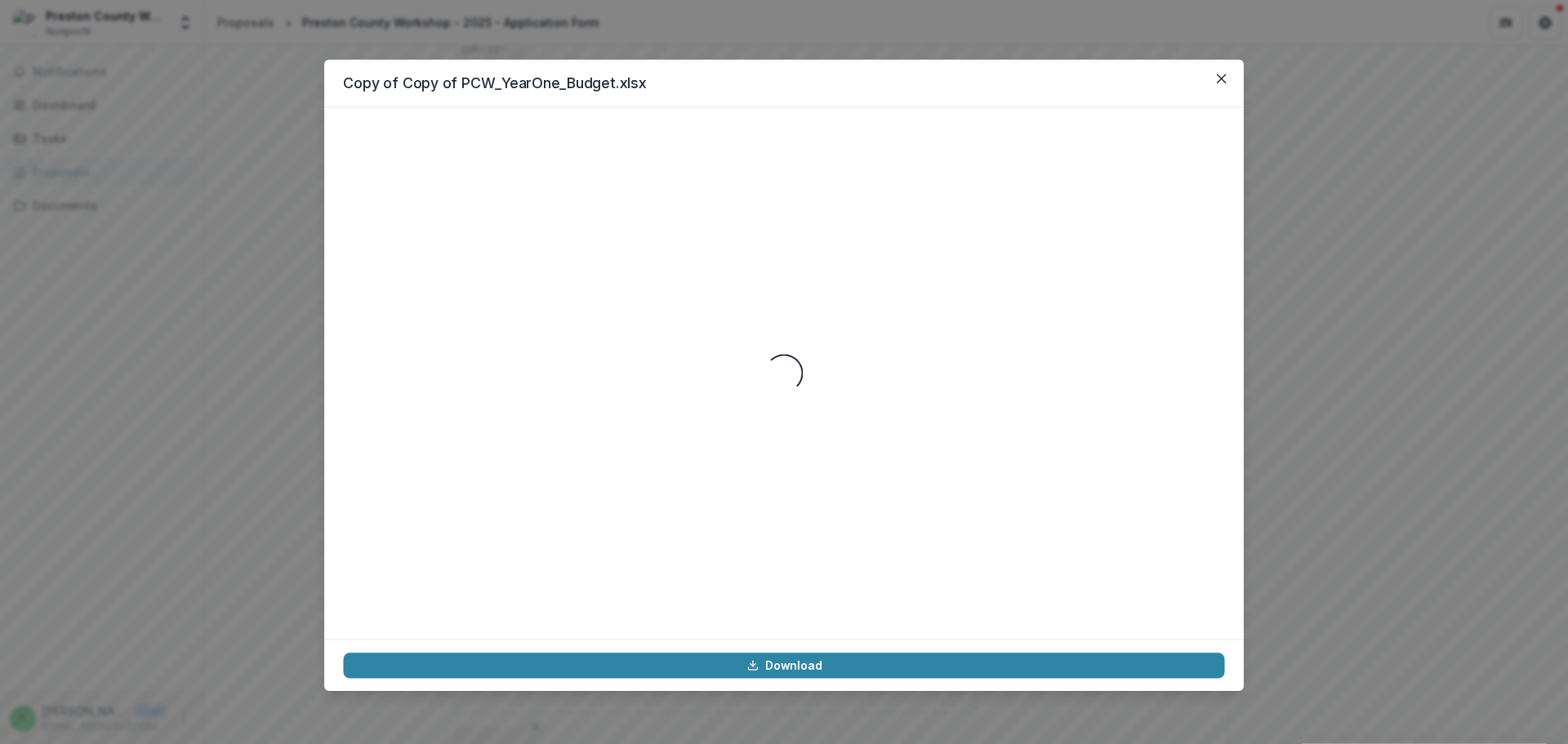
click at [496, 522] on div "Loading..." at bounding box center [784, 373] width 881 height 494
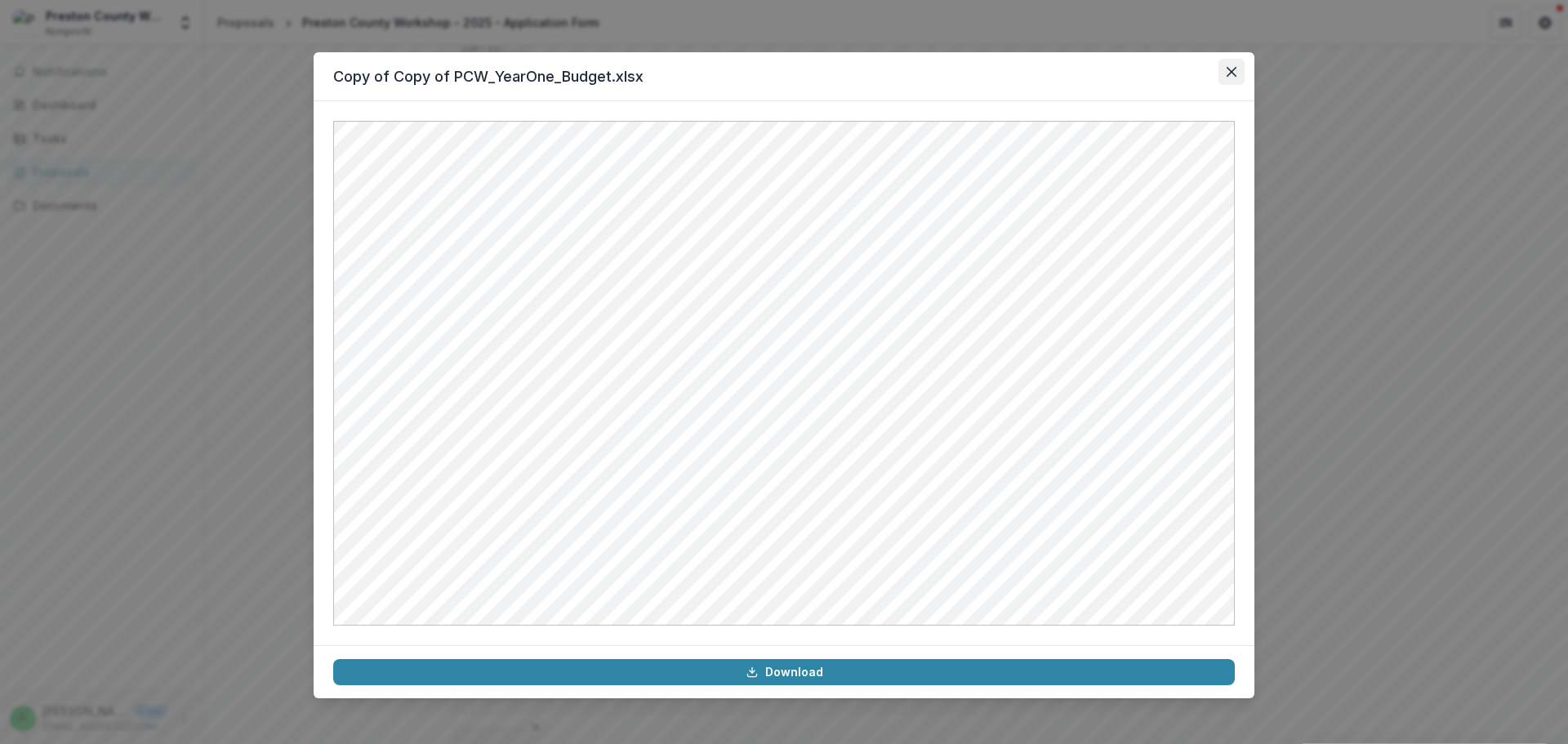
click at [1230, 74] on icon "Close" at bounding box center [1231, 72] width 10 height 10
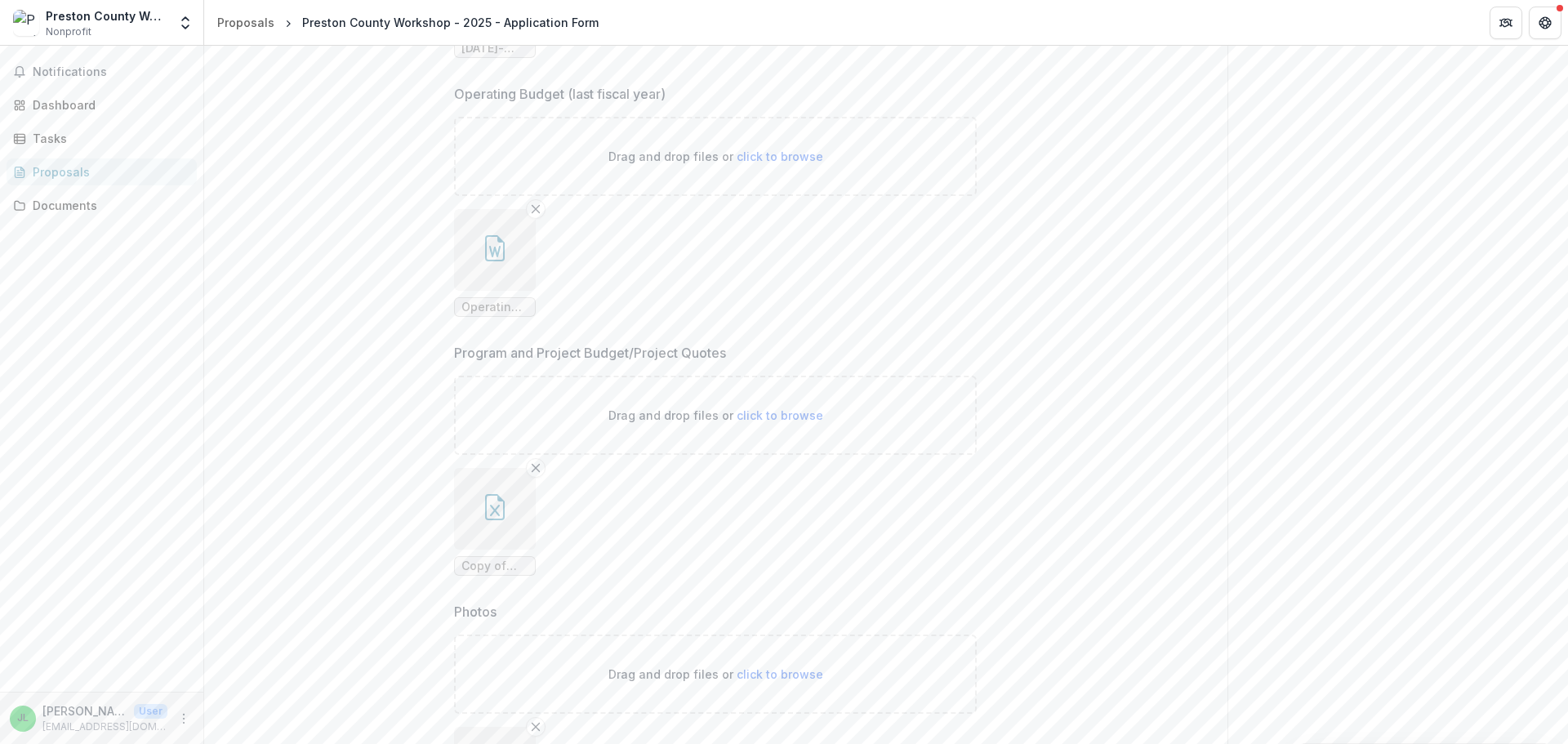
scroll to position [5715, 0]
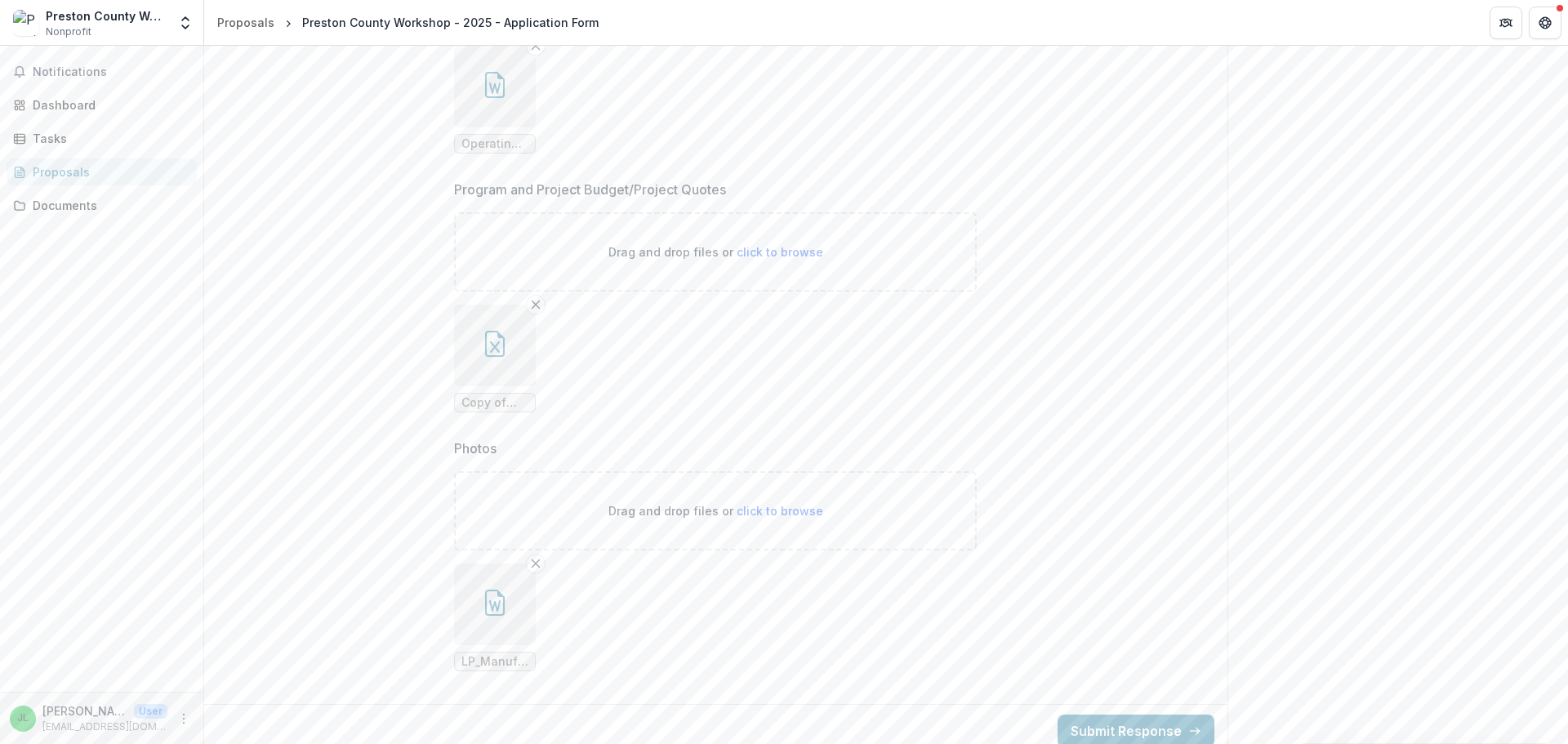
click at [502, 605] on icon "button" at bounding box center [495, 603] width 19 height 26
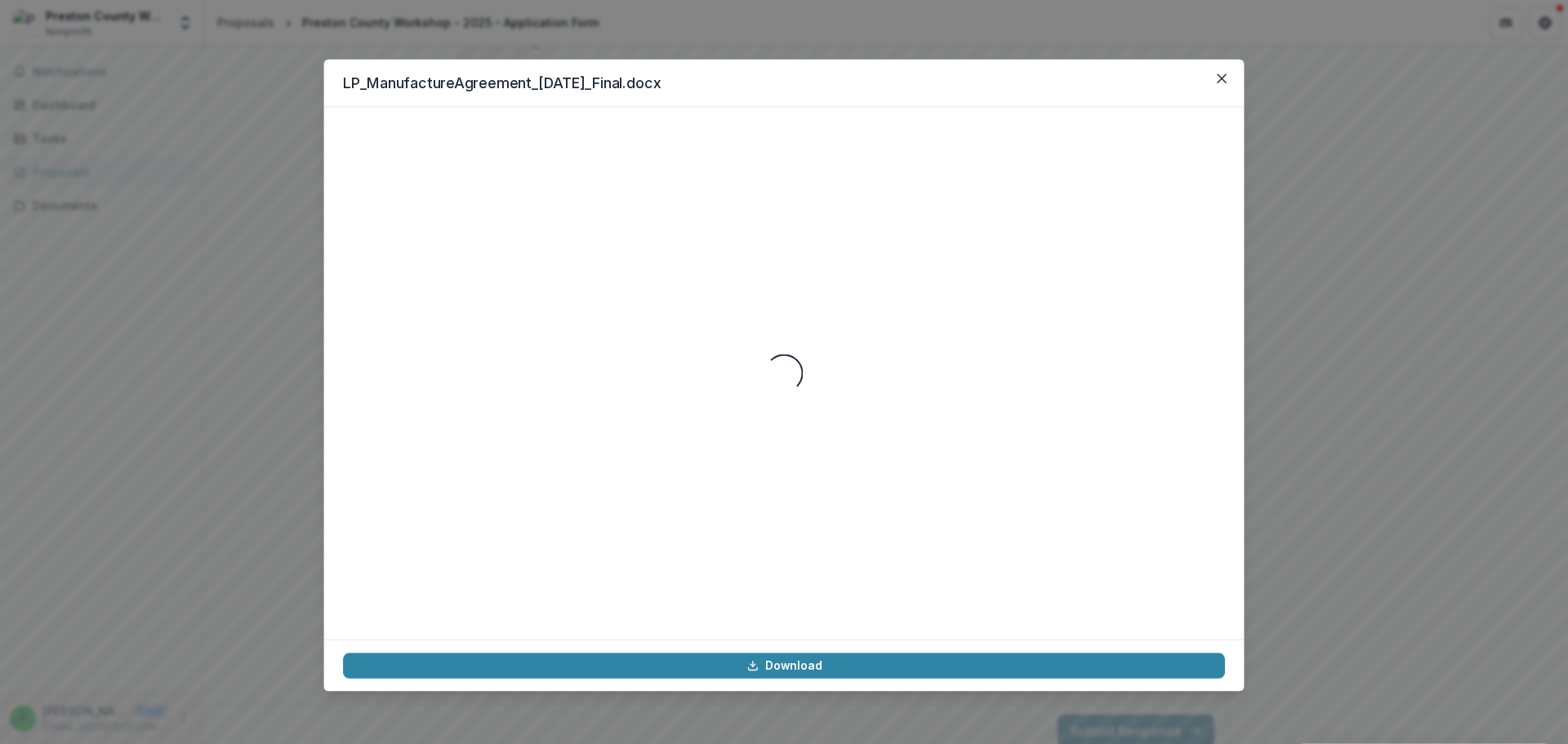
click at [502, 605] on div "Loading..." at bounding box center [784, 373] width 882 height 494
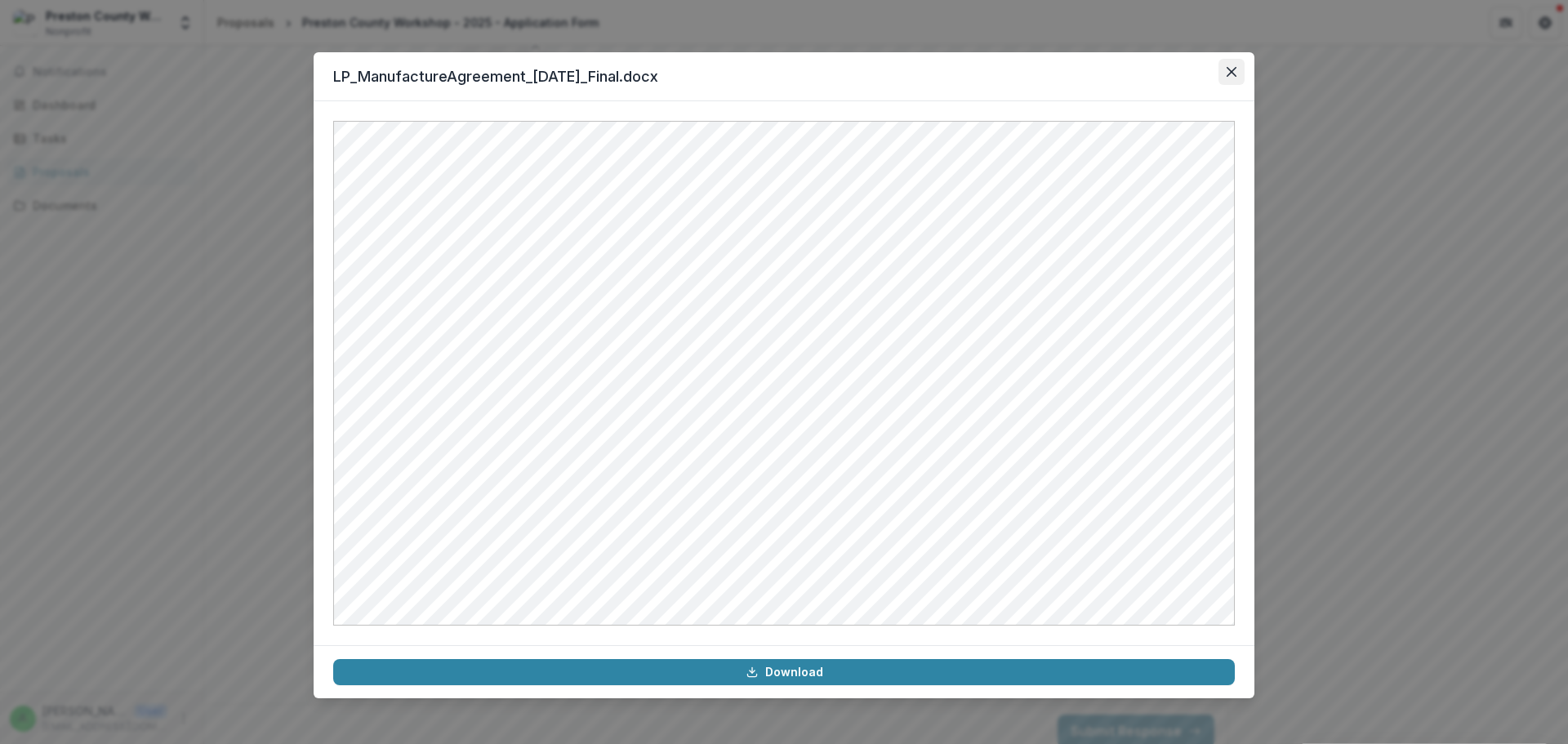
click at [1228, 67] on icon "Close" at bounding box center [1231, 72] width 10 height 10
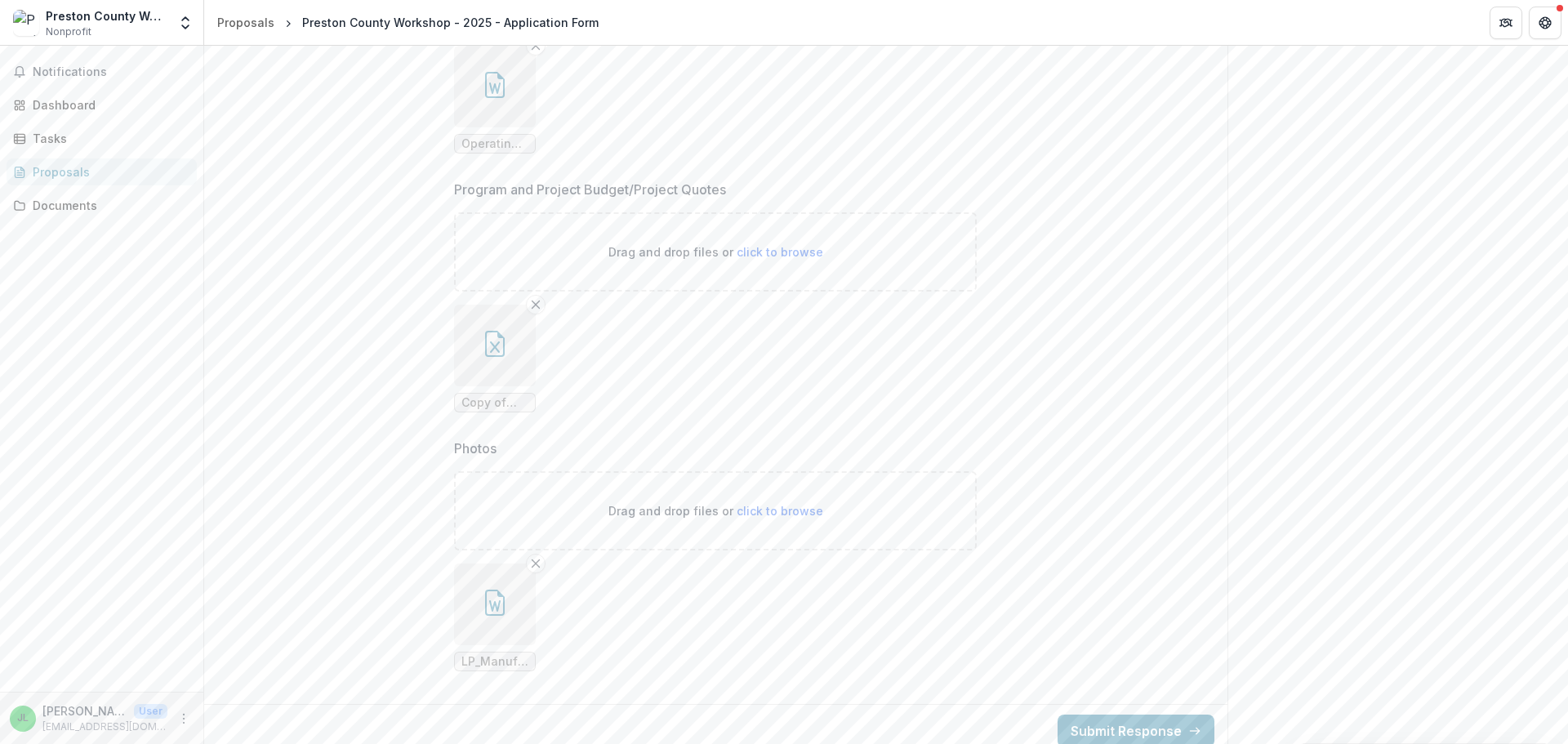
scroll to position [5728, 0]
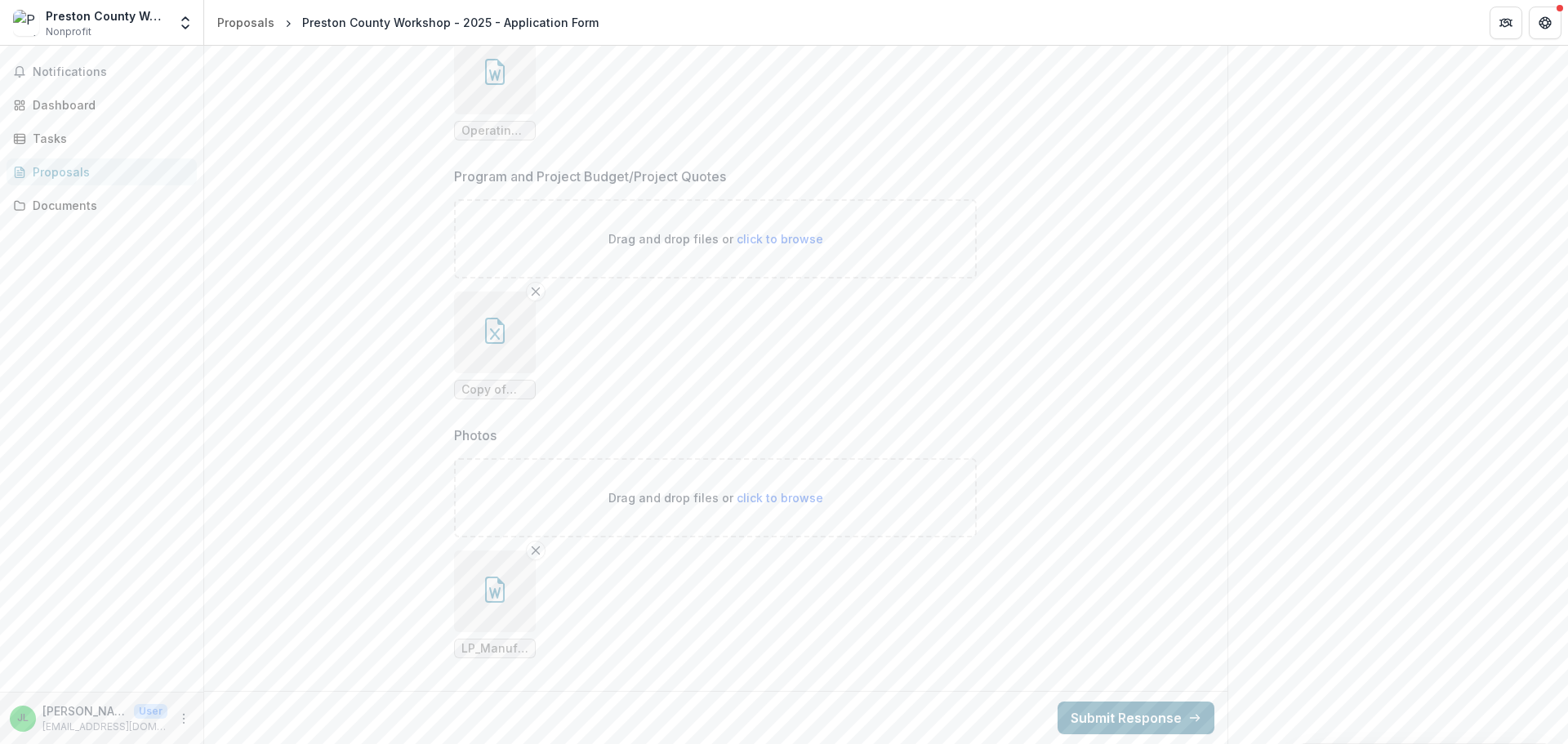
click at [1137, 720] on button "Submit Response" at bounding box center [1136, 718] width 157 height 33
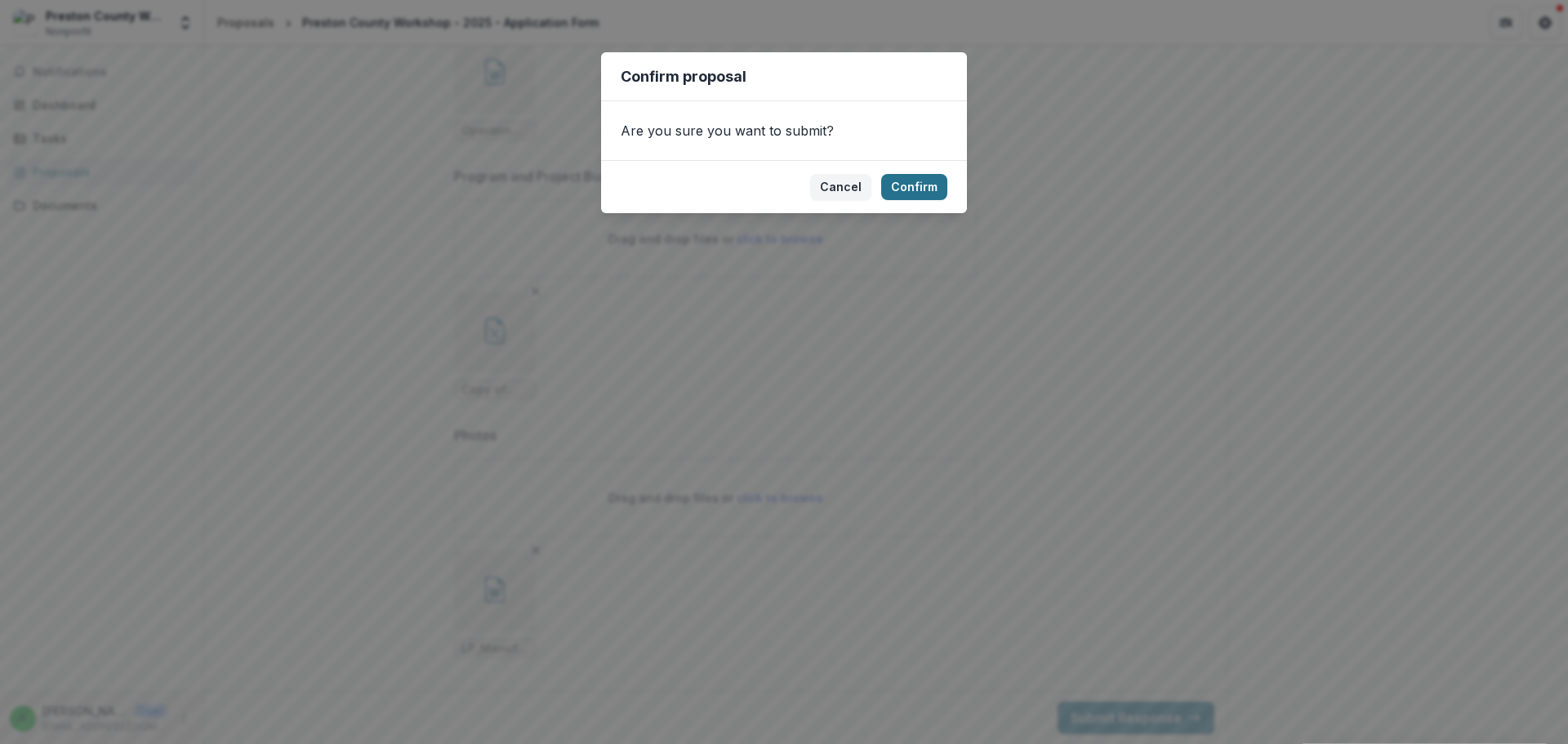
click at [932, 185] on button "Confirm" at bounding box center [914, 187] width 66 height 26
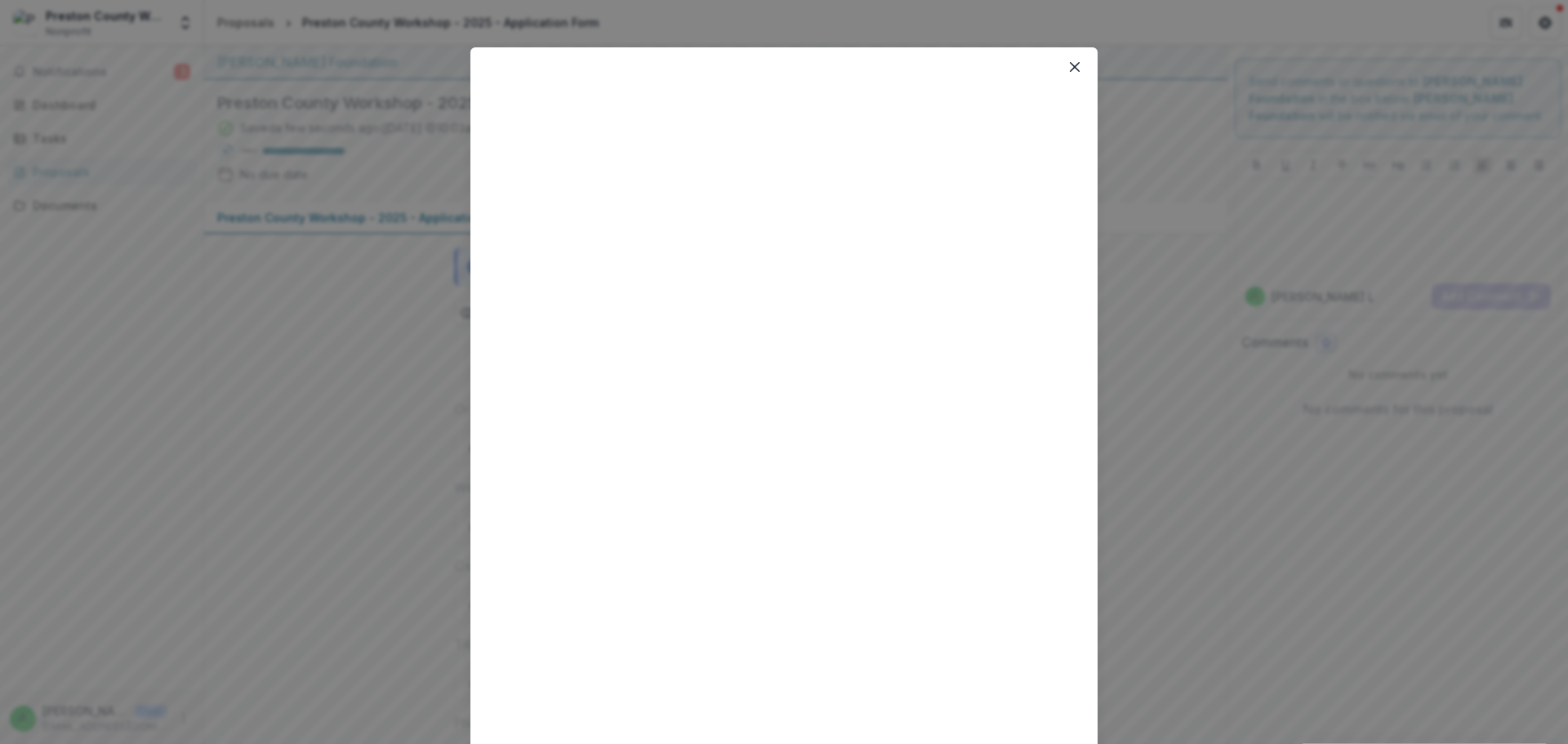
scroll to position [0, 0]
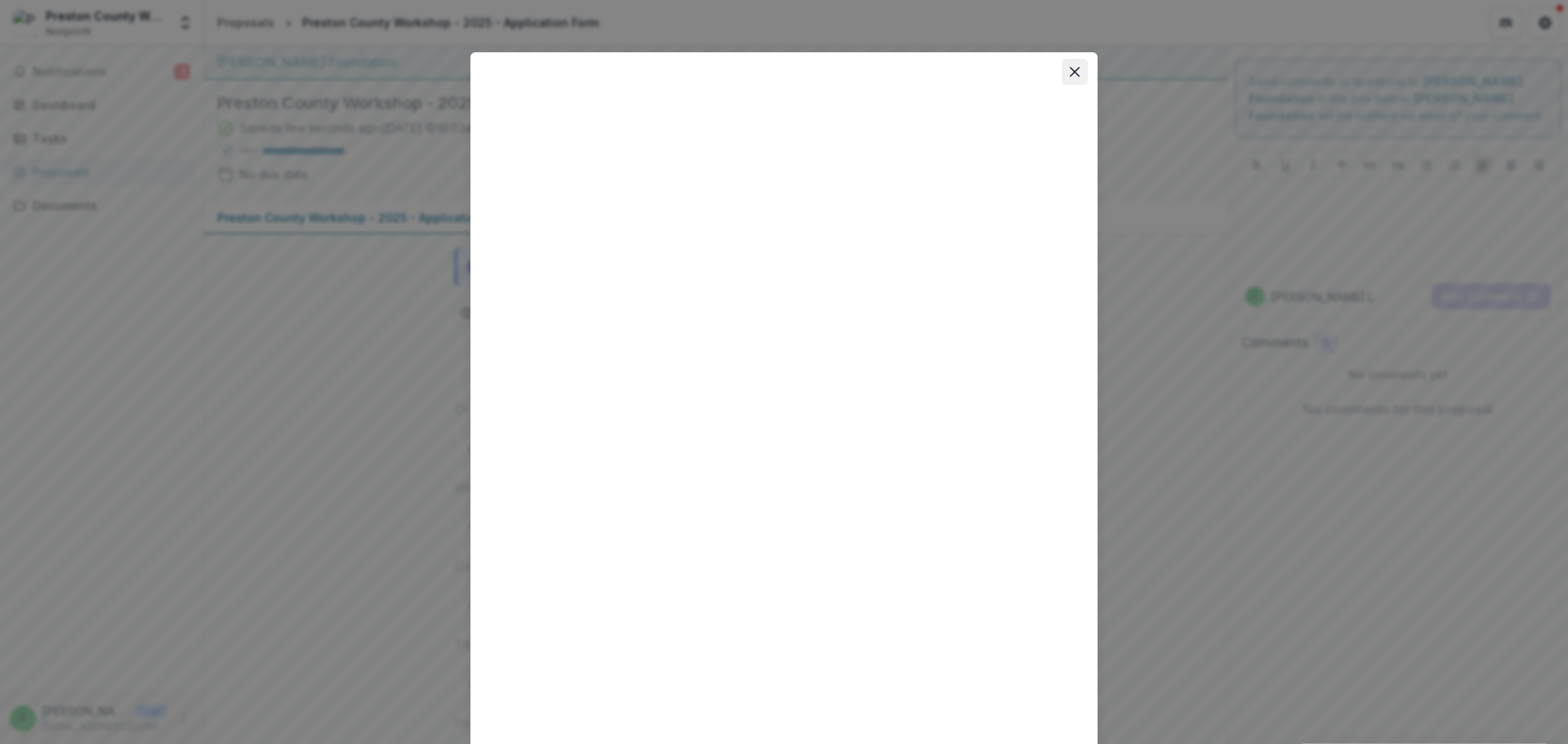
click at [1074, 76] on icon "Close" at bounding box center [1074, 72] width 10 height 10
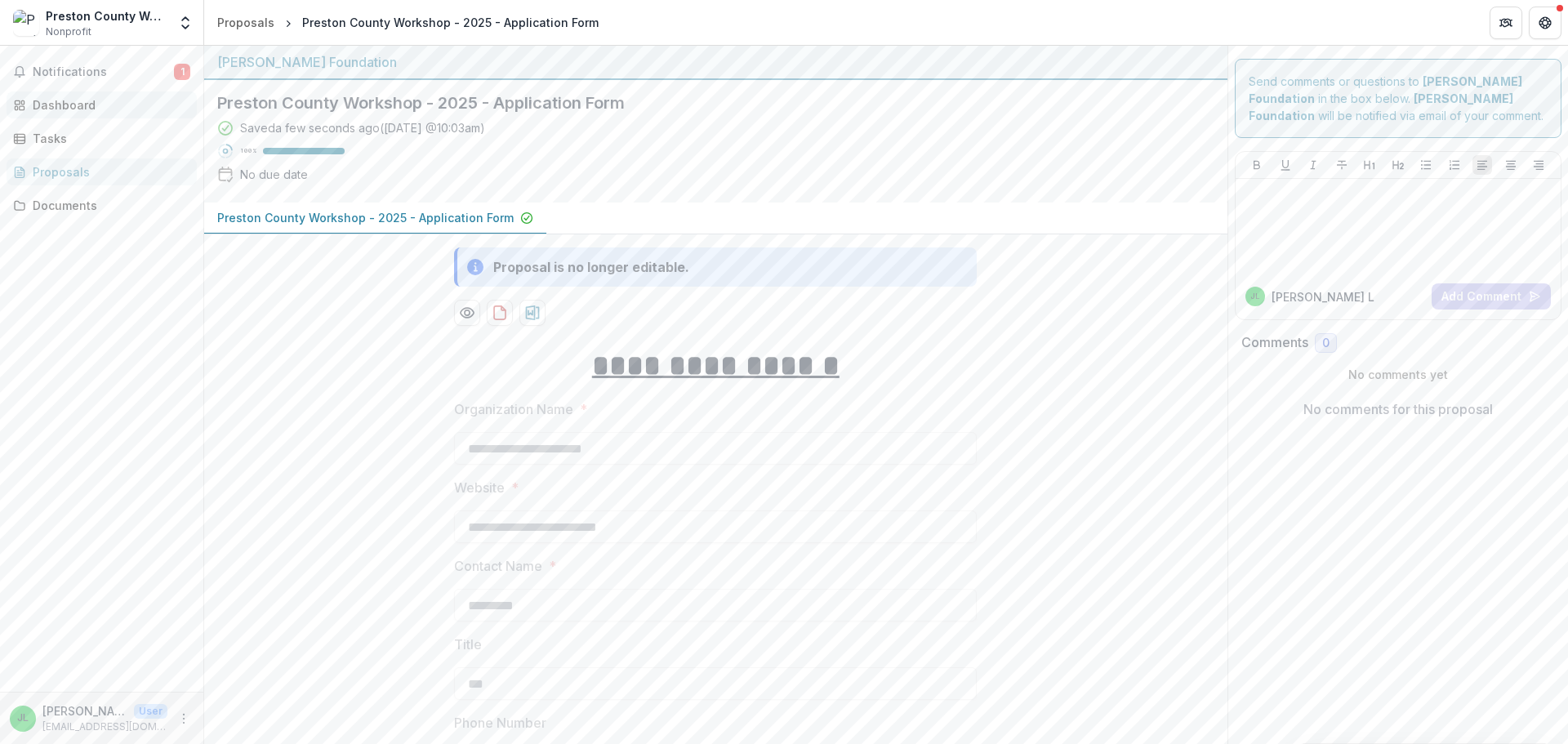
click at [81, 108] on div "Dashboard" at bounding box center [108, 105] width 151 height 17
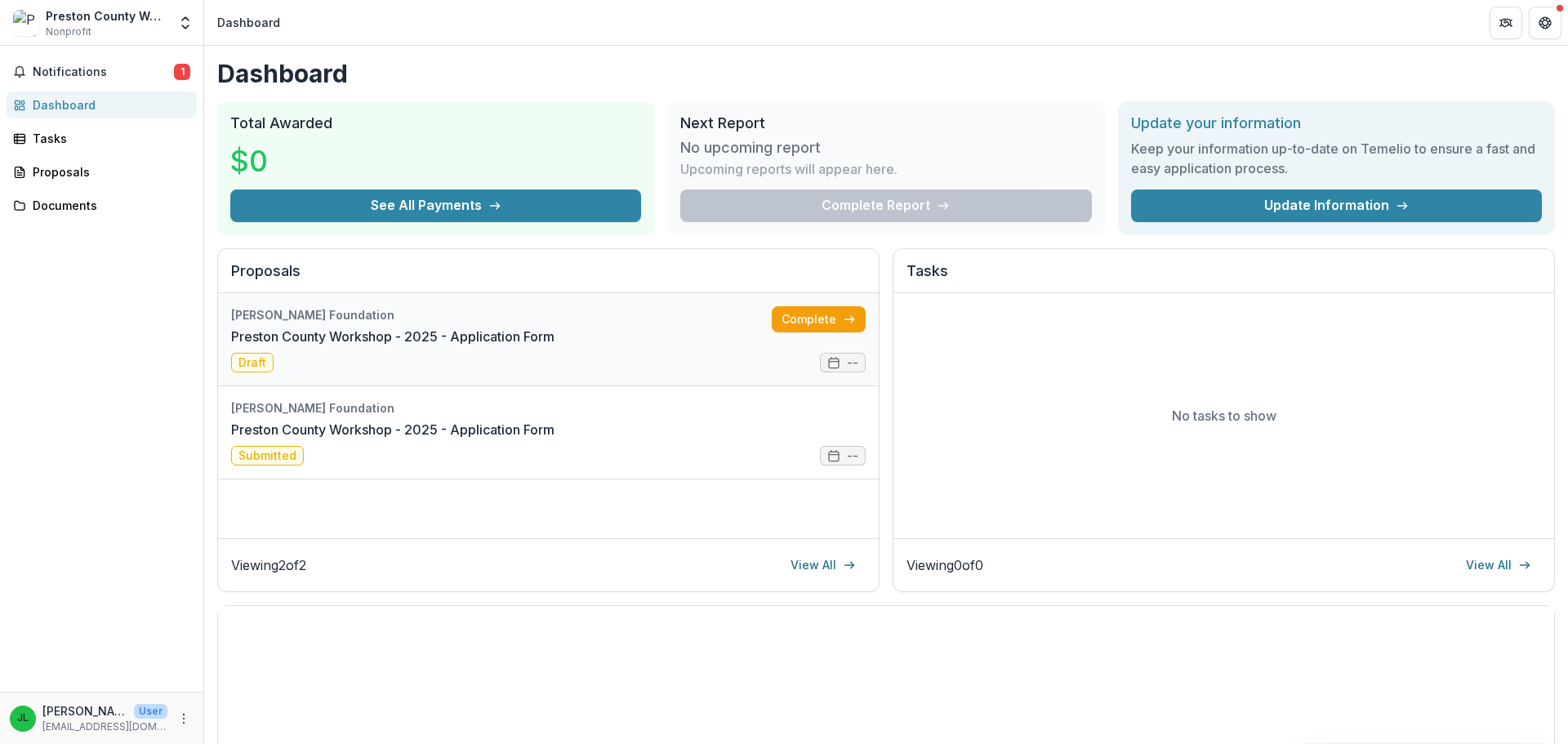
click at [554, 346] on link "Preston County Workshop - 2025 - Application Form" at bounding box center [393, 336] width 323 height 19
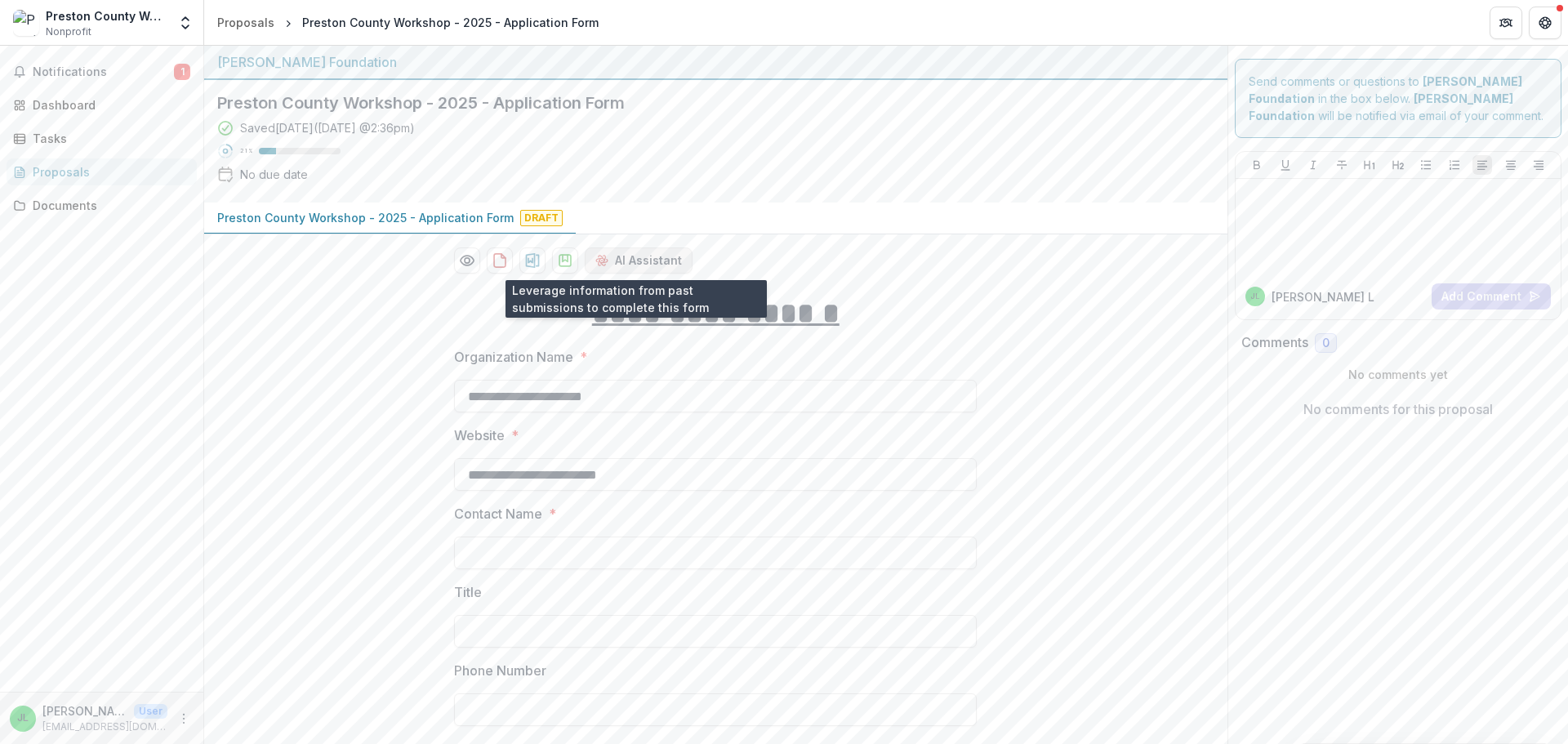
click at [616, 268] on button "AI Assistant" at bounding box center [638, 261] width 107 height 26
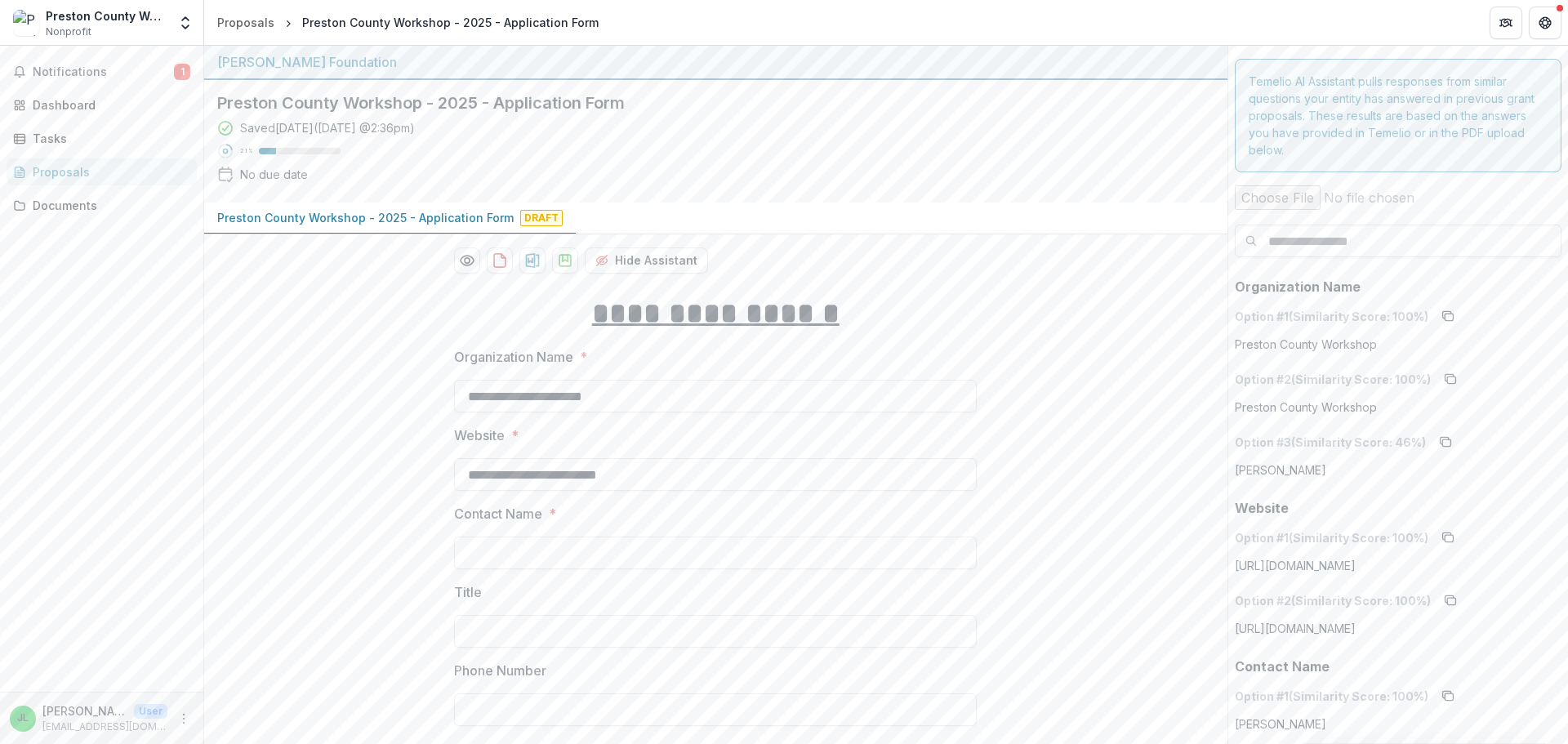
click at [1306, 243] on input at bounding box center [1398, 241] width 328 height 33
type input "******"
drag, startPoint x: 1328, startPoint y: 251, endPoint x: 1040, endPoint y: 247, distance: 288.0
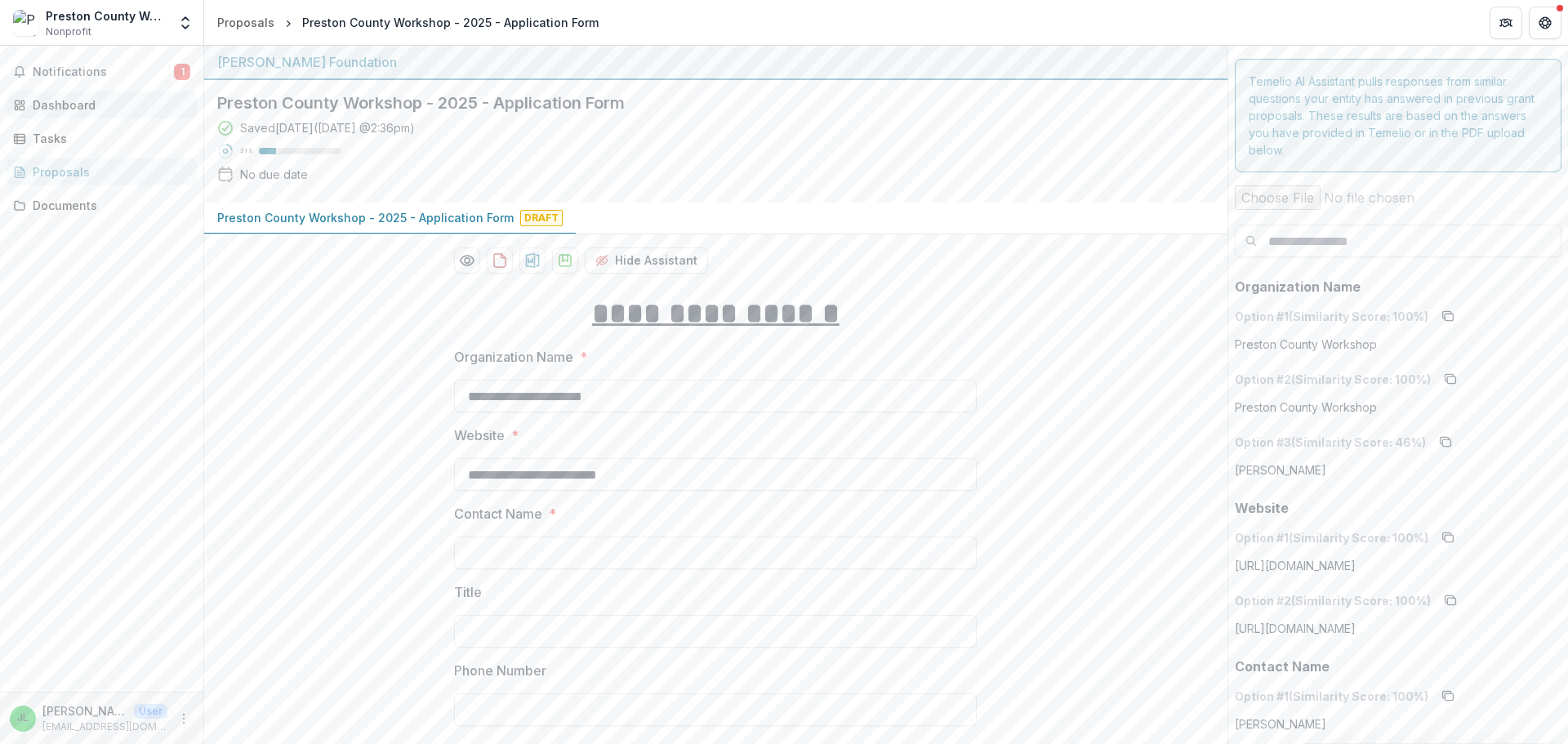
click at [93, 112] on div "Dashboard" at bounding box center [108, 105] width 151 height 17
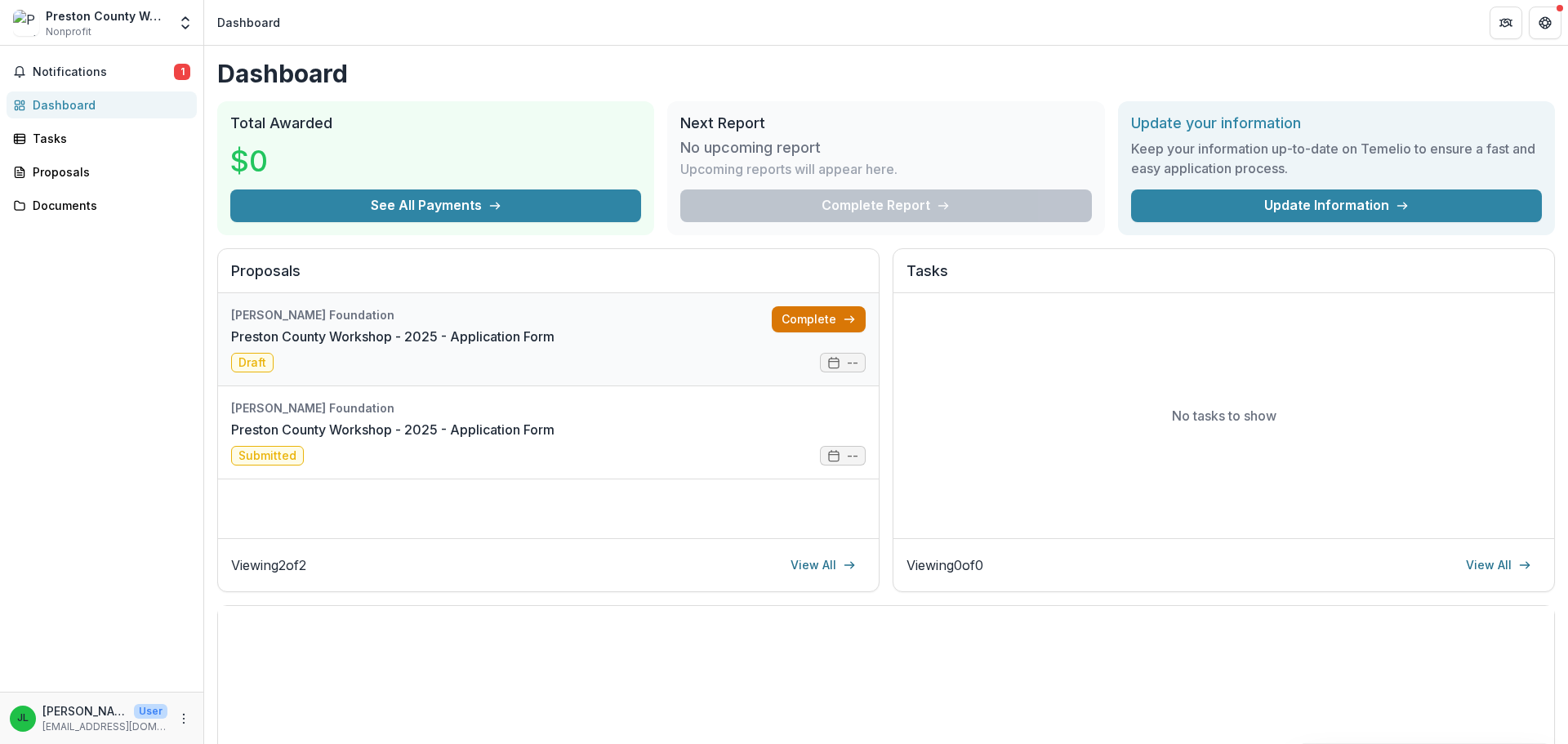
click at [833, 320] on link "Complete" at bounding box center [818, 319] width 94 height 26
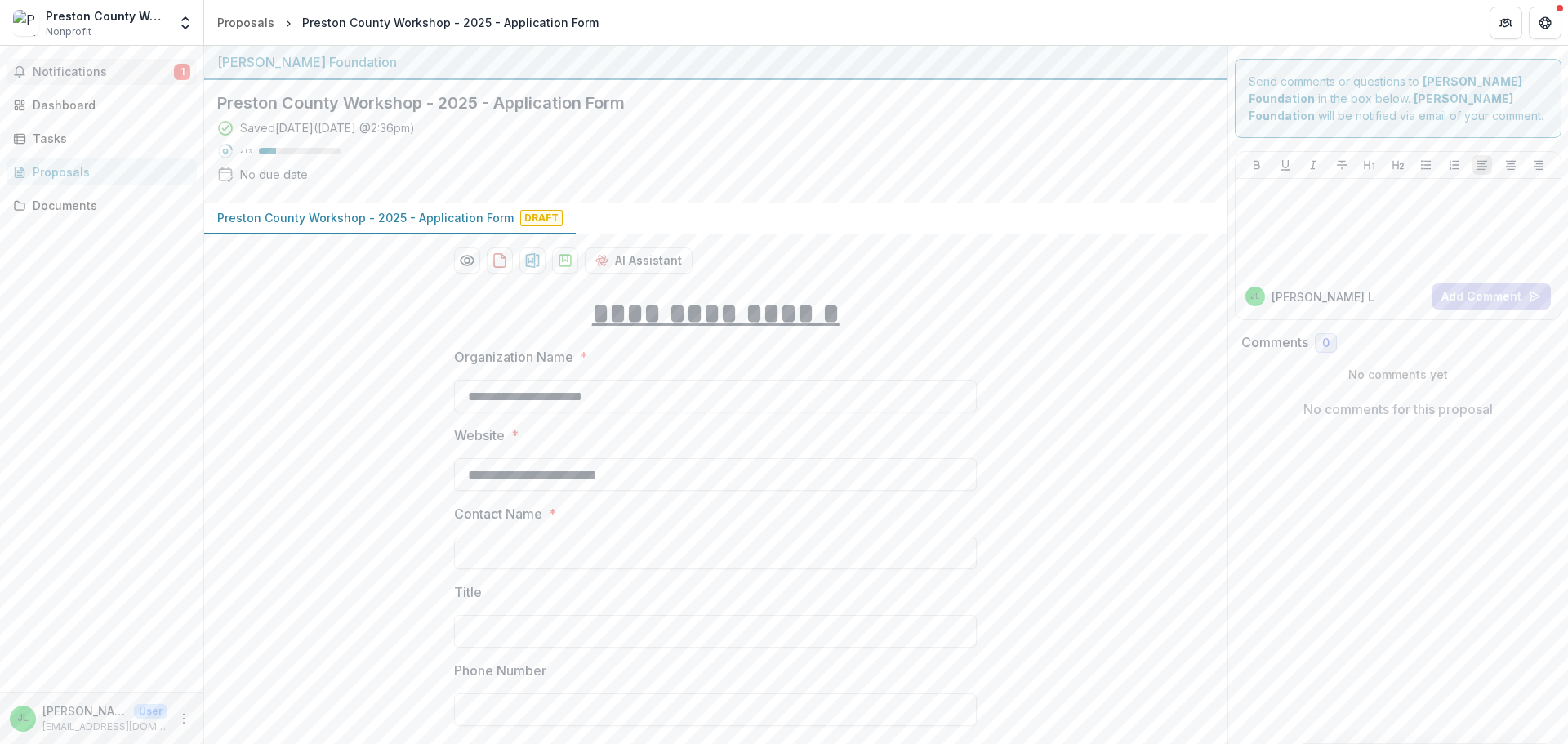
click at [66, 71] on span "Notifications" at bounding box center [104, 72] width 141 height 14
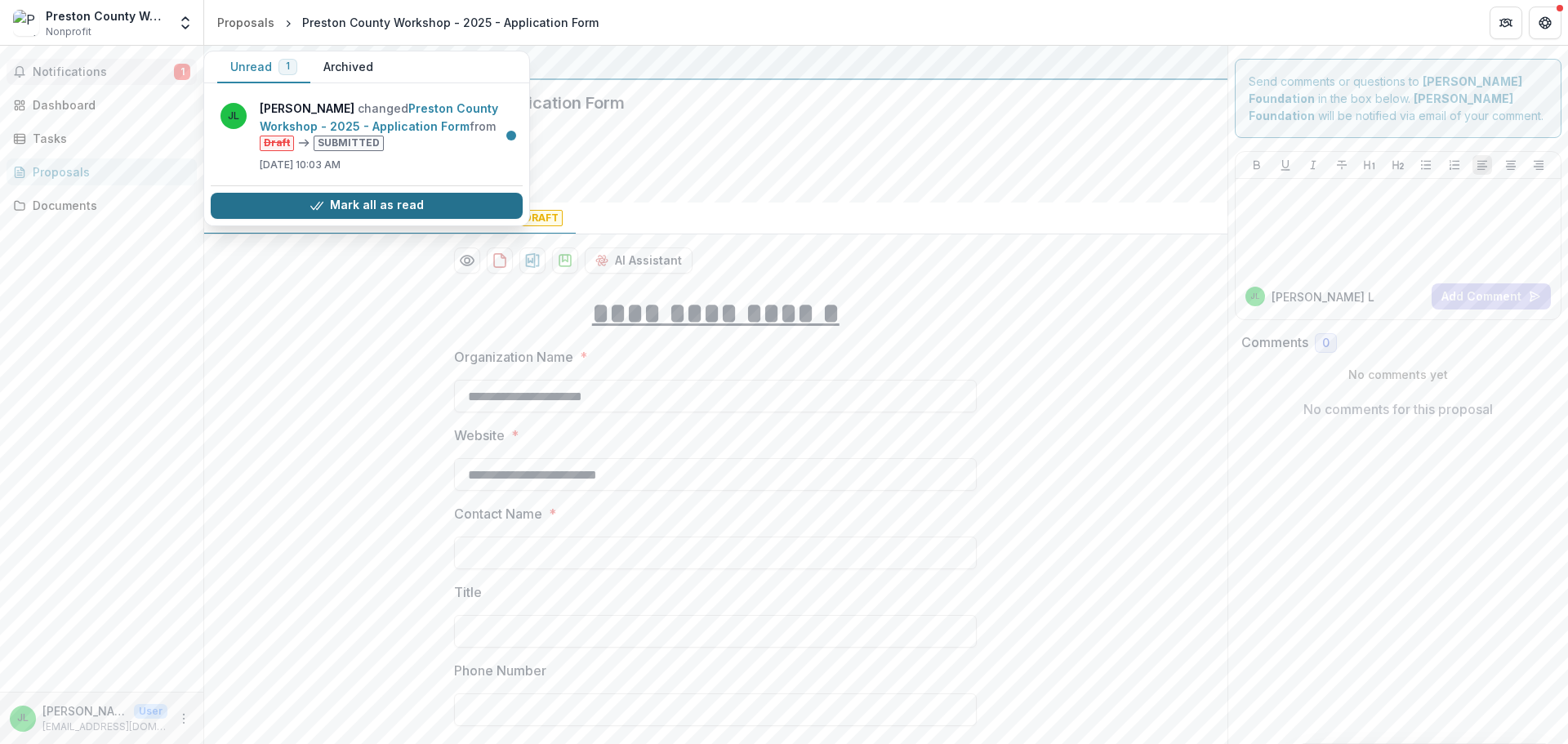
click at [398, 208] on button "Mark all as read" at bounding box center [367, 205] width 312 height 26
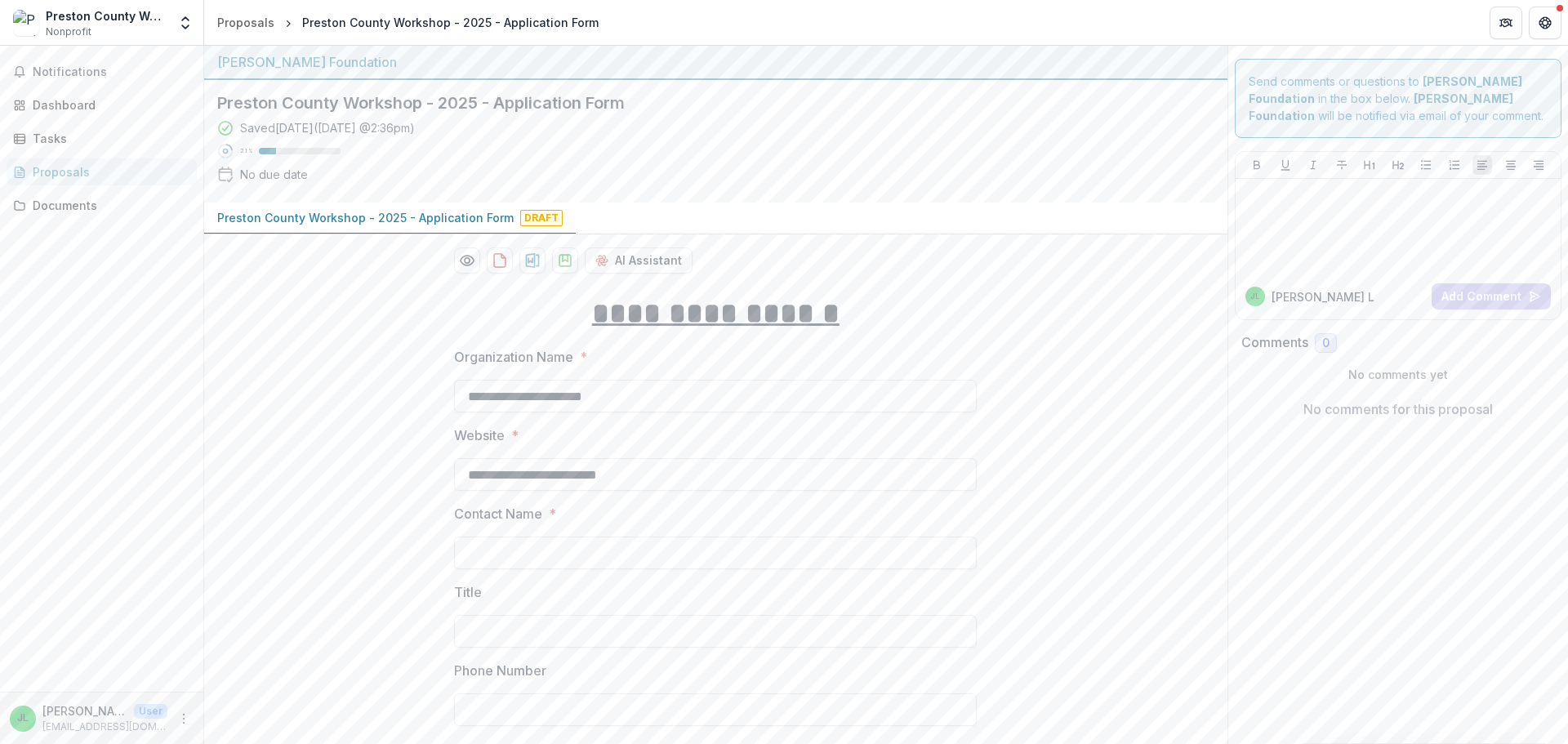
click at [44, 167] on div "Proposals" at bounding box center [108, 172] width 151 height 17
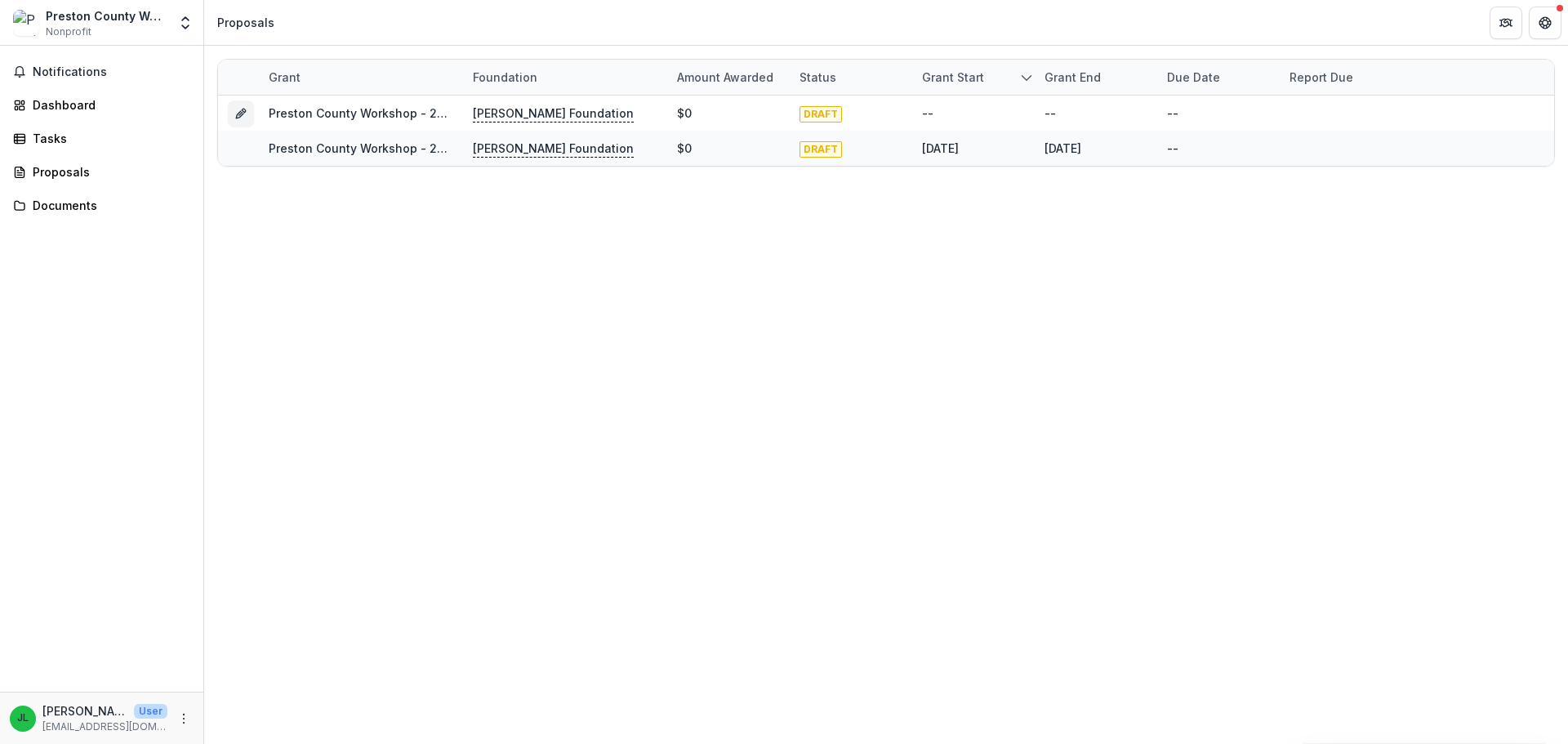
drag, startPoint x: 368, startPoint y: 109, endPoint x: 962, endPoint y: 253, distance: 611.2
click at [962, 253] on div "Grant Foundation Amount awarded Status Grant start Grant end Due Date Report Du…" at bounding box center [886, 394] width 1363 height 698
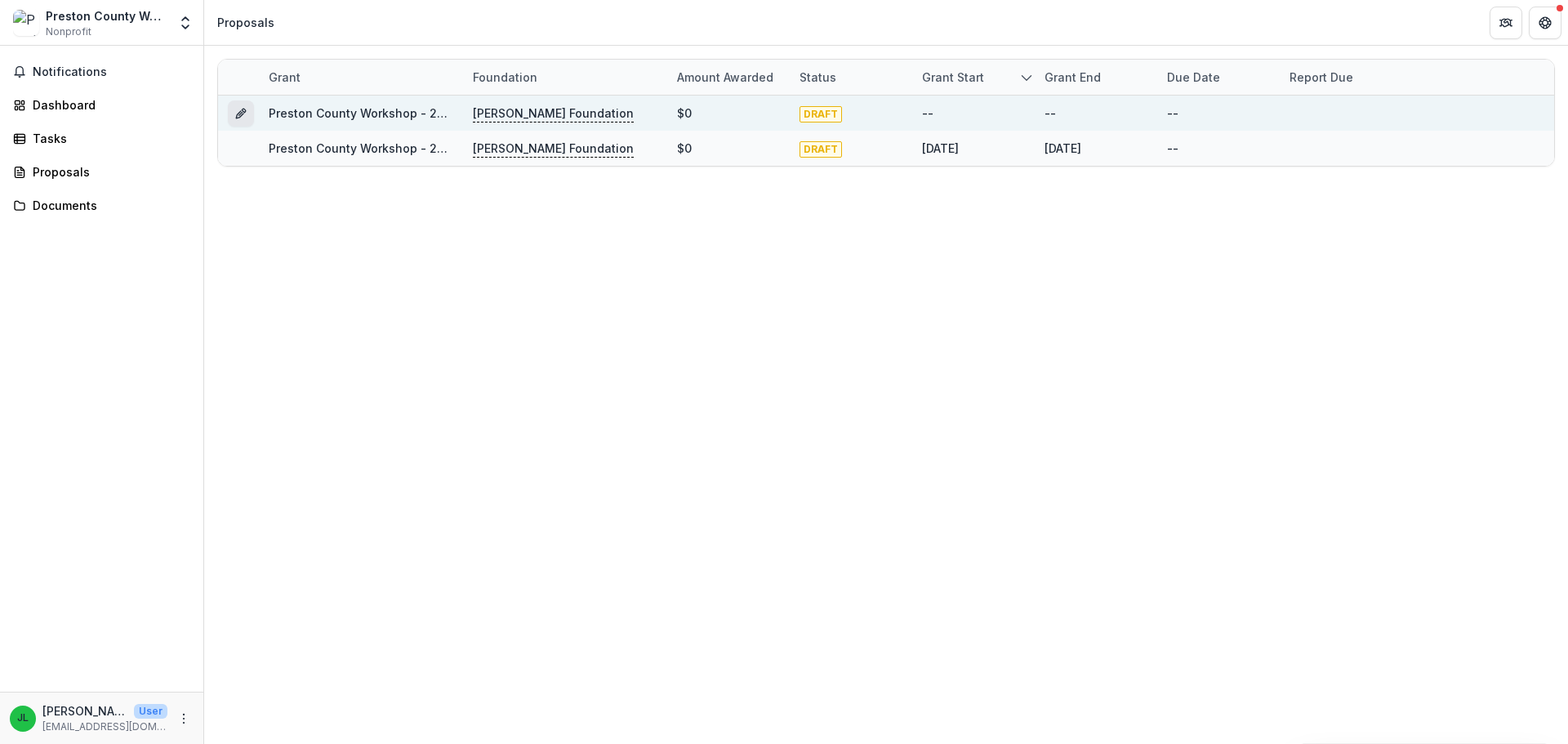
click at [241, 109] on icon "Grant efa053d6-f402-44bf-b937-84d6dfb46576" at bounding box center [243, 110] width 4 height 4
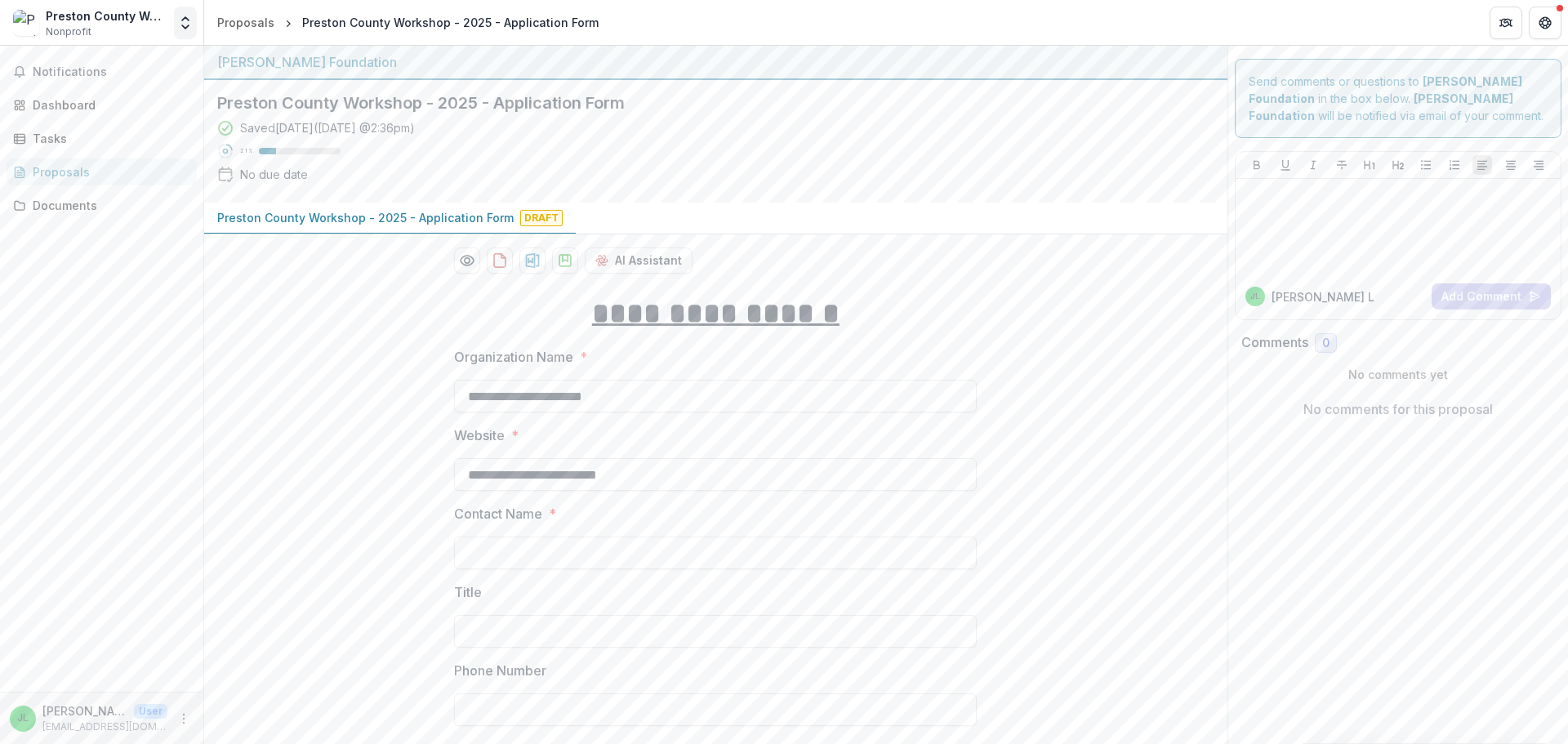
click at [183, 27] on polyline "Open entity switcher" at bounding box center [184, 28] width 6 height 4
click at [51, 93] on link "Settings" at bounding box center [102, 90] width 196 height 27
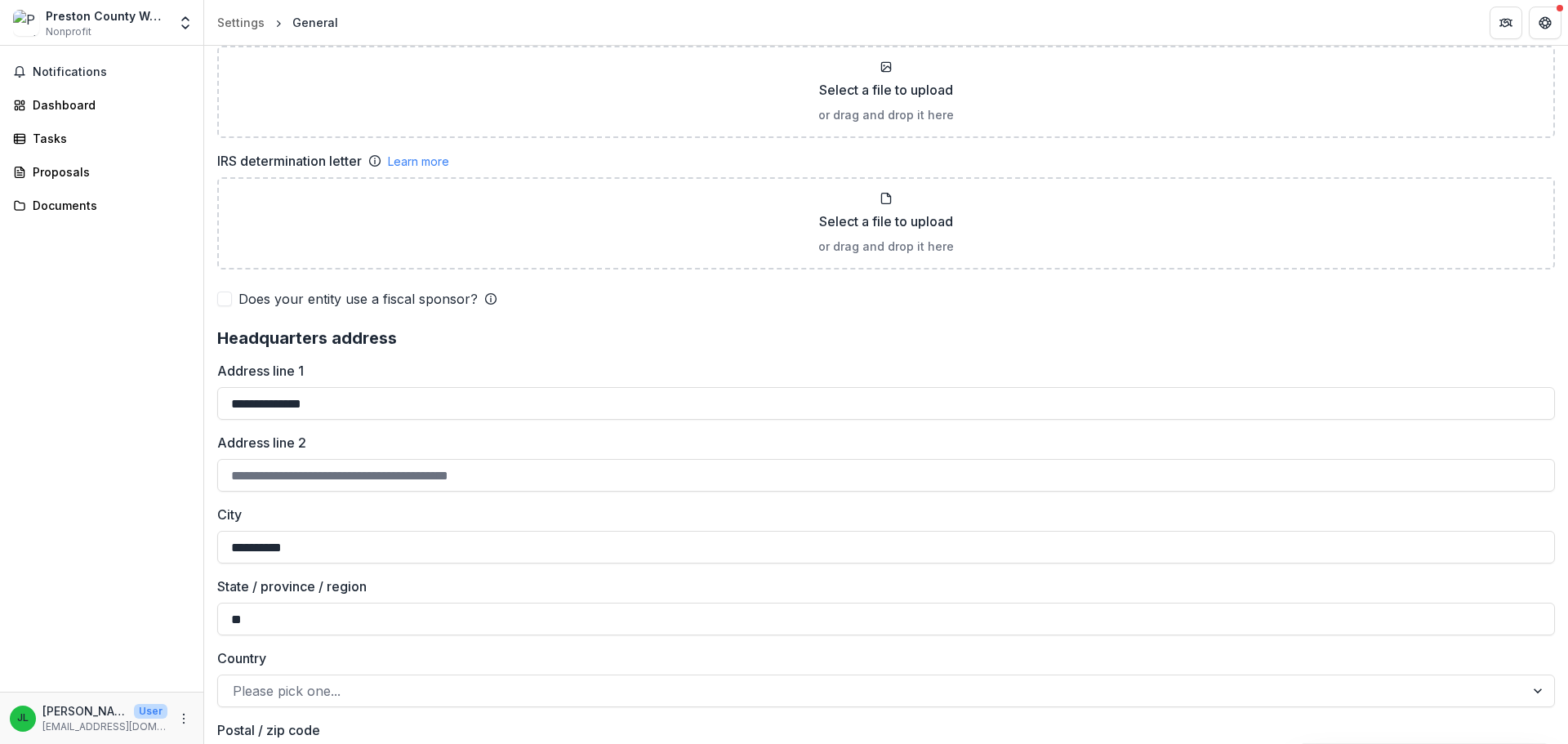
scroll to position [1225, 0]
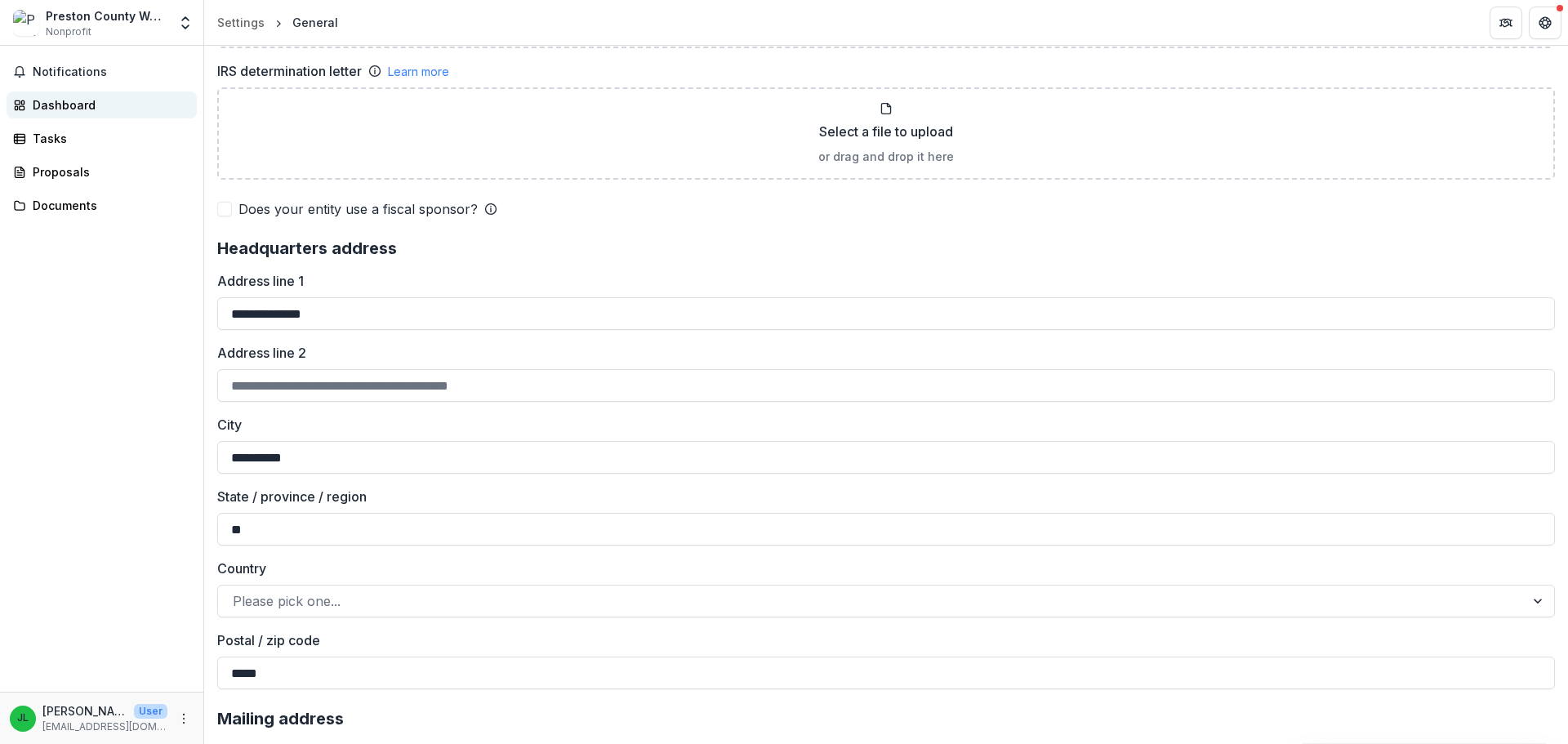
click at [68, 107] on div "Dashboard" at bounding box center [108, 105] width 151 height 17
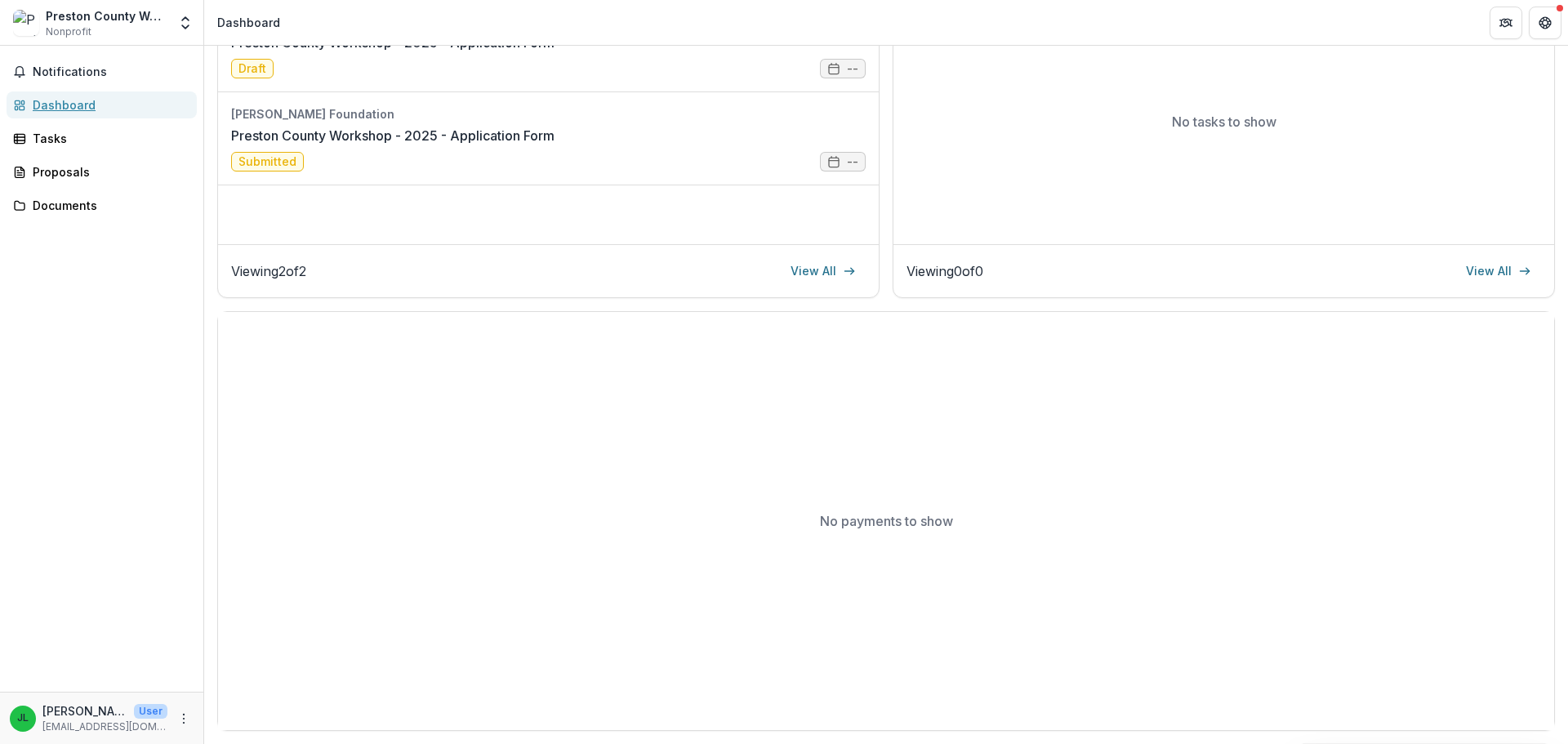
scroll to position [130, 0]
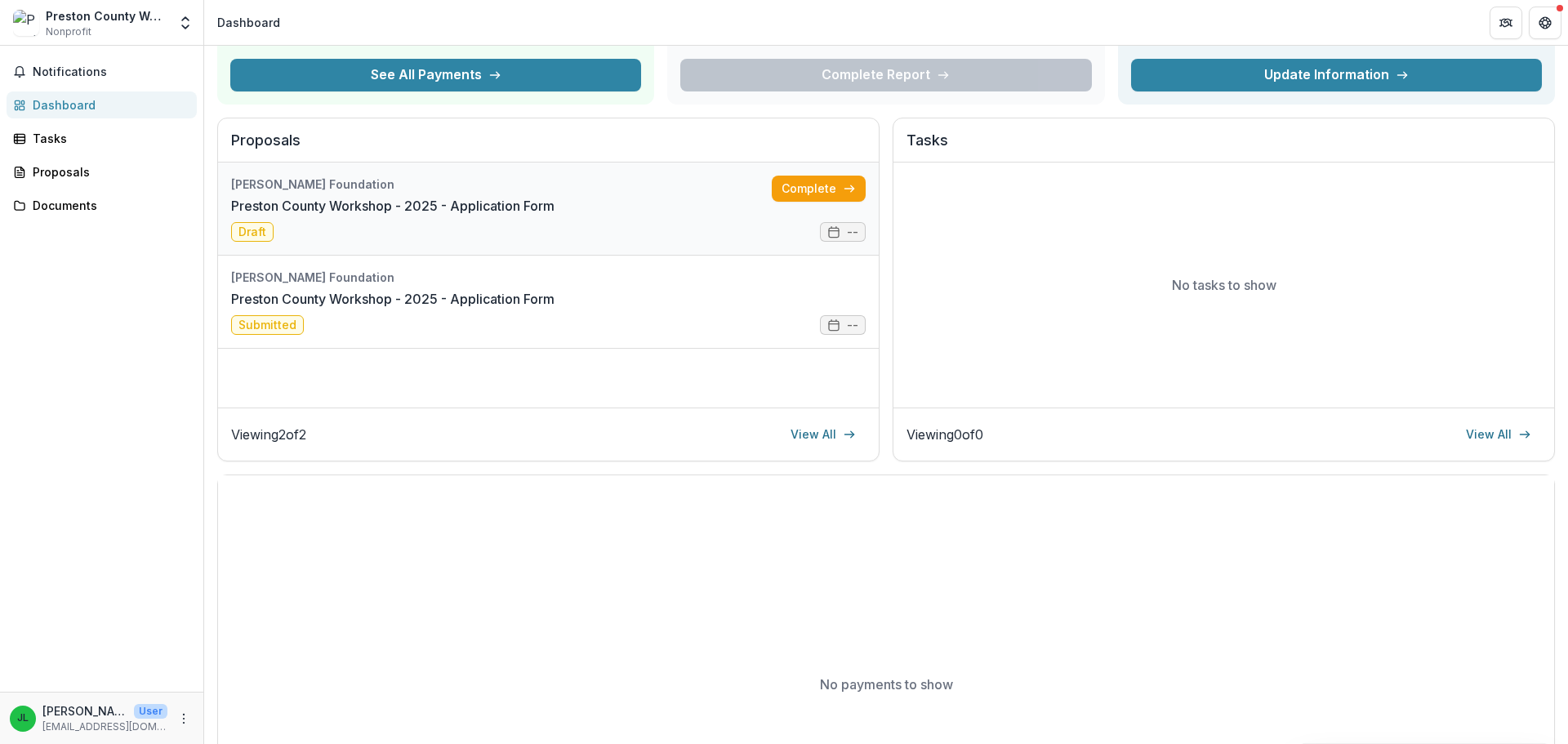
click at [246, 216] on link "Preston County Workshop - 2025 - Application Form" at bounding box center [393, 205] width 323 height 19
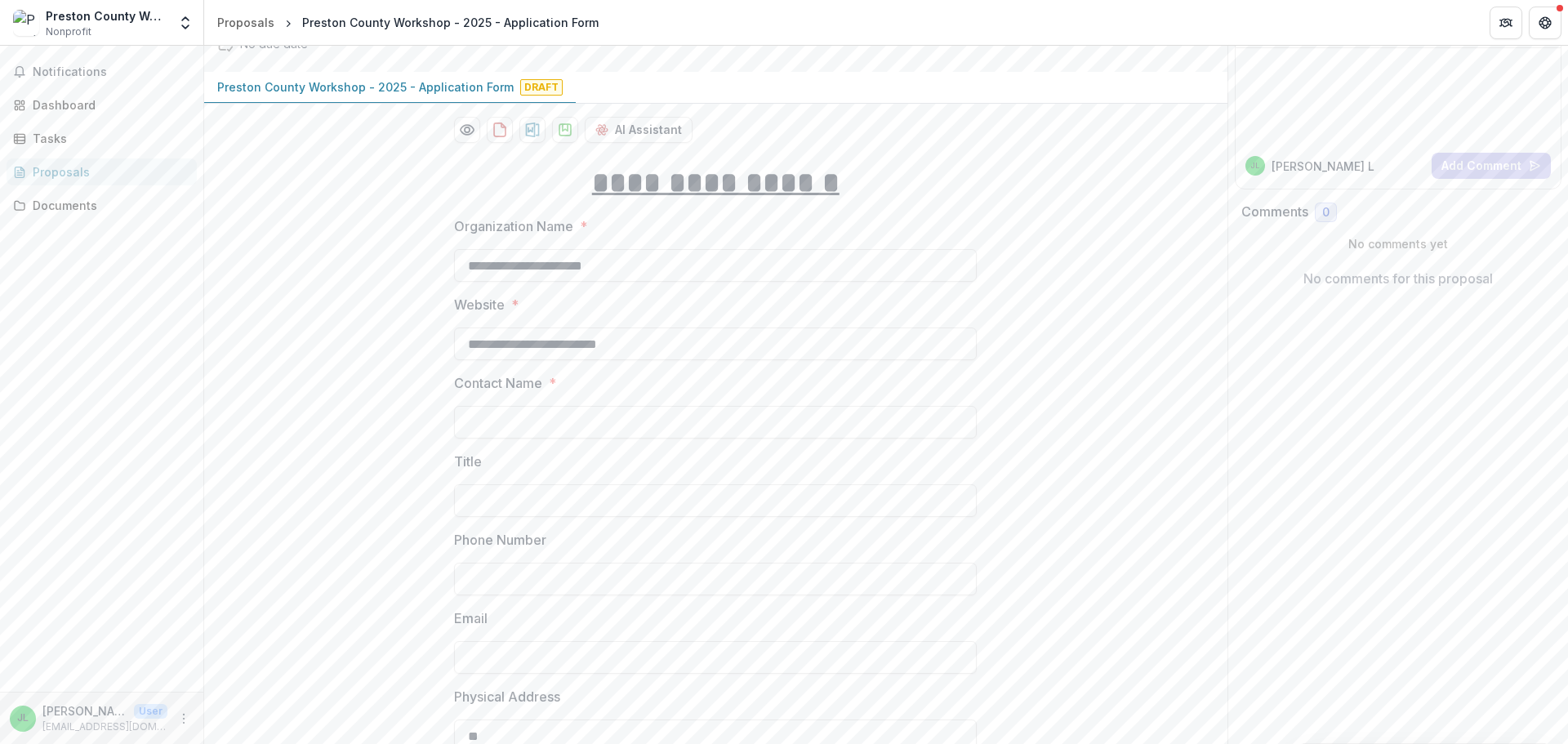
click at [1423, 275] on p "No comments for this proposal" at bounding box center [1397, 278] width 189 height 19
click at [1305, 163] on p "Janette L" at bounding box center [1323, 166] width 103 height 17
click at [1346, 275] on p "No comments for this proposal" at bounding box center [1397, 278] width 189 height 19
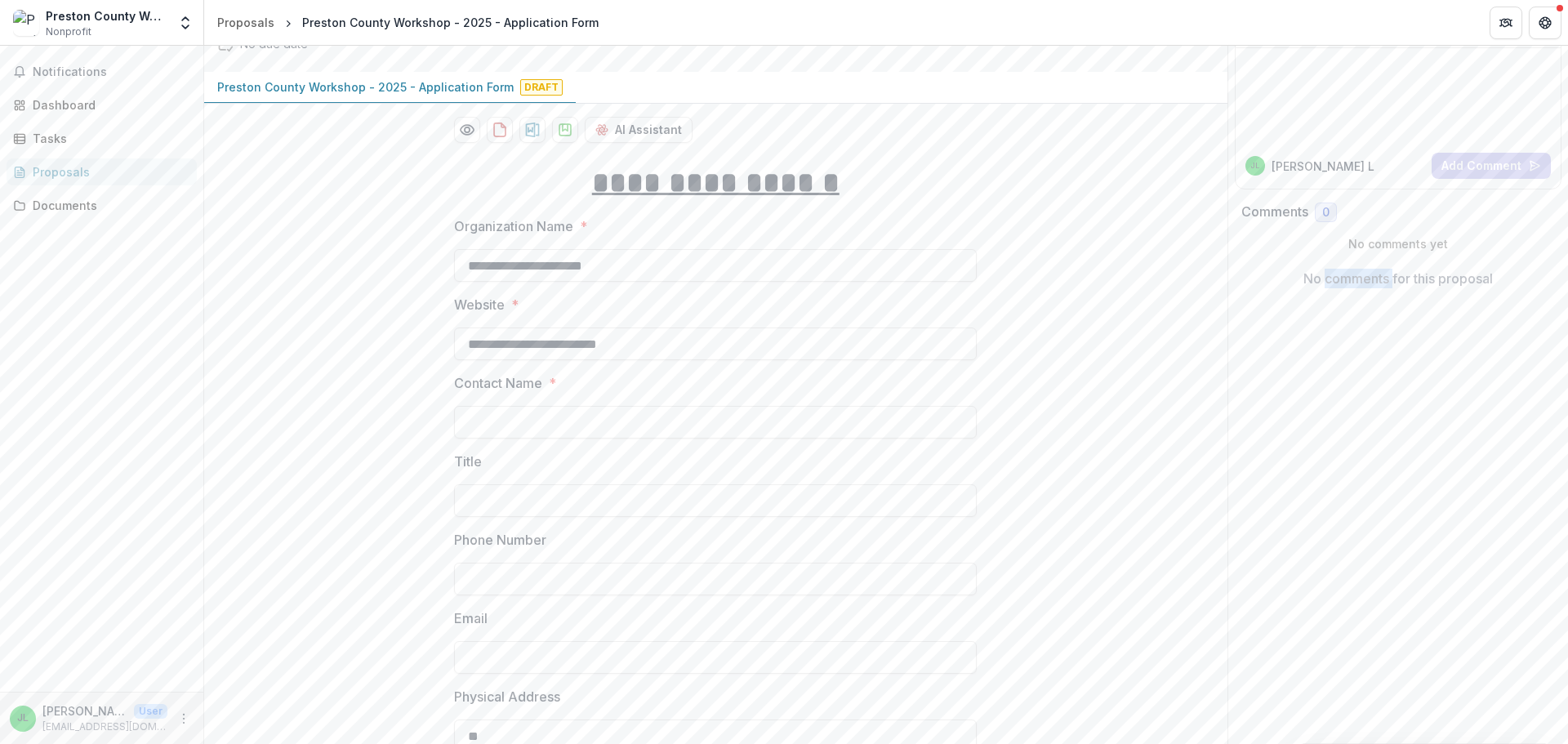
click at [1346, 275] on p "No comments for this proposal" at bounding box center [1397, 278] width 189 height 19
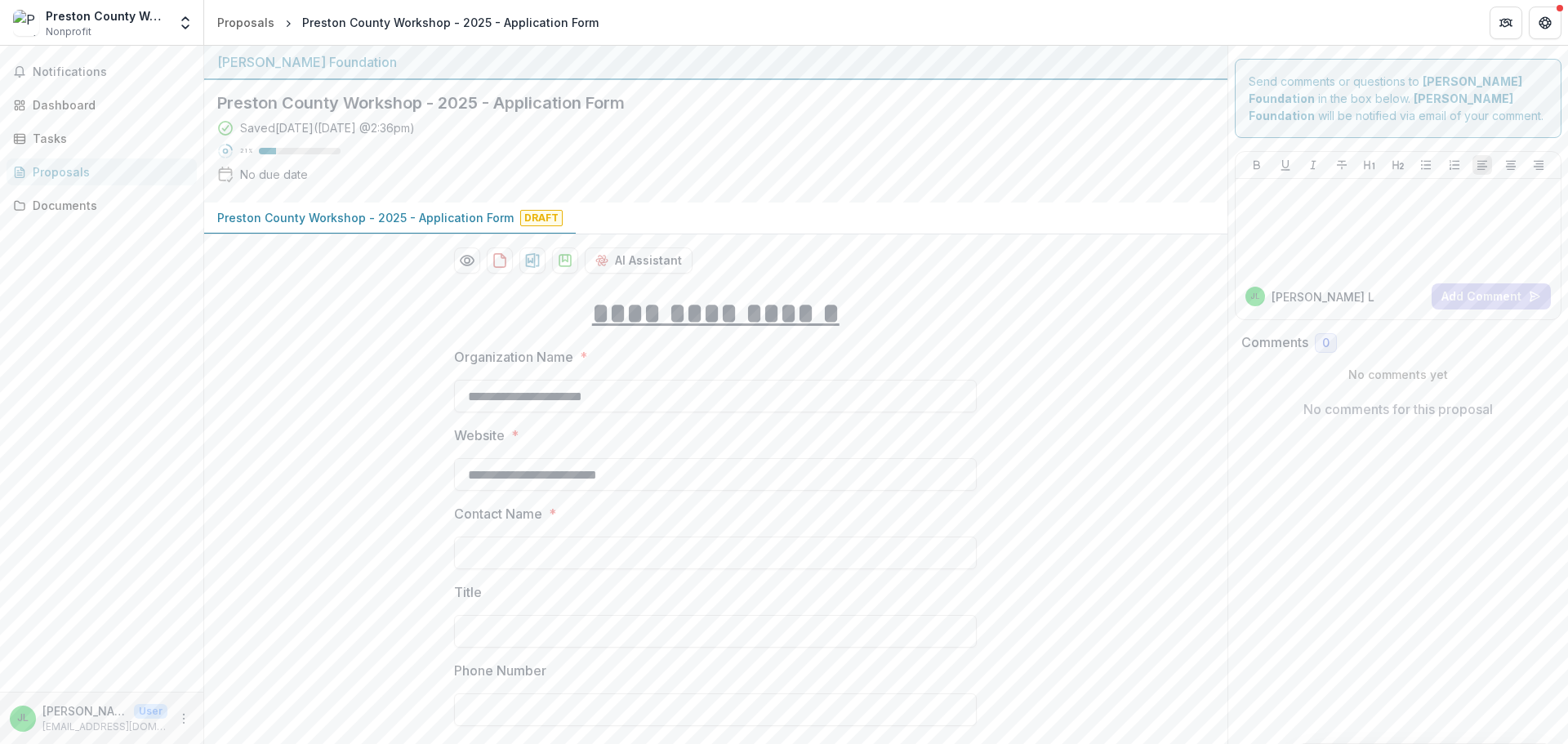
drag, startPoint x: 698, startPoint y: 392, endPoint x: 324, endPoint y: 370, distance: 374.6
drag, startPoint x: 648, startPoint y: 470, endPoint x: 237, endPoint y: 457, distance: 411.2
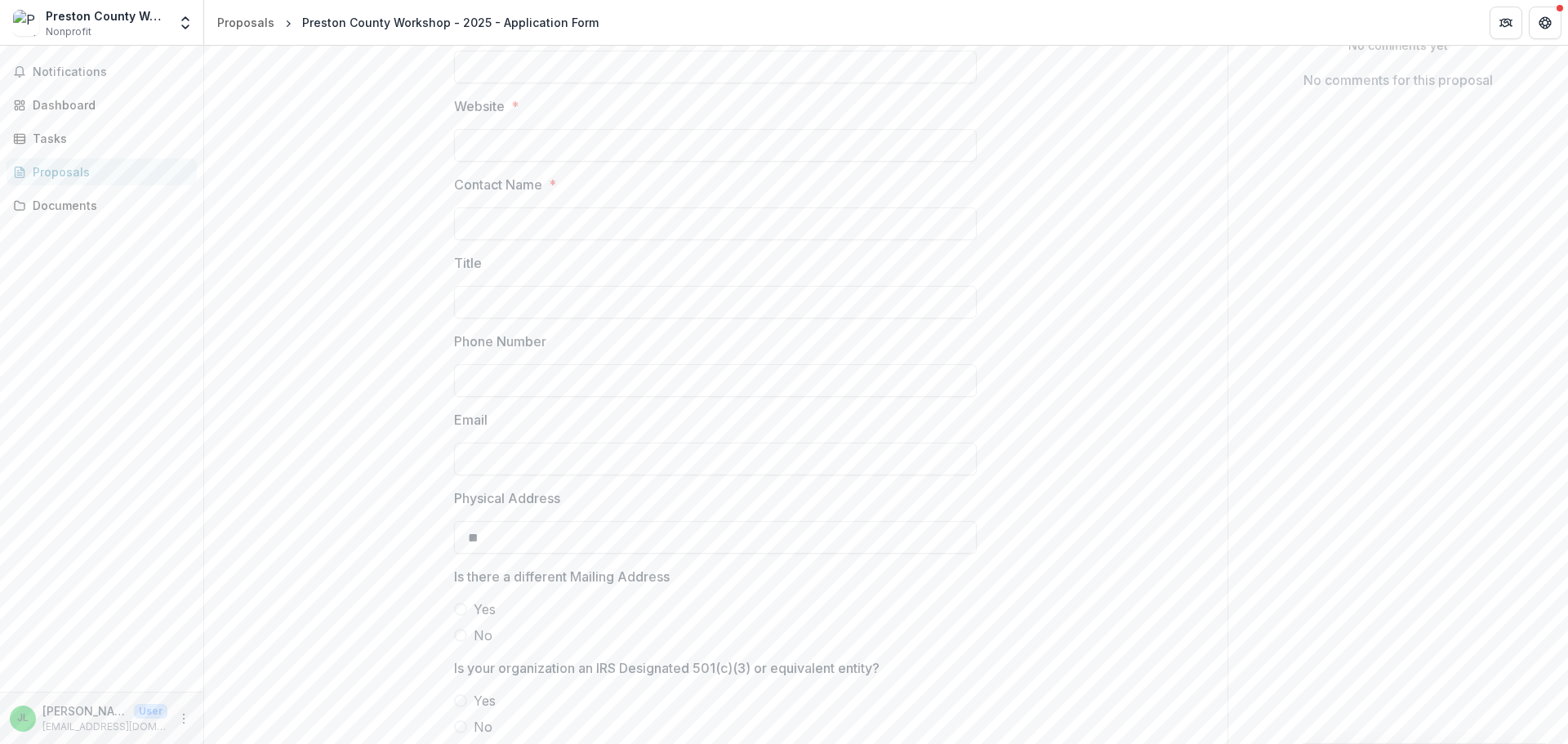
scroll to position [408, 0]
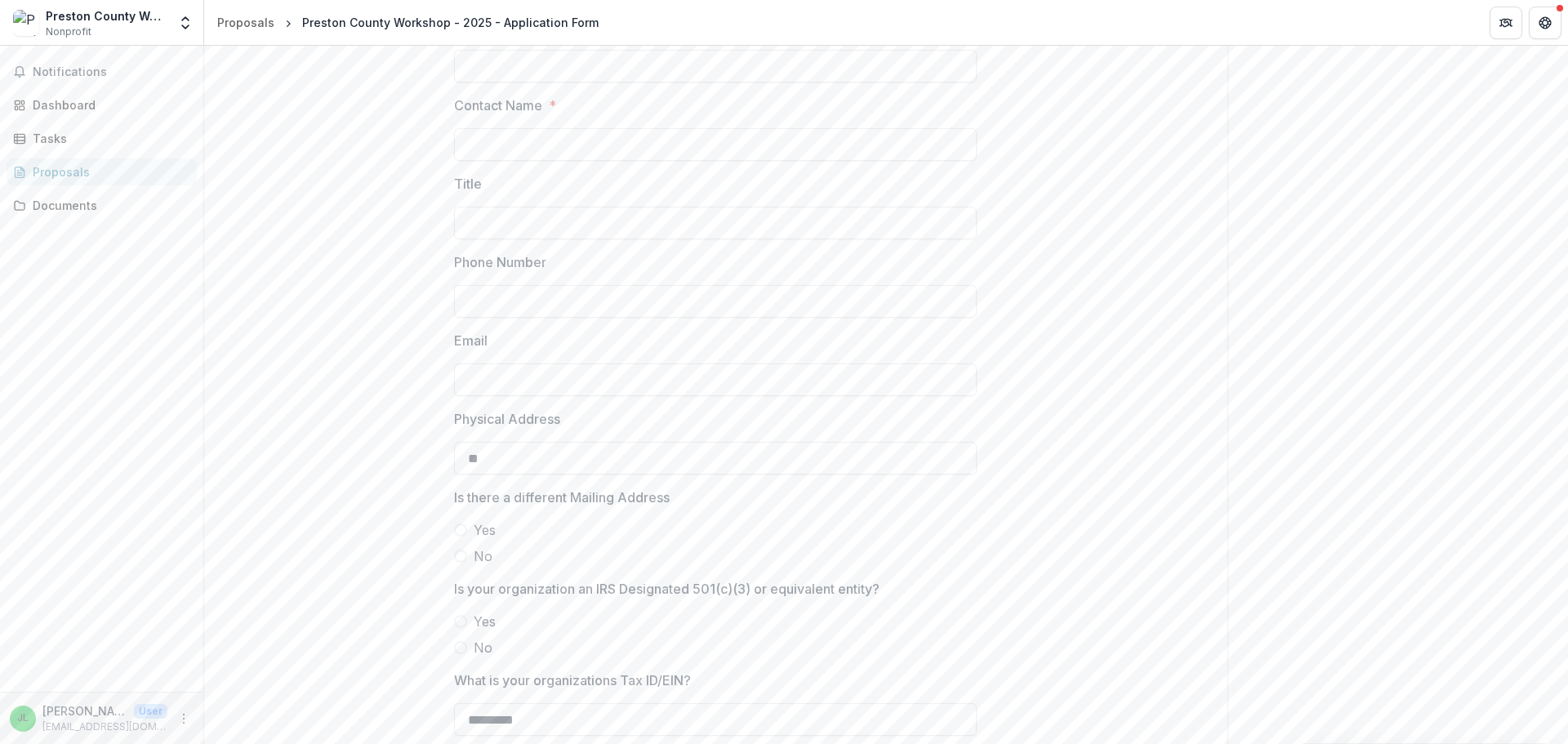
drag, startPoint x: 531, startPoint y: 466, endPoint x: 339, endPoint y: 464, distance: 192.0
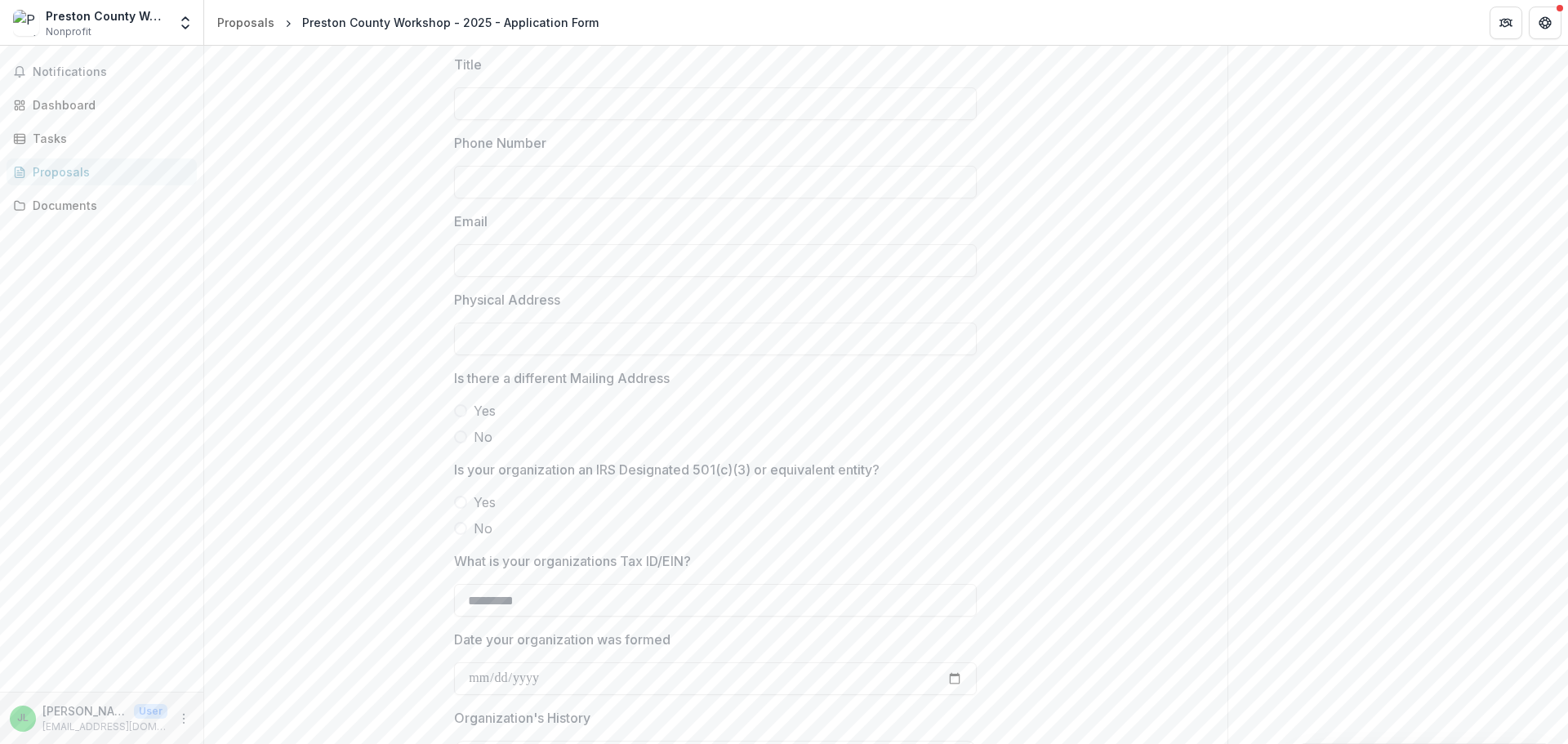
scroll to position [653, 0]
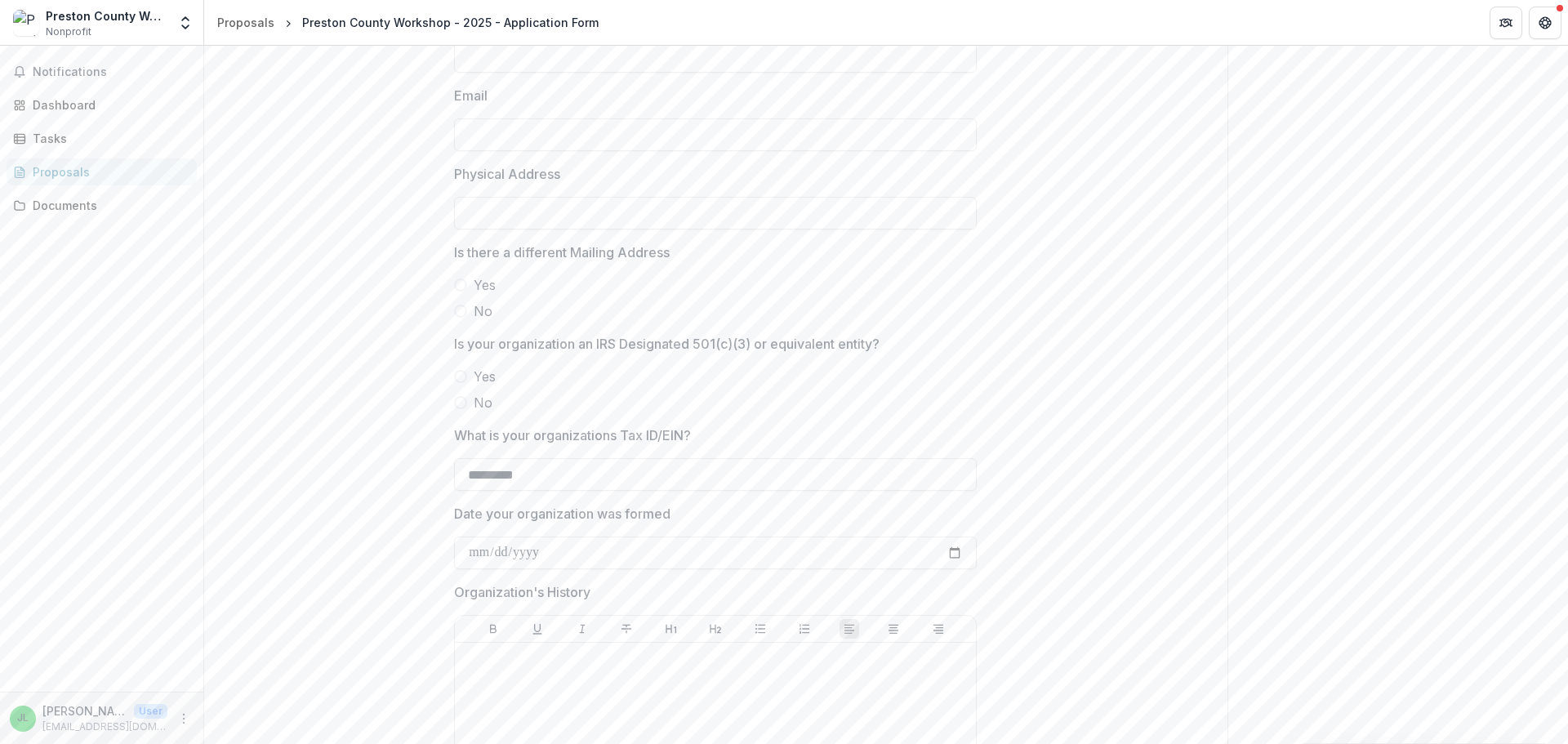
drag, startPoint x: 560, startPoint y: 472, endPoint x: 368, endPoint y: 472, distance: 192.0
drag, startPoint x: 563, startPoint y: 549, endPoint x: 370, endPoint y: 550, distance: 193.0
drag, startPoint x: 567, startPoint y: 549, endPoint x: 300, endPoint y: 565, distance: 267.5
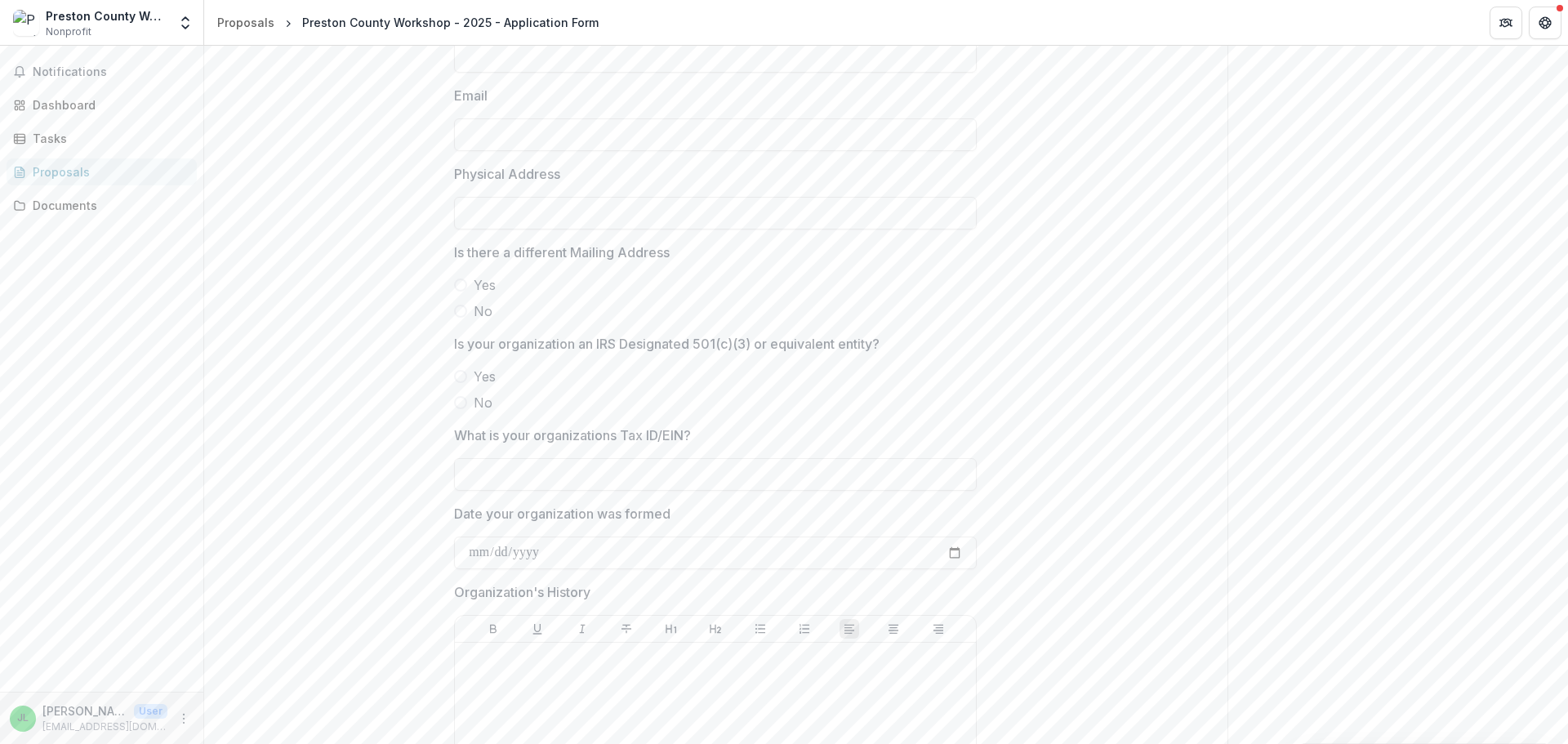
drag, startPoint x: 638, startPoint y: 552, endPoint x: 265, endPoint y: 544, distance: 373.1
click at [553, 553] on input "Date your organization was formed" at bounding box center [716, 553] width 523 height 33
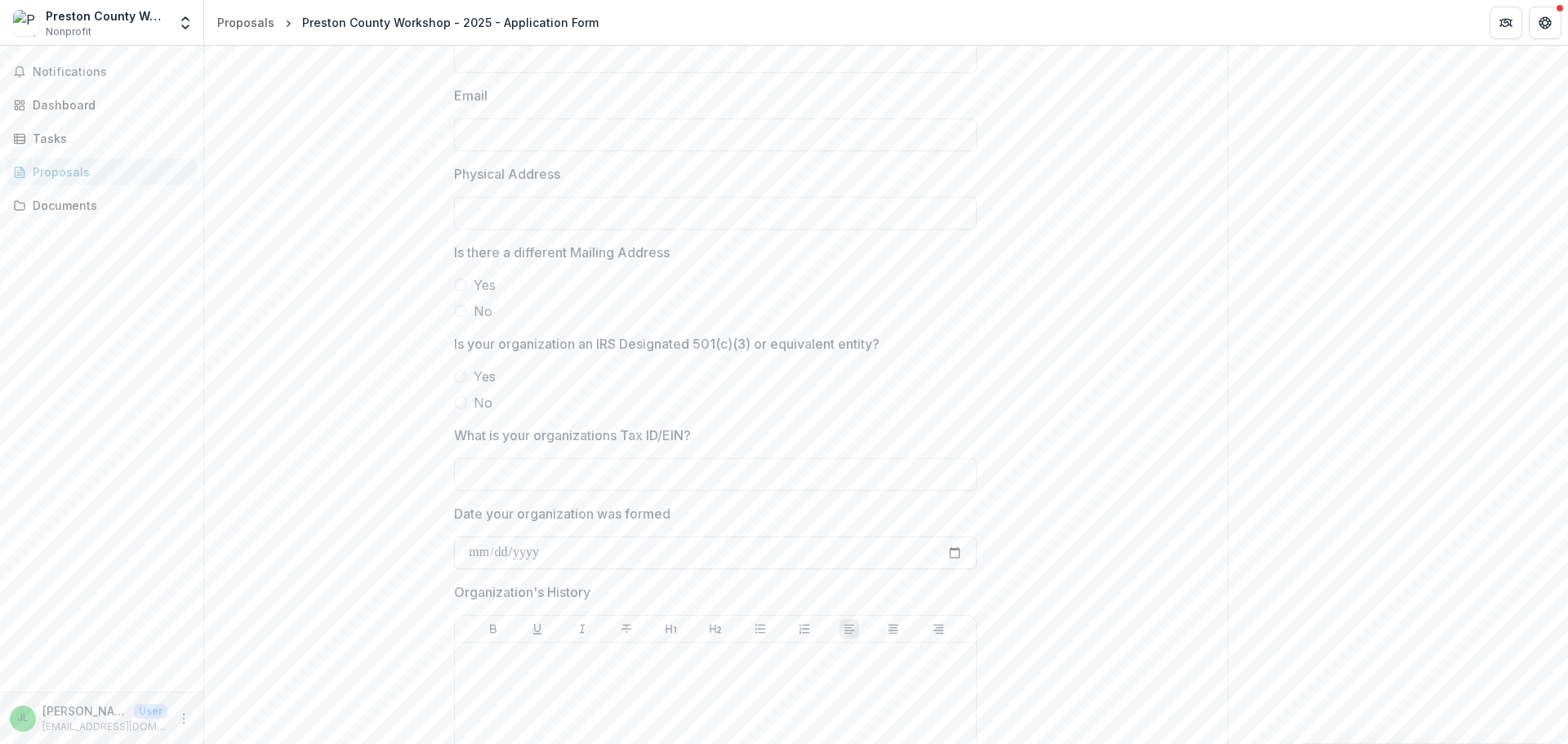
click at [531, 550] on input "Date your organization was formed" at bounding box center [716, 553] width 523 height 33
click at [490, 553] on input "Date your organization was formed" at bounding box center [716, 553] width 523 height 33
click at [503, 550] on input "Date your organization was formed" at bounding box center [716, 553] width 523 height 33
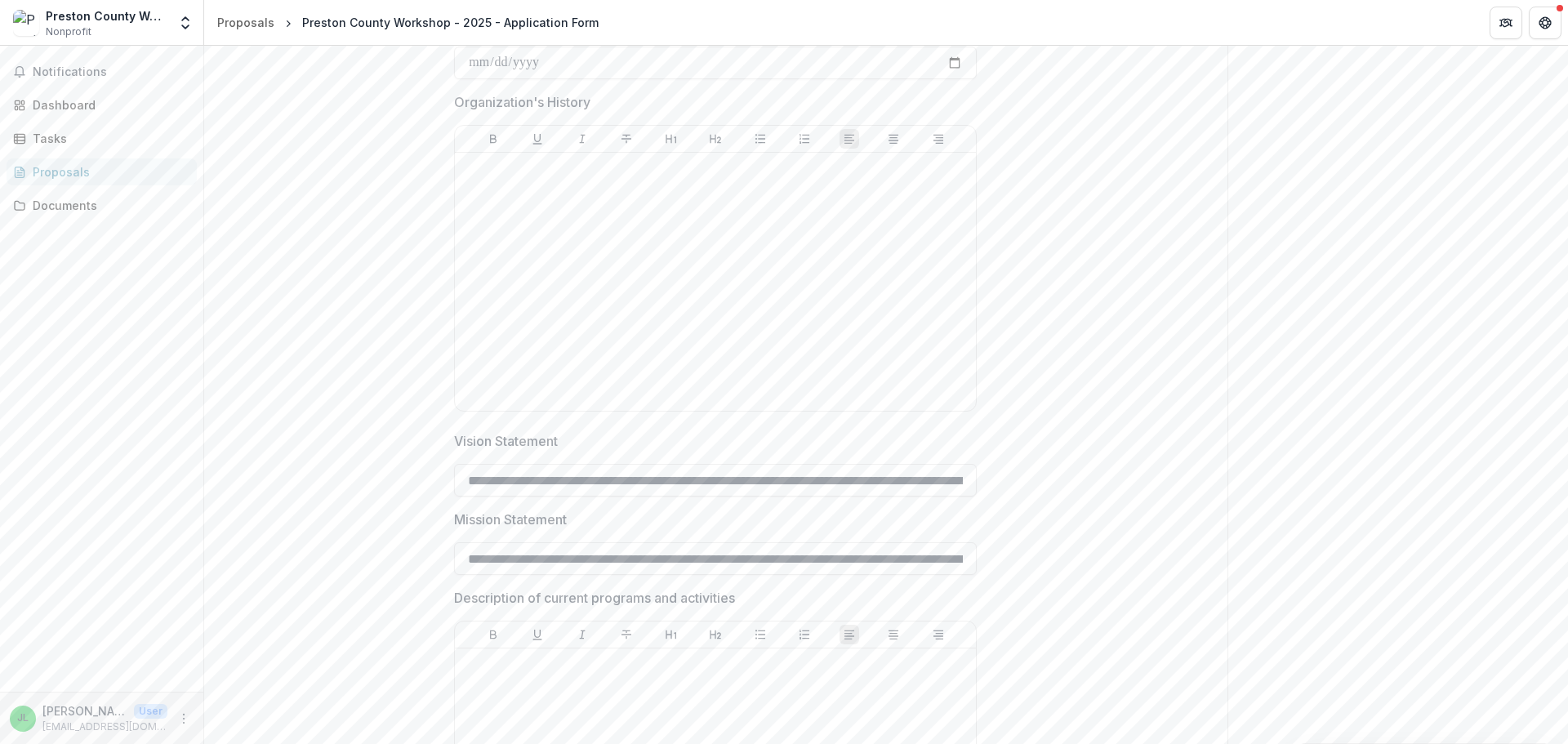
scroll to position [0, 477]
drag, startPoint x: 465, startPoint y: 484, endPoint x: 1331, endPoint y: 488, distance: 866.0
drag, startPoint x: 464, startPoint y: 556, endPoint x: 1451, endPoint y: 600, distance: 988.0
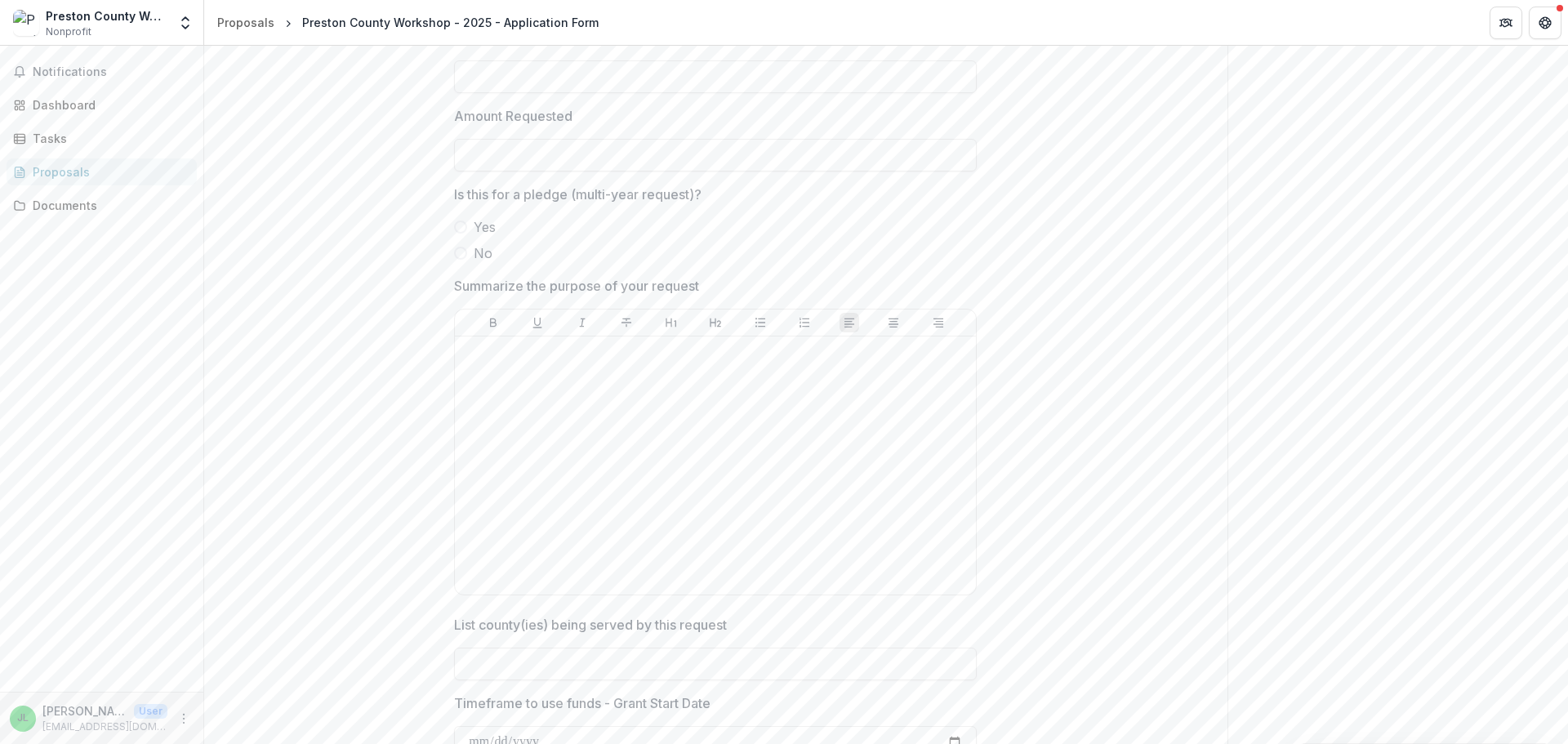
scroll to position [2939, 0]
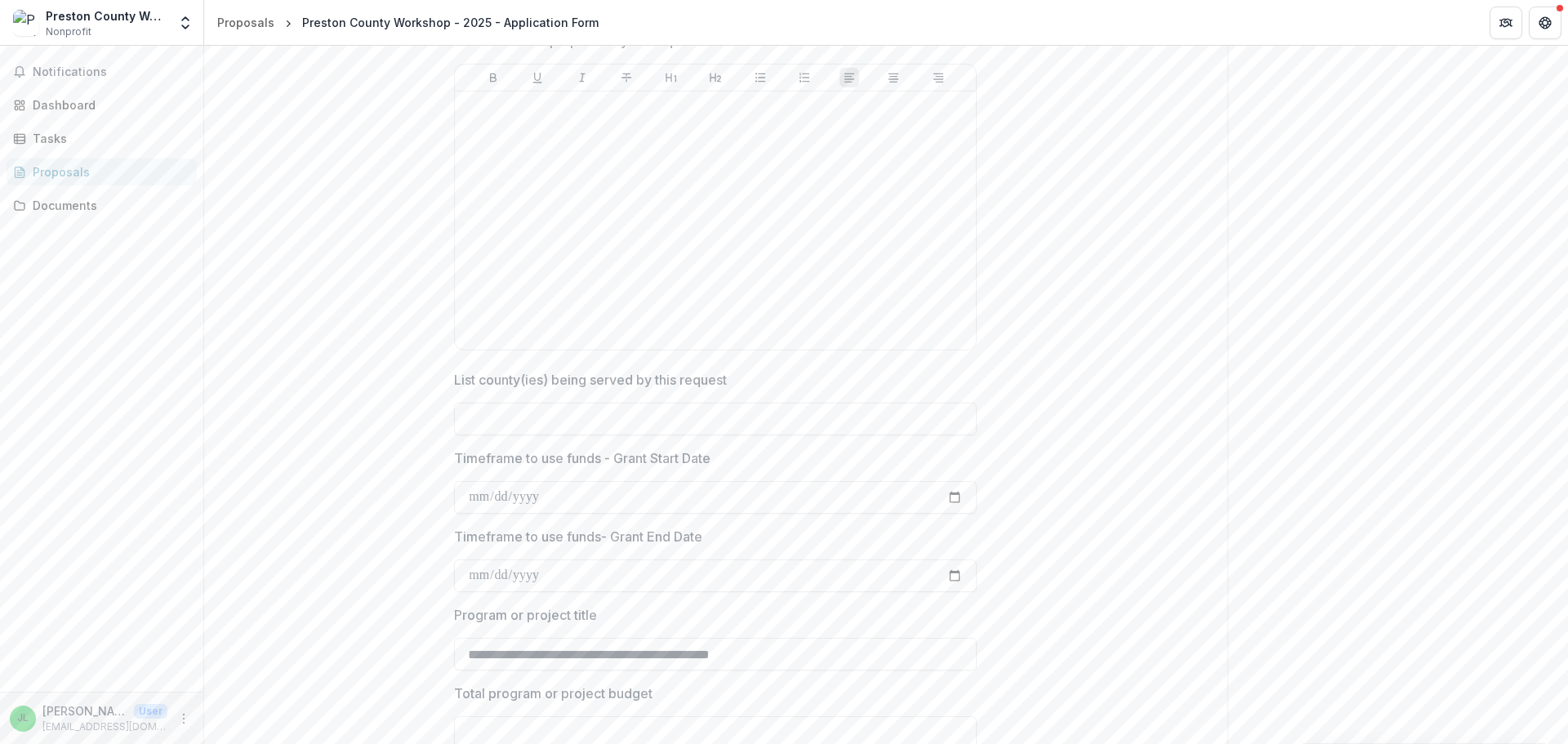
drag, startPoint x: 464, startPoint y: 651, endPoint x: 1125, endPoint y: 661, distance: 661.1
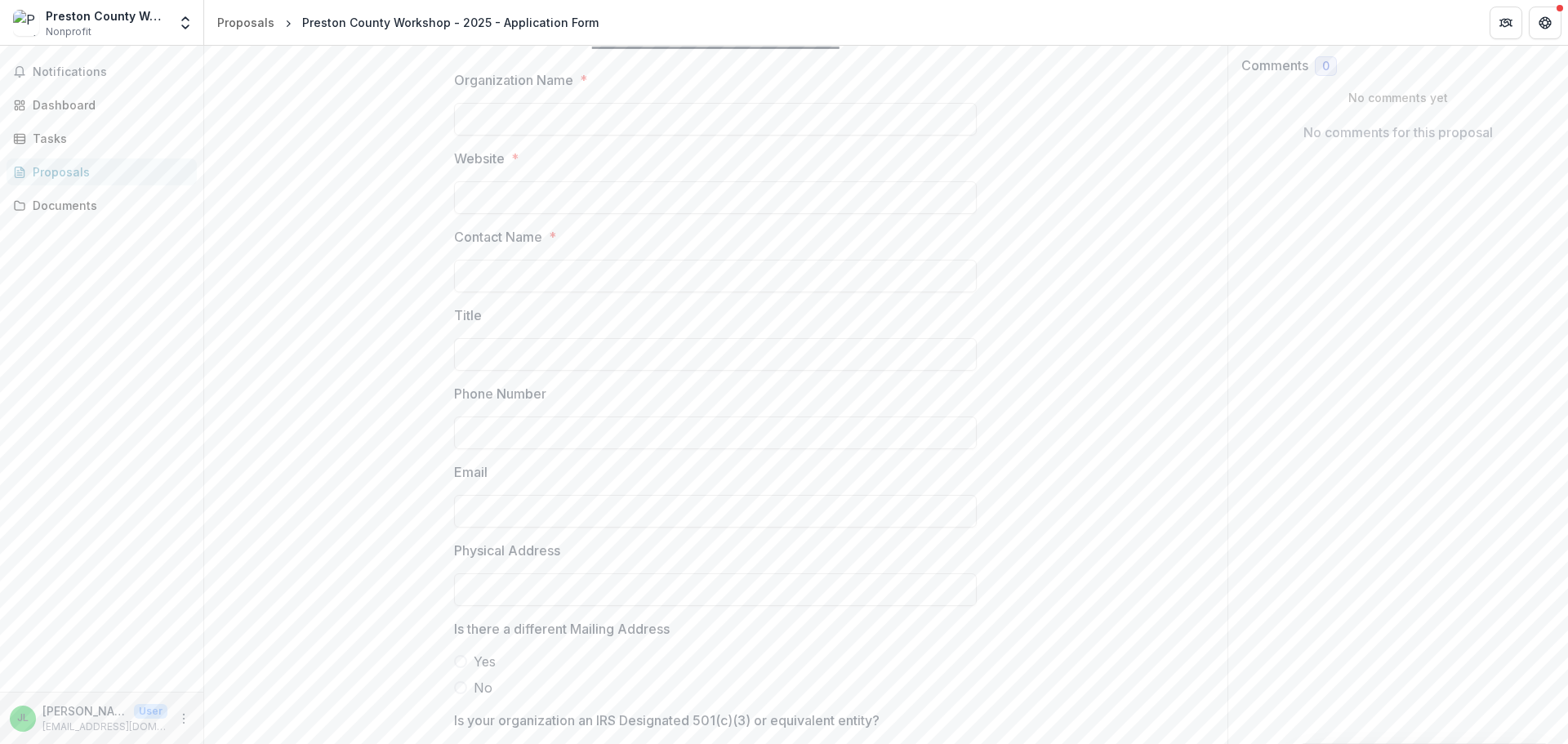
scroll to position [0, 0]
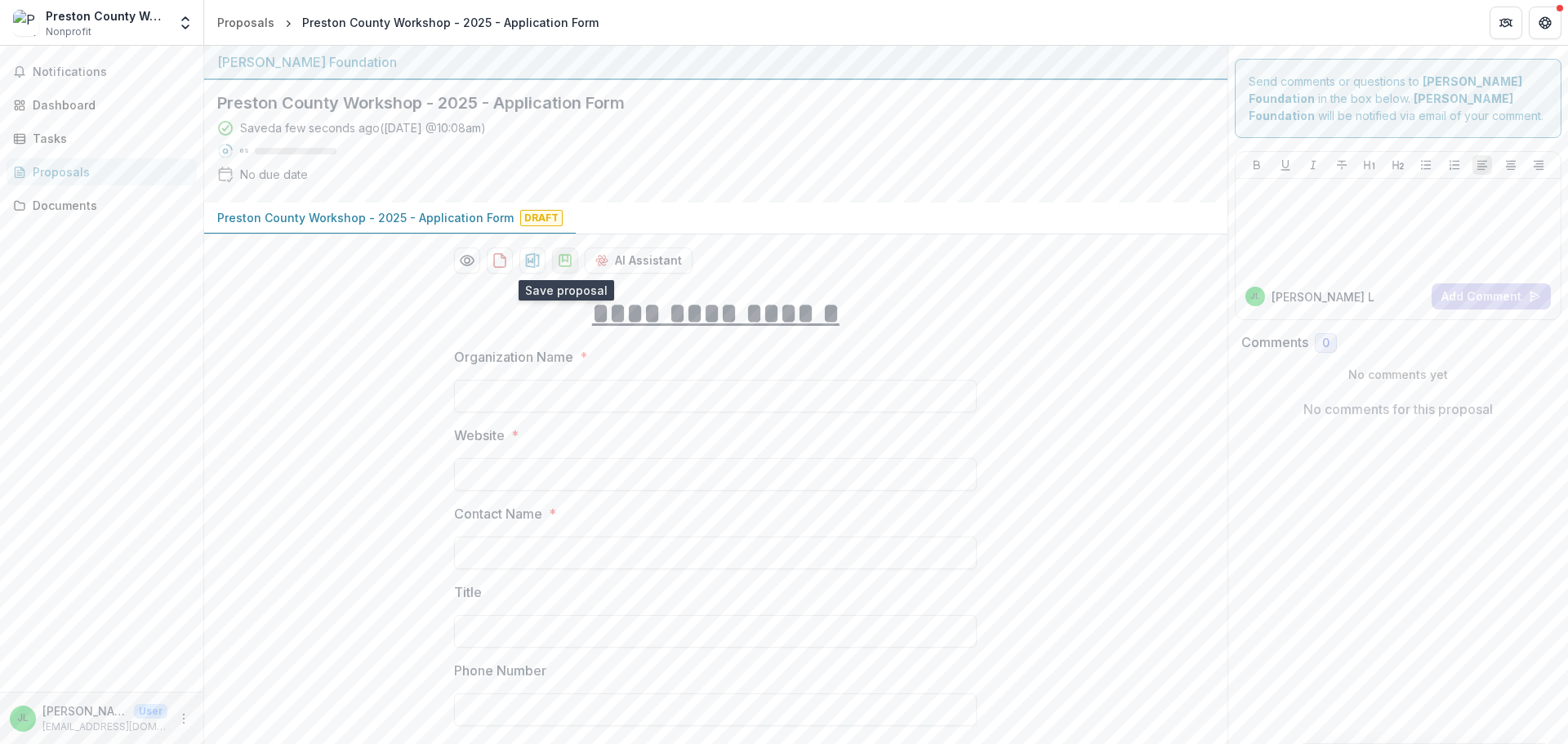
click at [562, 260] on icon "download-proposal" at bounding box center [565, 261] width 17 height 17
click at [75, 93] on link "Dashboard" at bounding box center [101, 105] width 190 height 27
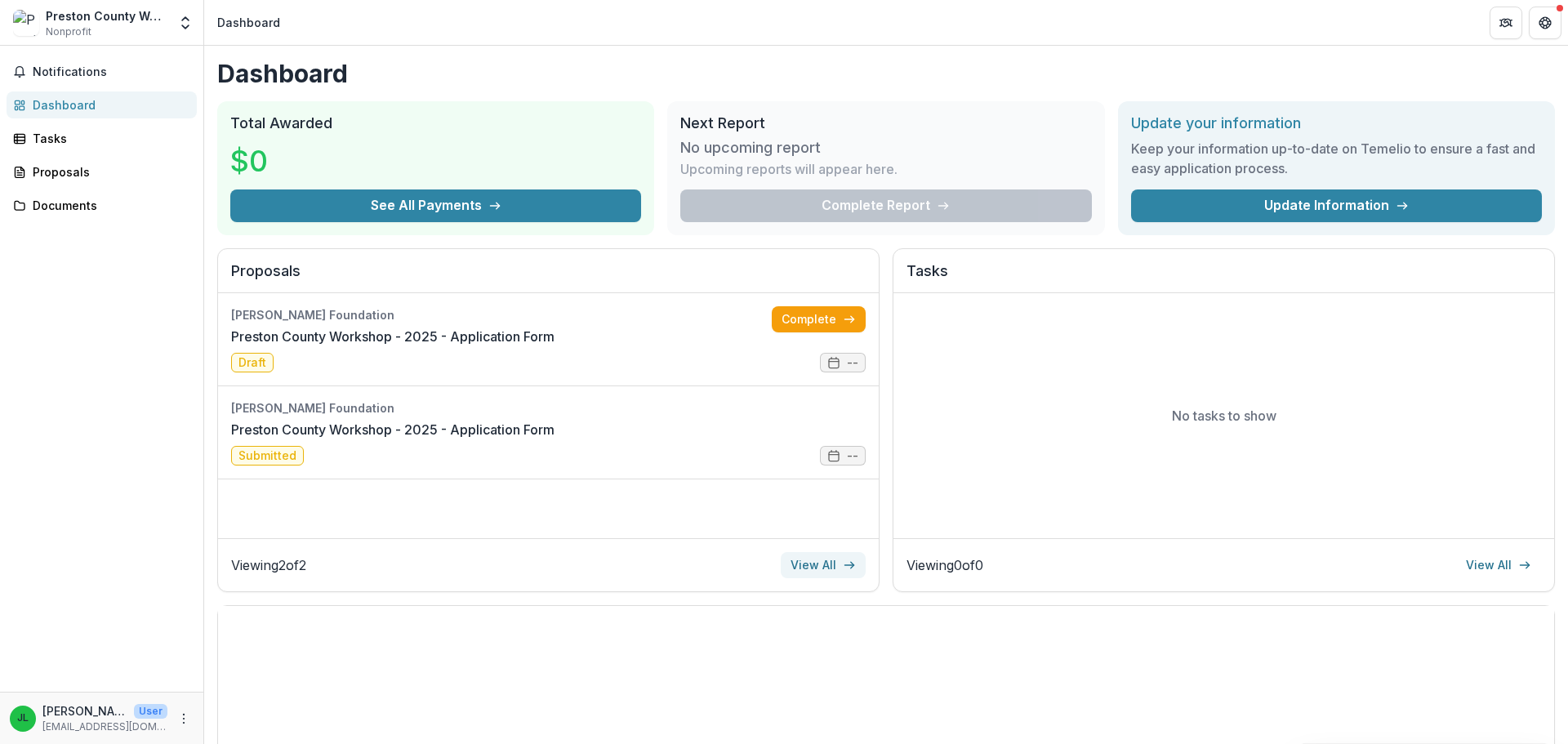
click at [821, 573] on link "View All" at bounding box center [823, 565] width 85 height 26
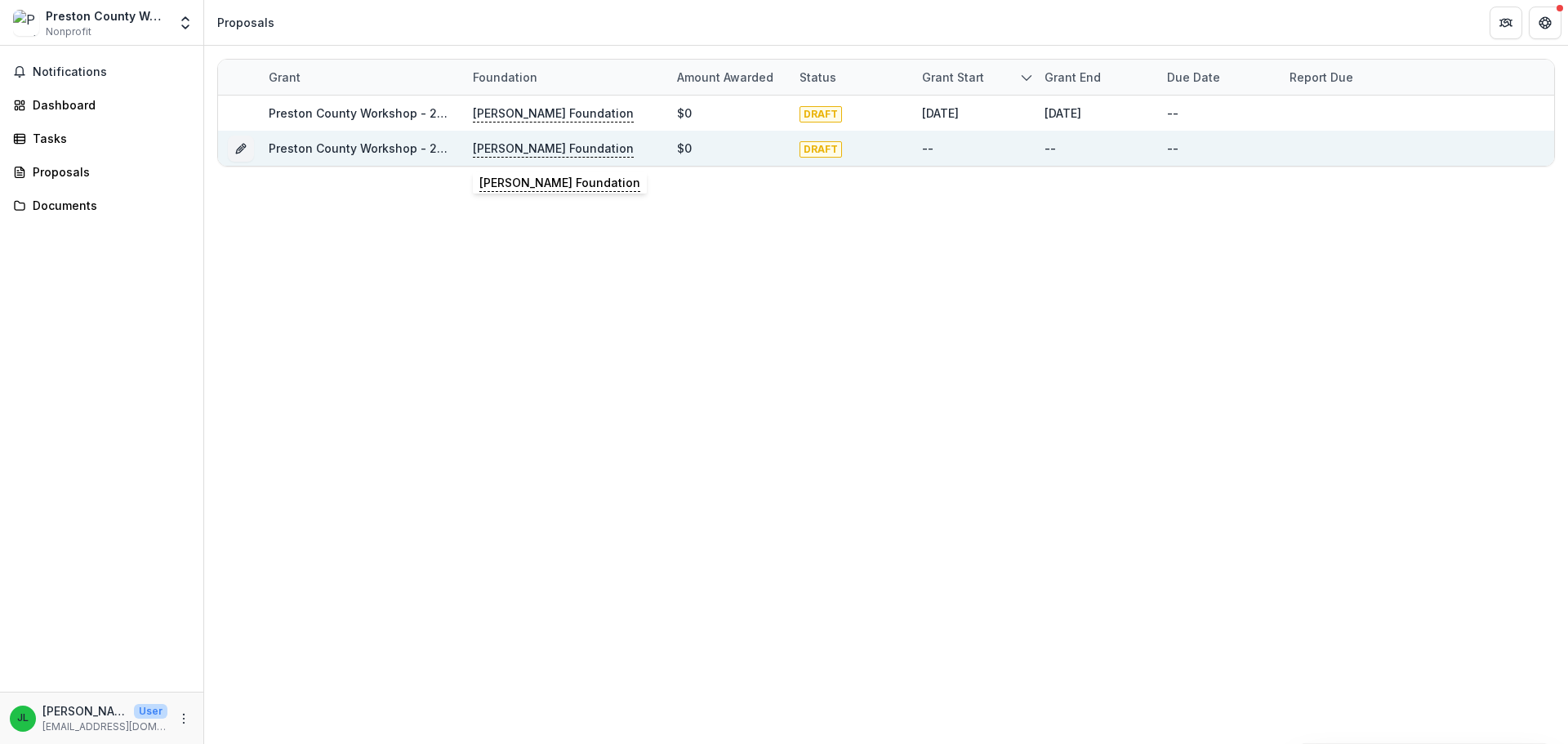
click at [532, 147] on p "Milan Puskar Foundation" at bounding box center [552, 149] width 161 height 18
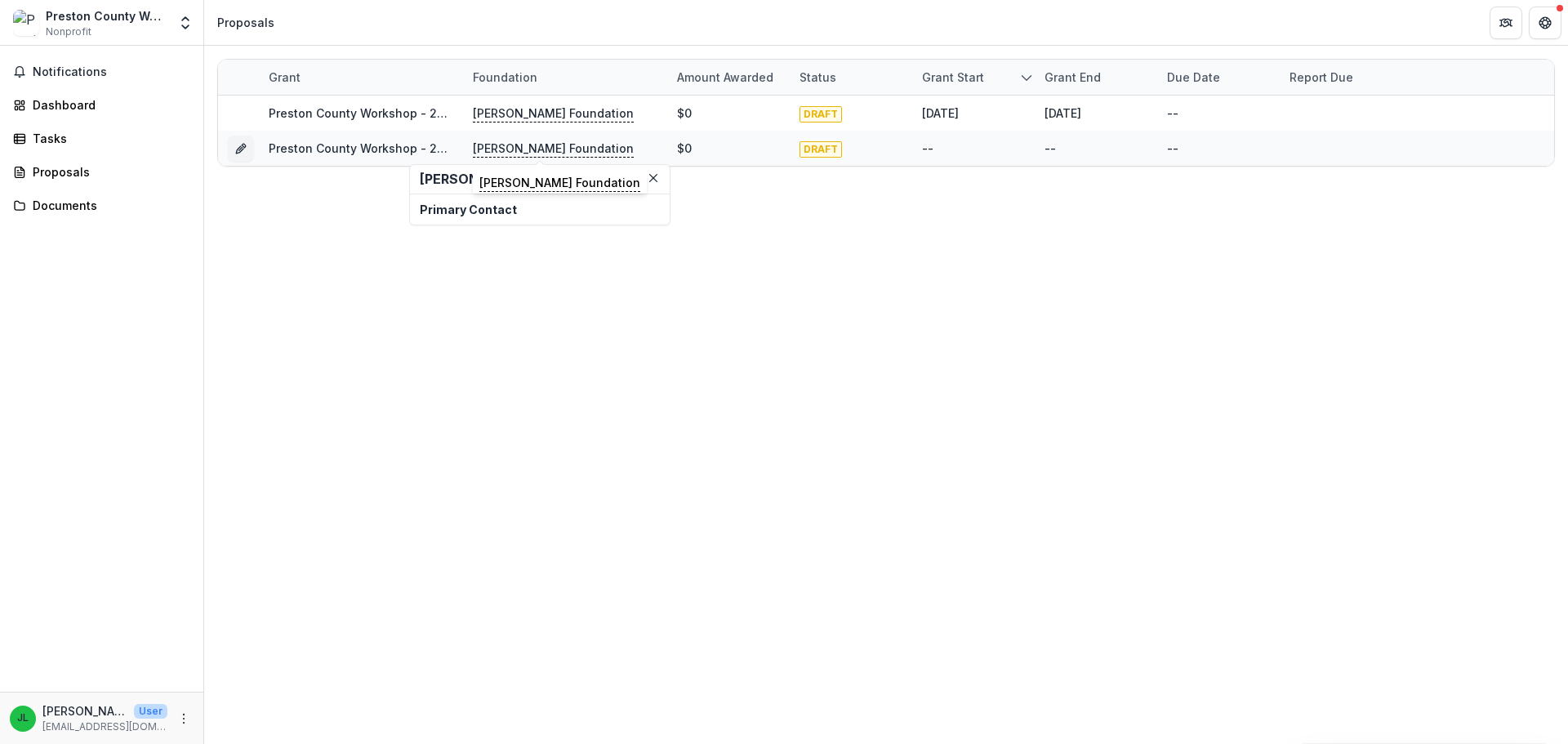
click at [486, 209] on p "Primary Contact" at bounding box center [539, 209] width 240 height 17
click at [531, 272] on div "Grant Foundation Amount awarded Status Grant start Grant end Due Date Report Du…" at bounding box center [886, 394] width 1363 height 698
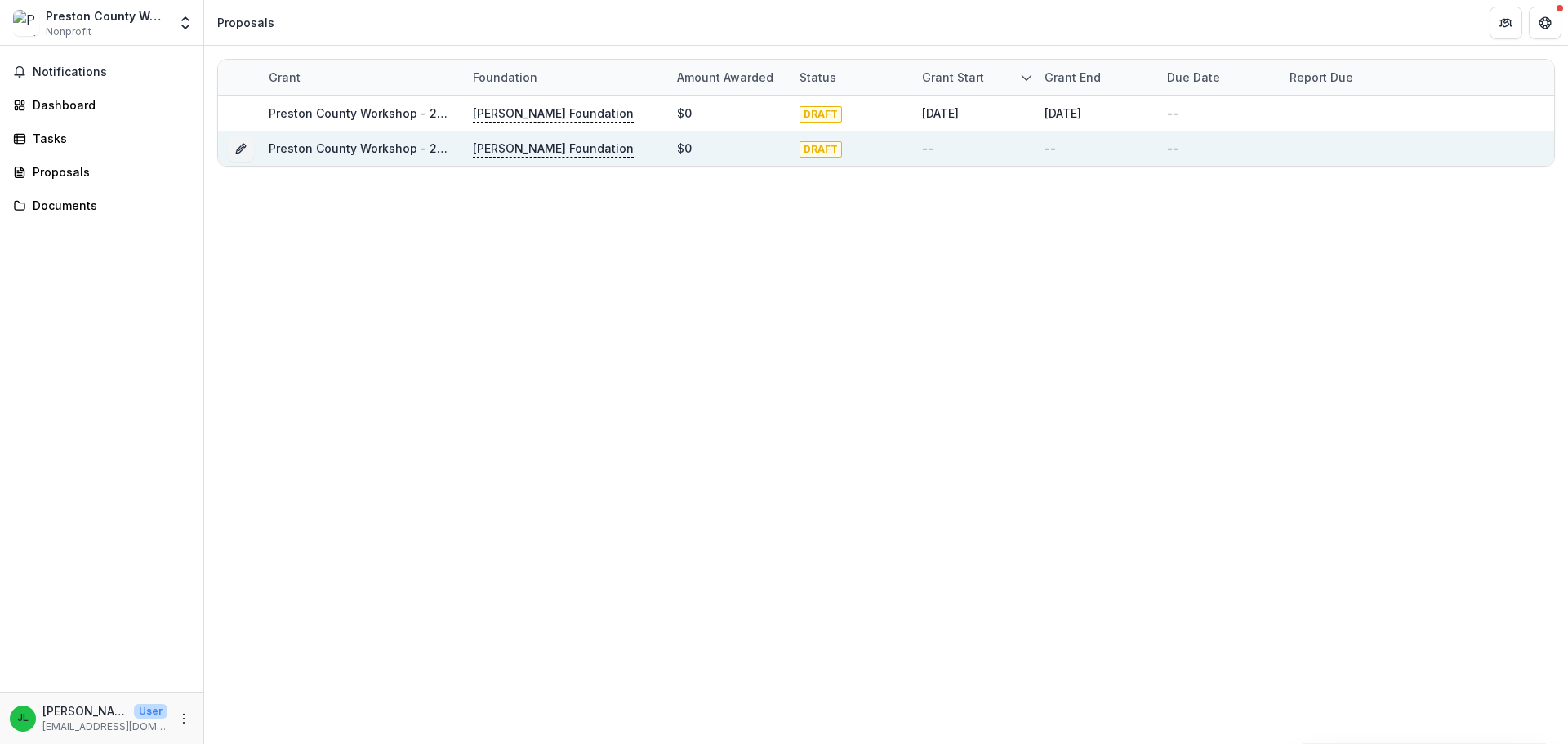
click at [396, 145] on link "Preston County Workshop - 2025 - Application Form" at bounding box center [417, 148] width 296 height 14
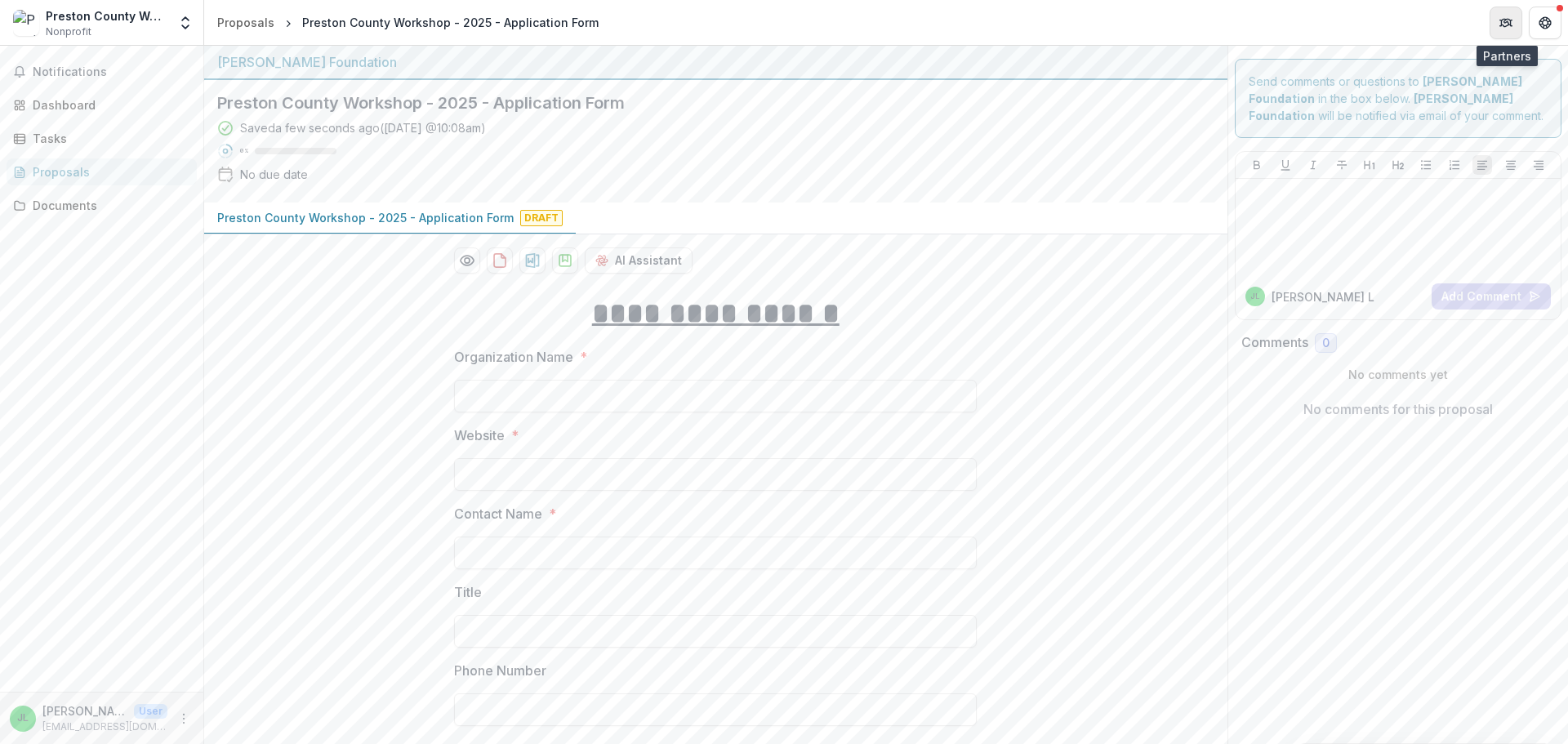
click at [1504, 28] on icon "Partners" at bounding box center [1506, 23] width 13 height 13
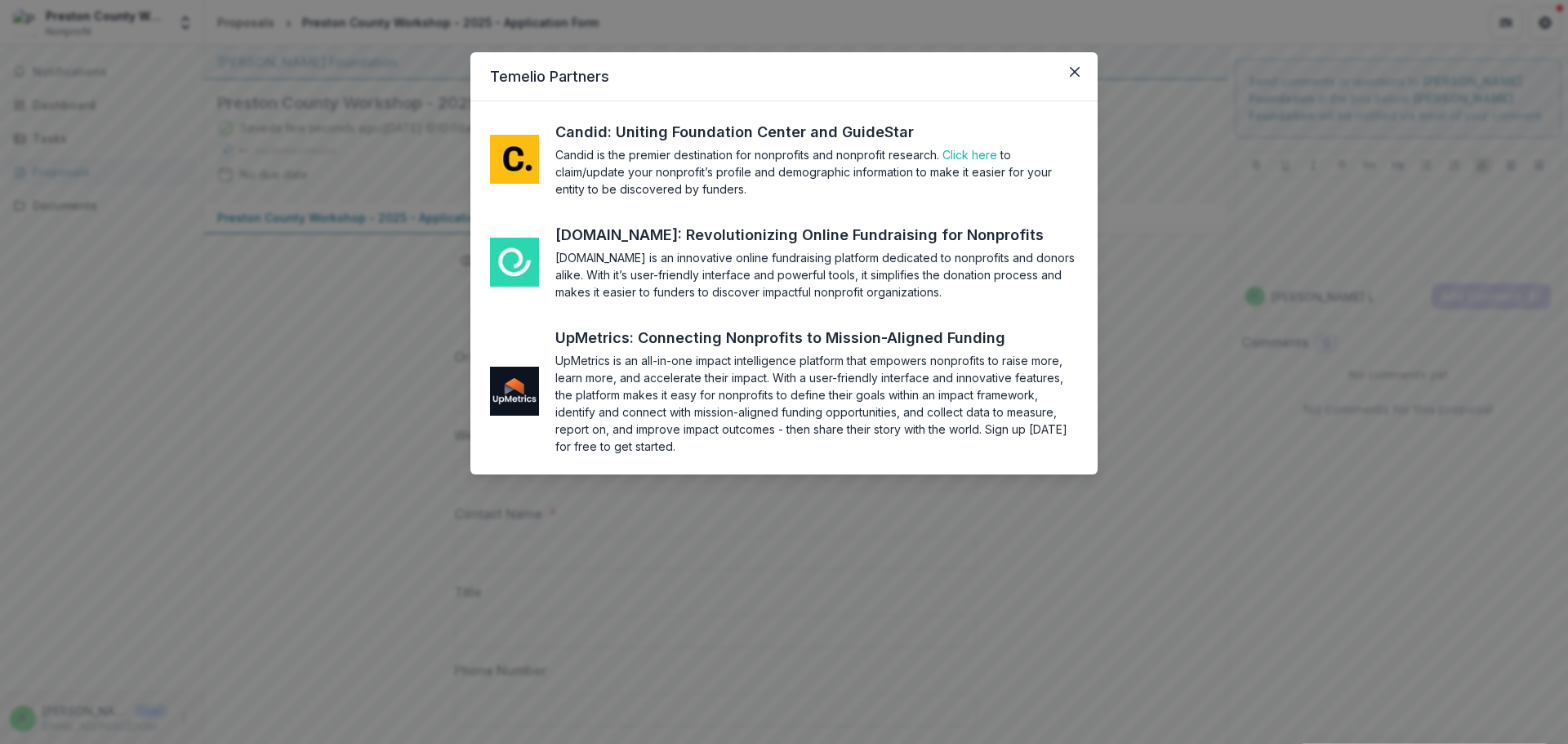
click at [1017, 603] on div "Temelio Partners Candid: Uniting Foundation Center and GuideStar Candid is the …" at bounding box center [784, 372] width 1568 height 744
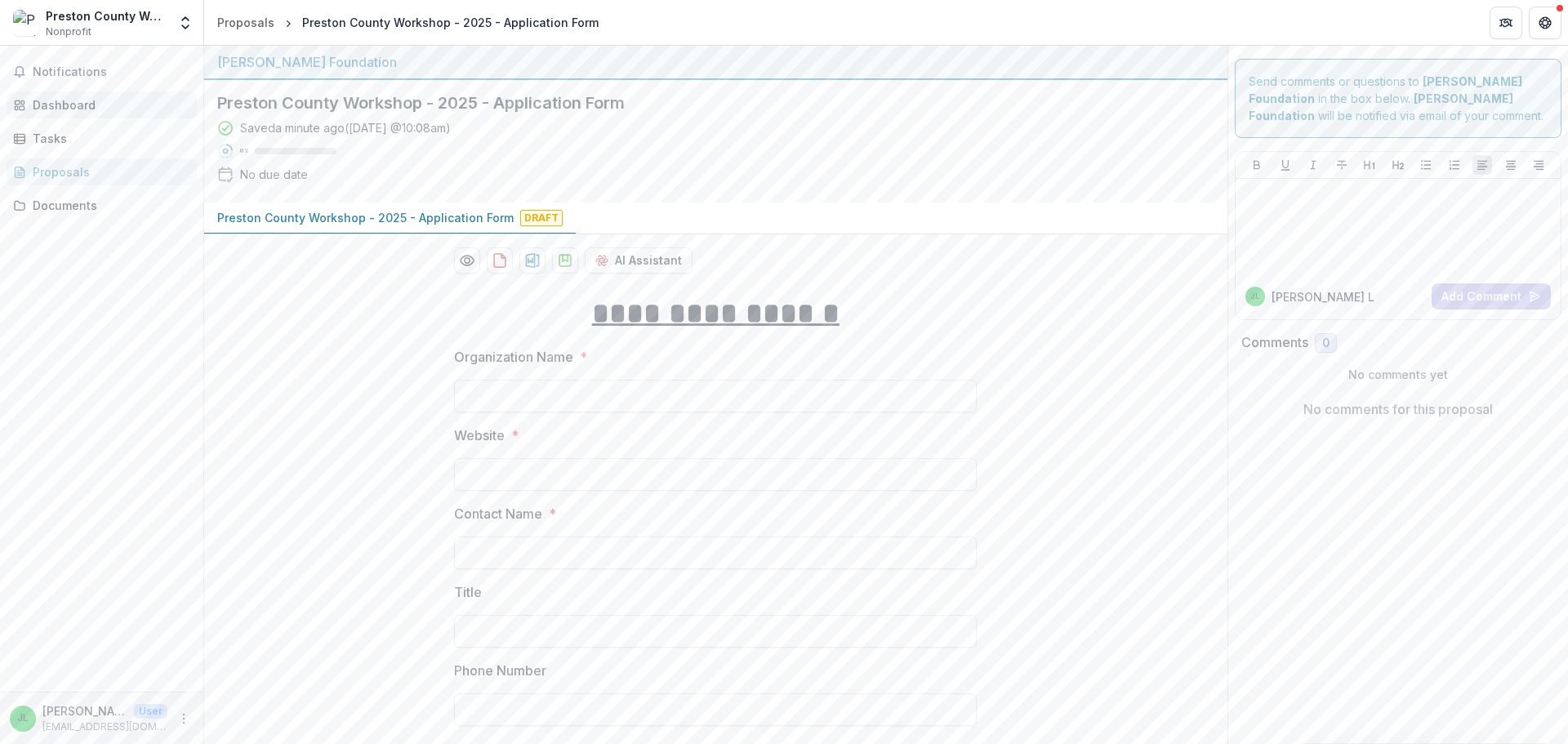
click at [68, 96] on div "Dashboard" at bounding box center [108, 105] width 151 height 17
